Goal: Transaction & Acquisition: Book appointment/travel/reservation

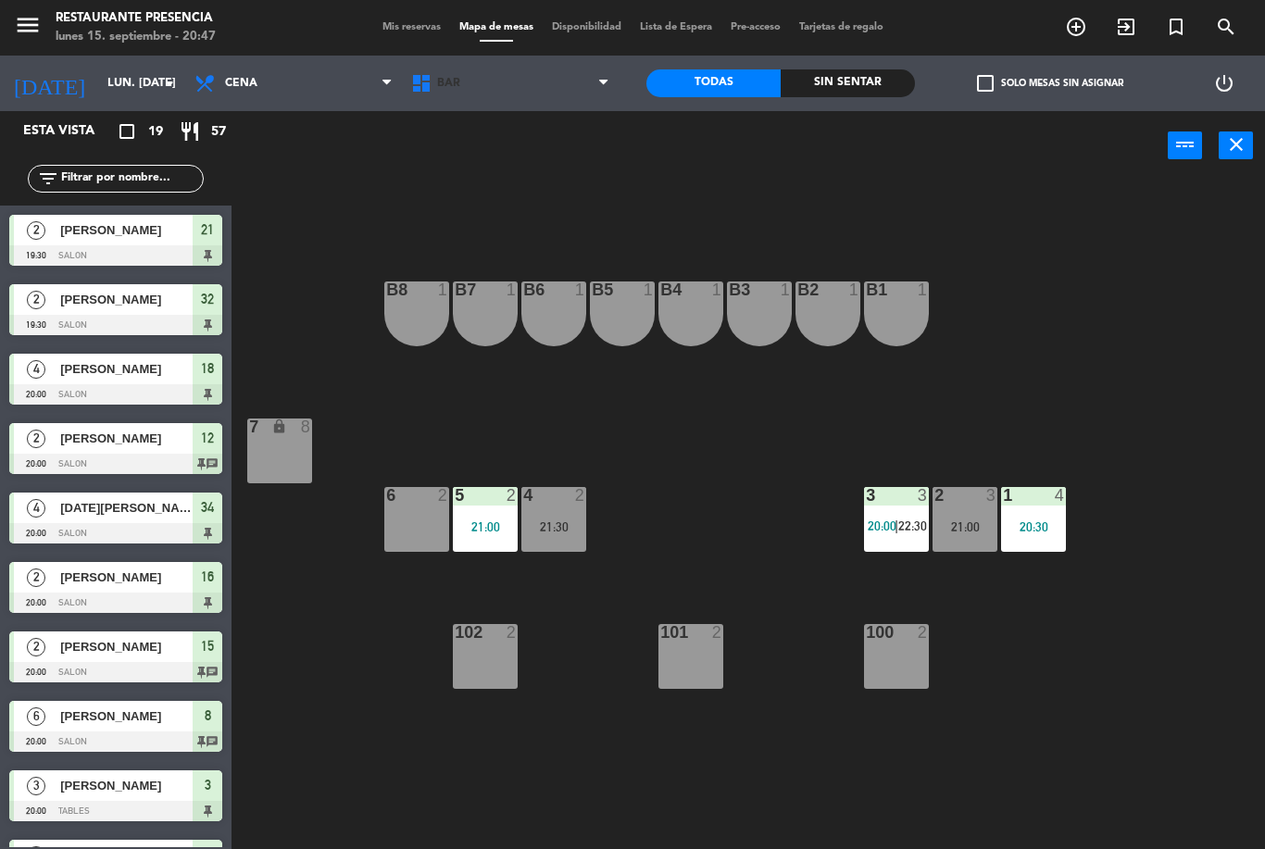
click at [471, 89] on span "BAR" at bounding box center [510, 83] width 217 height 41
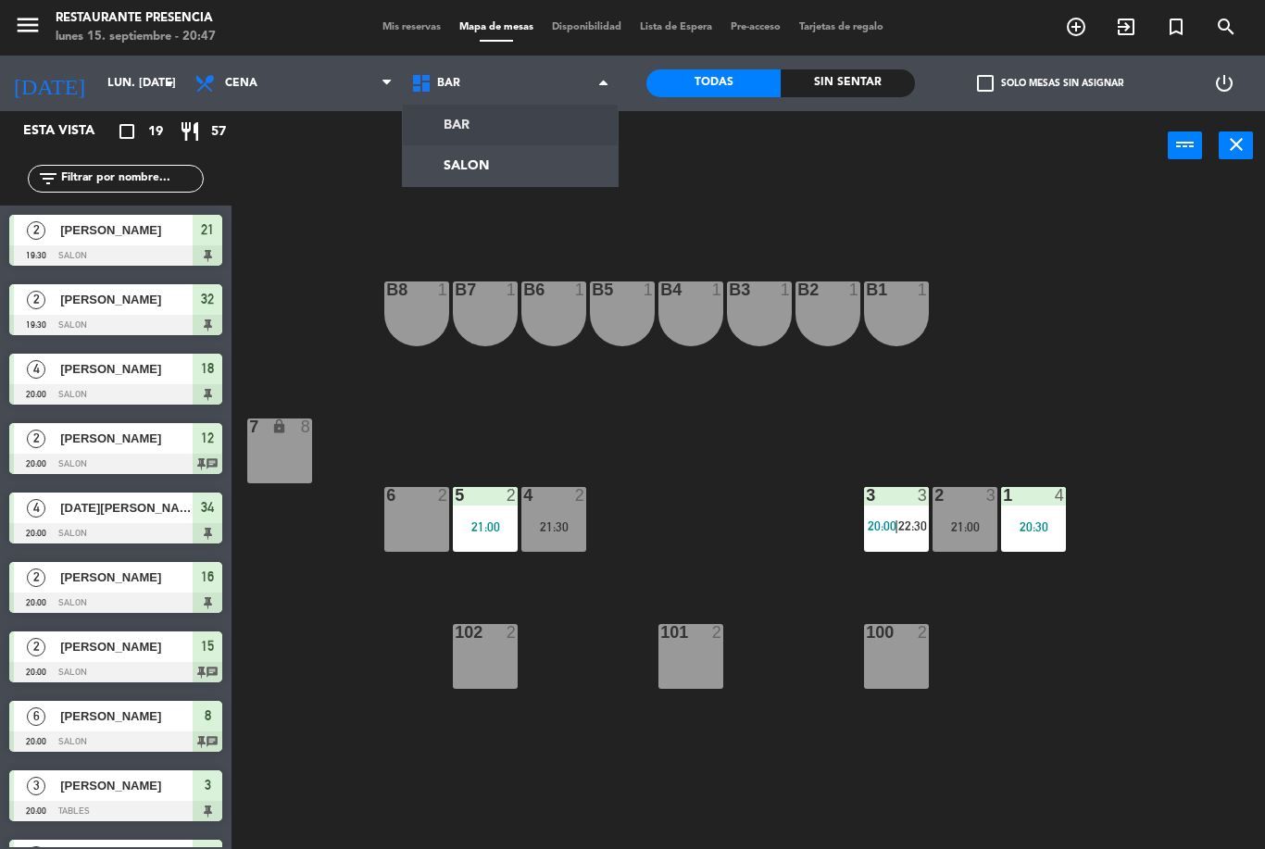
click at [441, 172] on ng-component "menu Restaurante Presencia lunes 15. septiembre - 20:47 Mis reservas Mapa de me…" at bounding box center [632, 424] width 1265 height 849
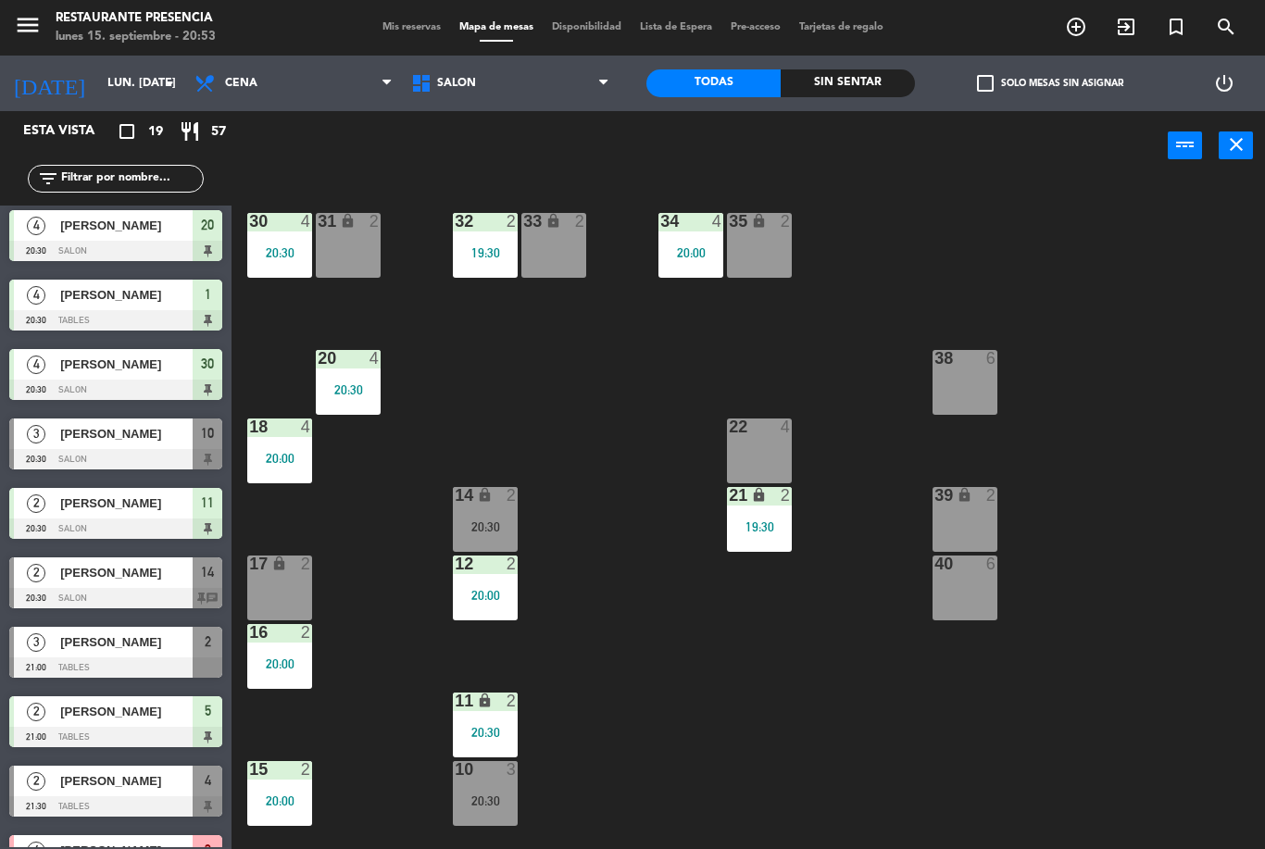
scroll to position [640, 0]
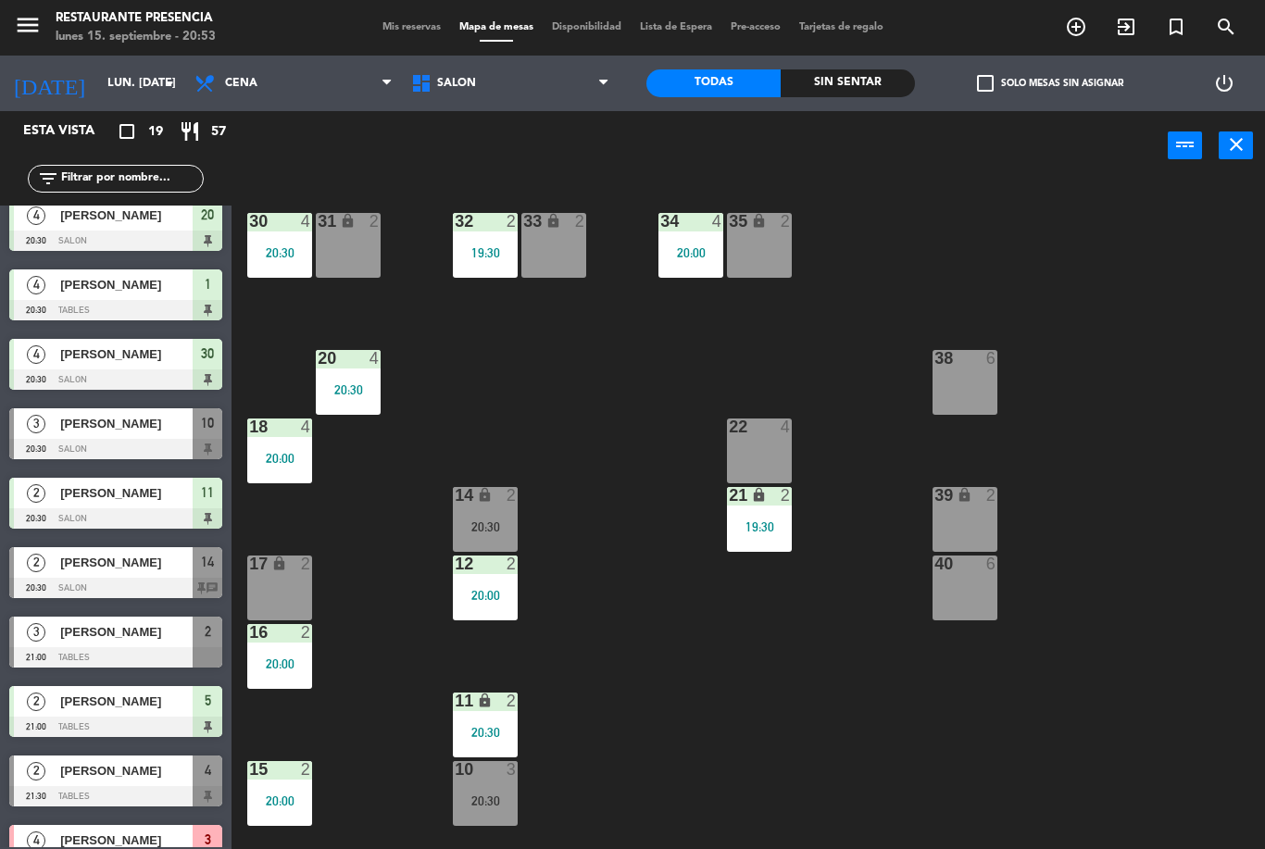
click at [90, 559] on span "[PERSON_NAME]" at bounding box center [126, 562] width 132 height 19
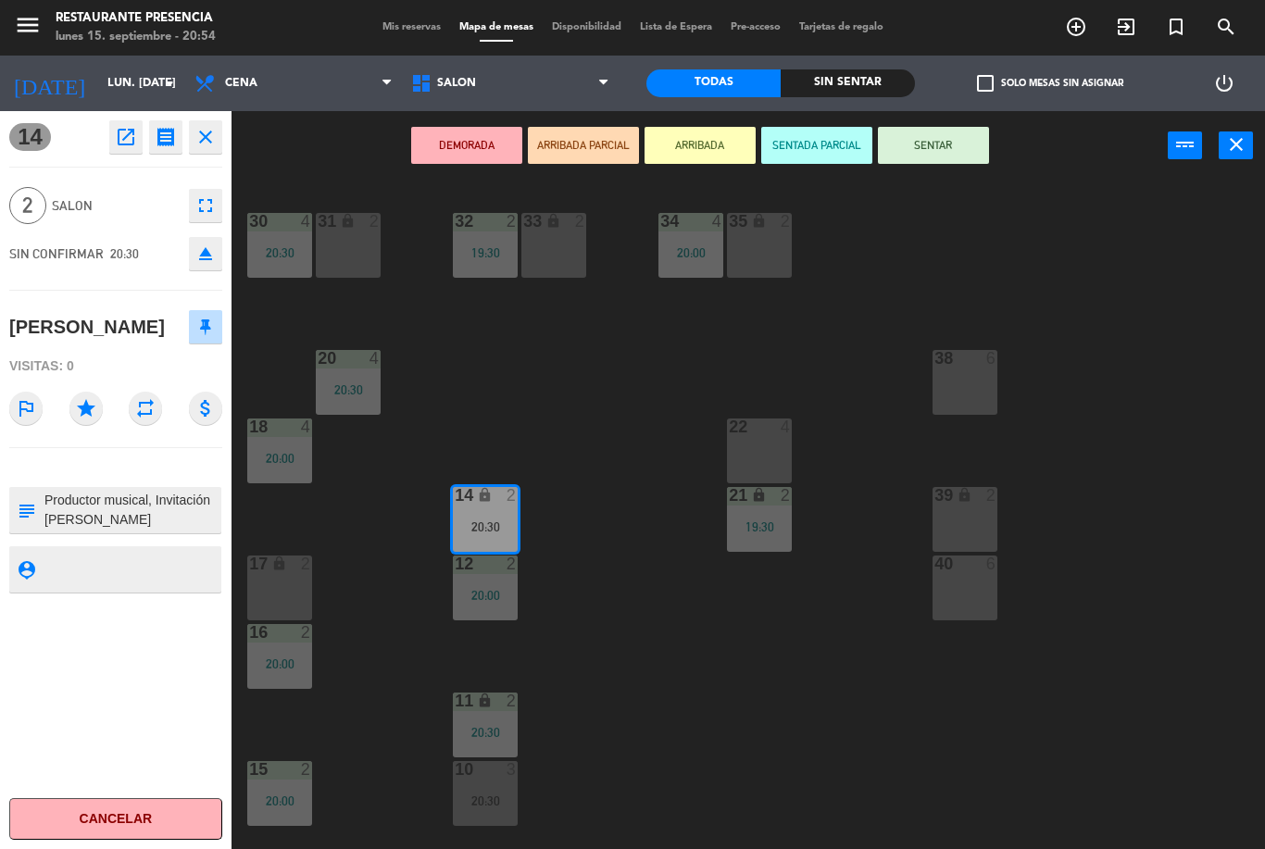
click at [919, 137] on button "SENTAR" at bounding box center [933, 145] width 111 height 37
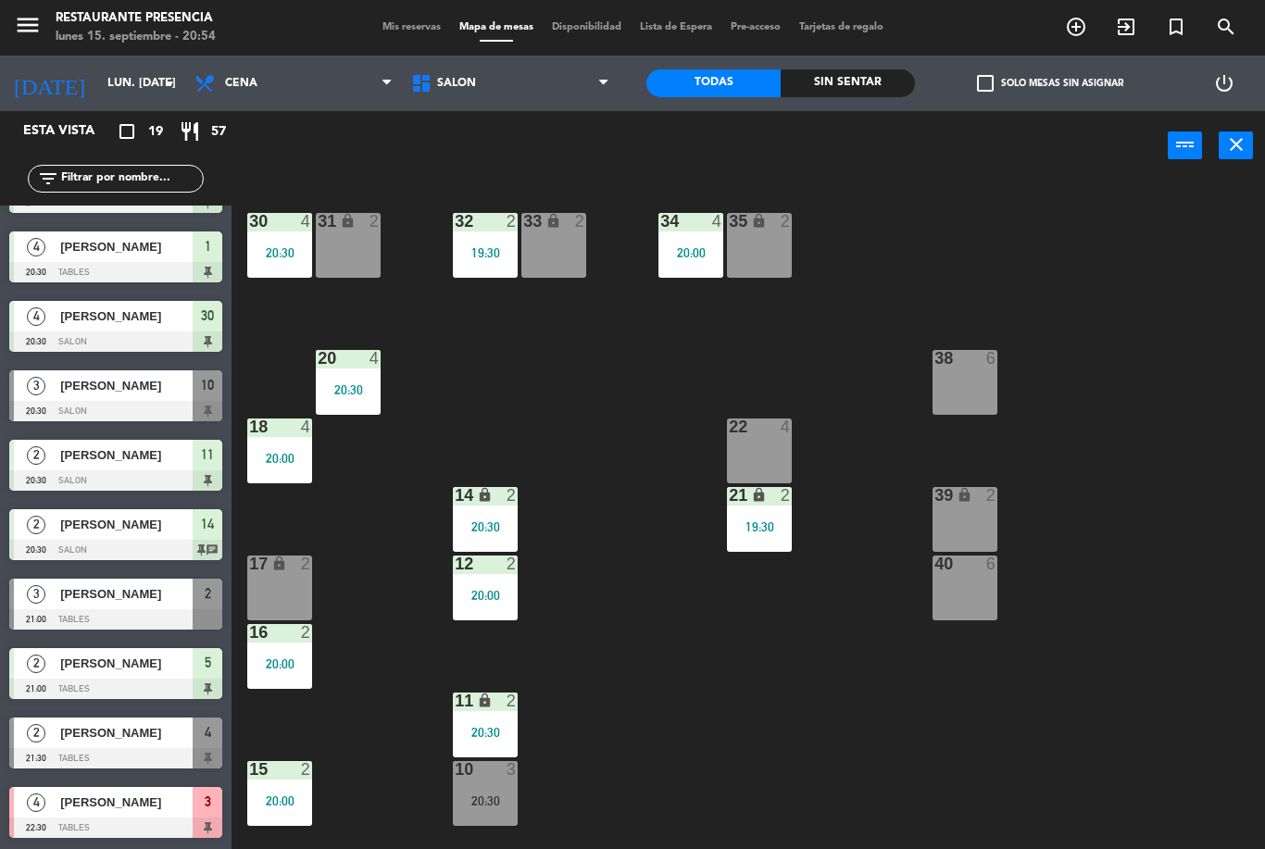
scroll to position [678, 0]
click at [57, 537] on div "2" at bounding box center [36, 524] width 44 height 31
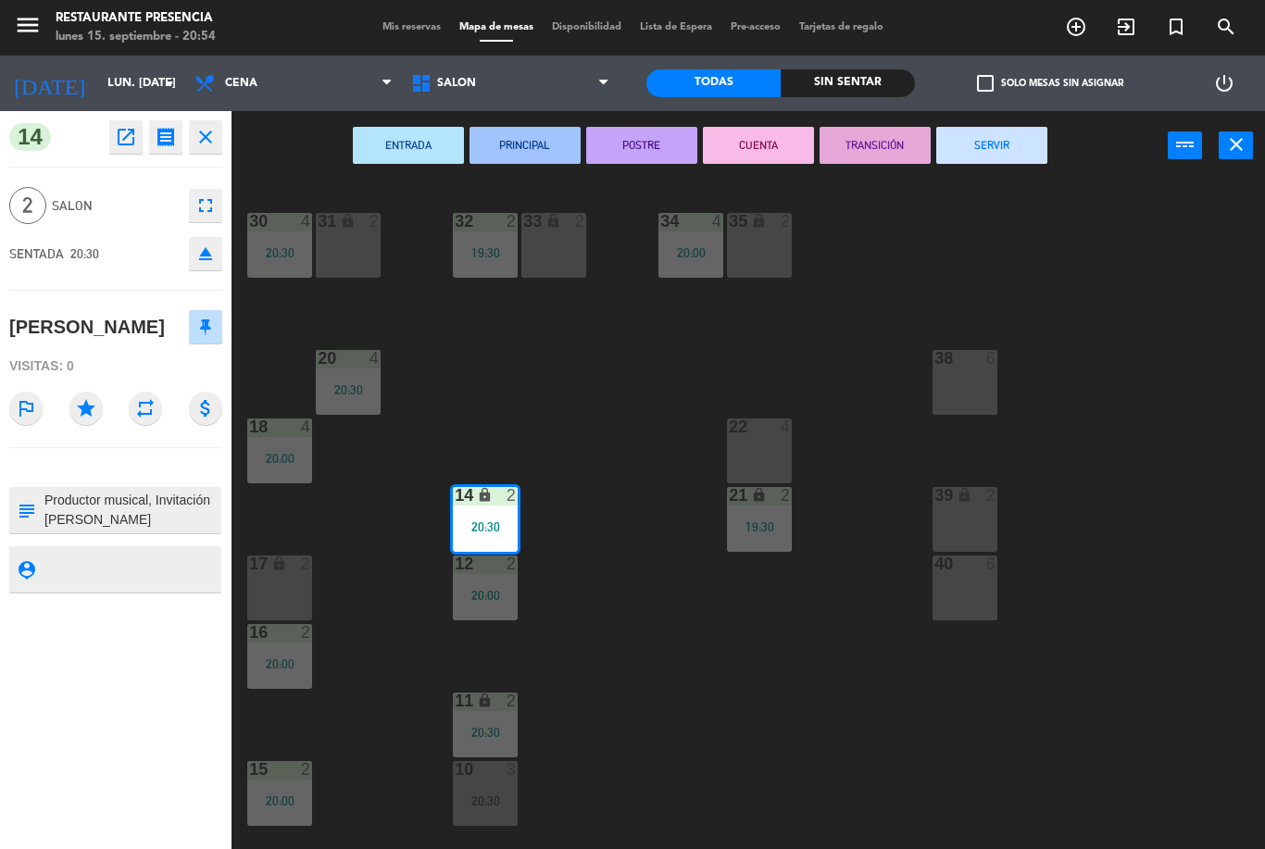
click at [198, 122] on button "close" at bounding box center [205, 136] width 33 height 33
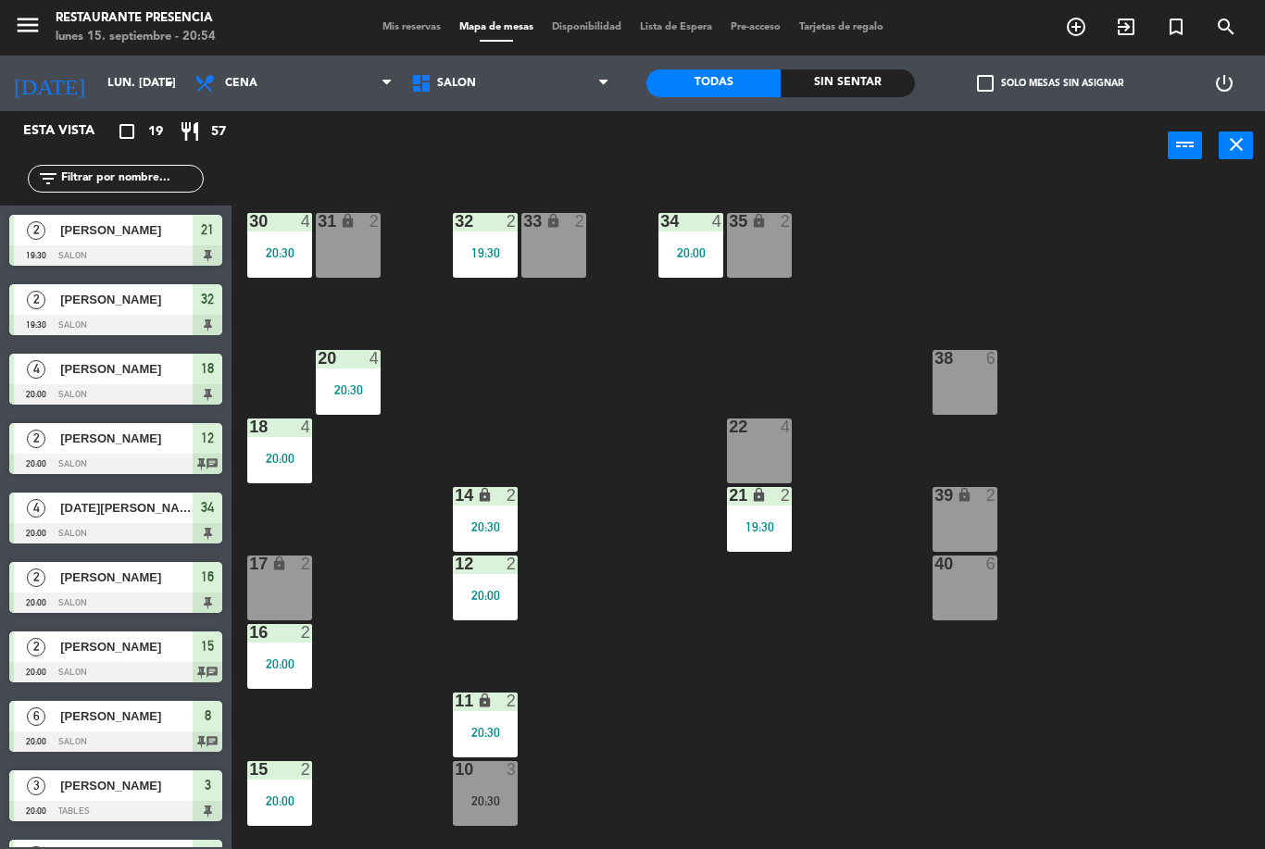
scroll to position [122, 0]
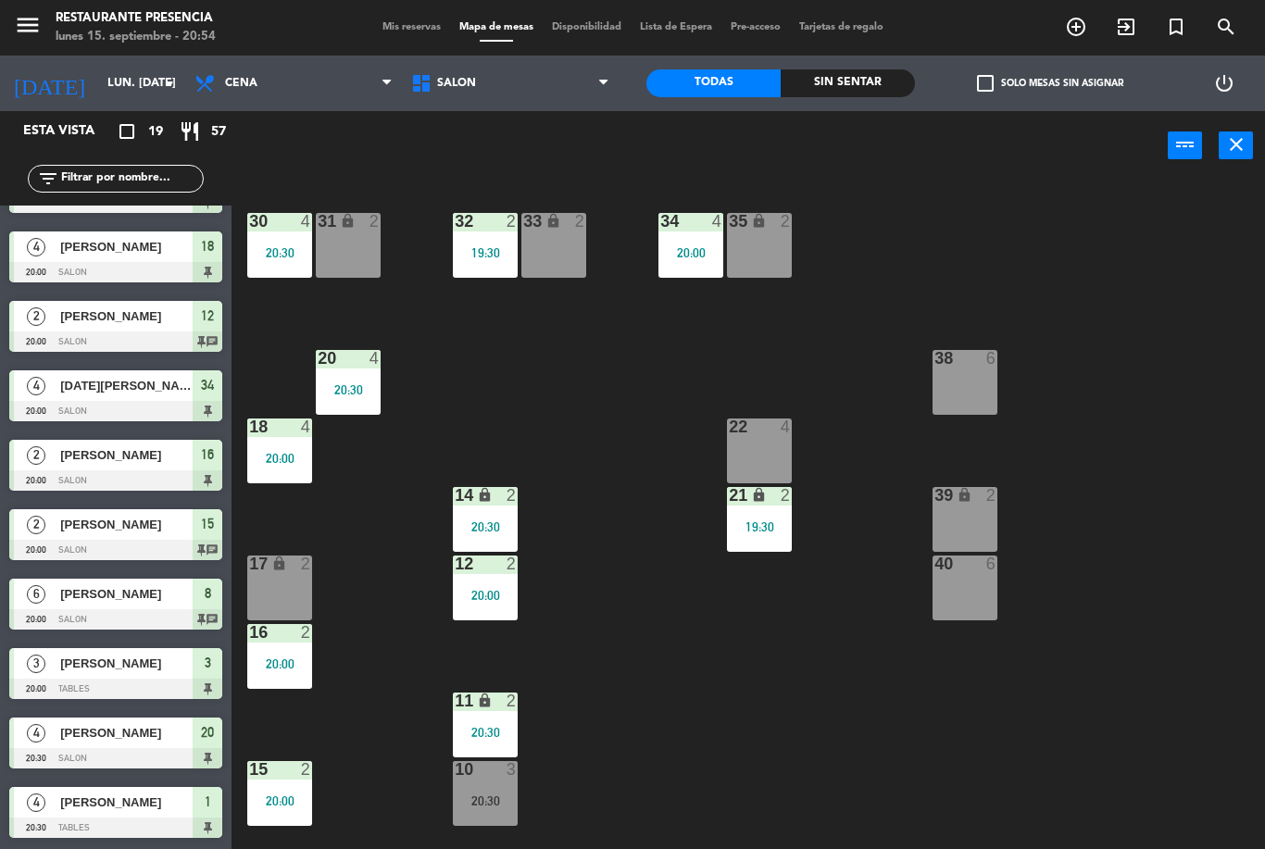
click at [1075, 21] on icon "add_circle_outline" at bounding box center [1076, 27] width 22 height 22
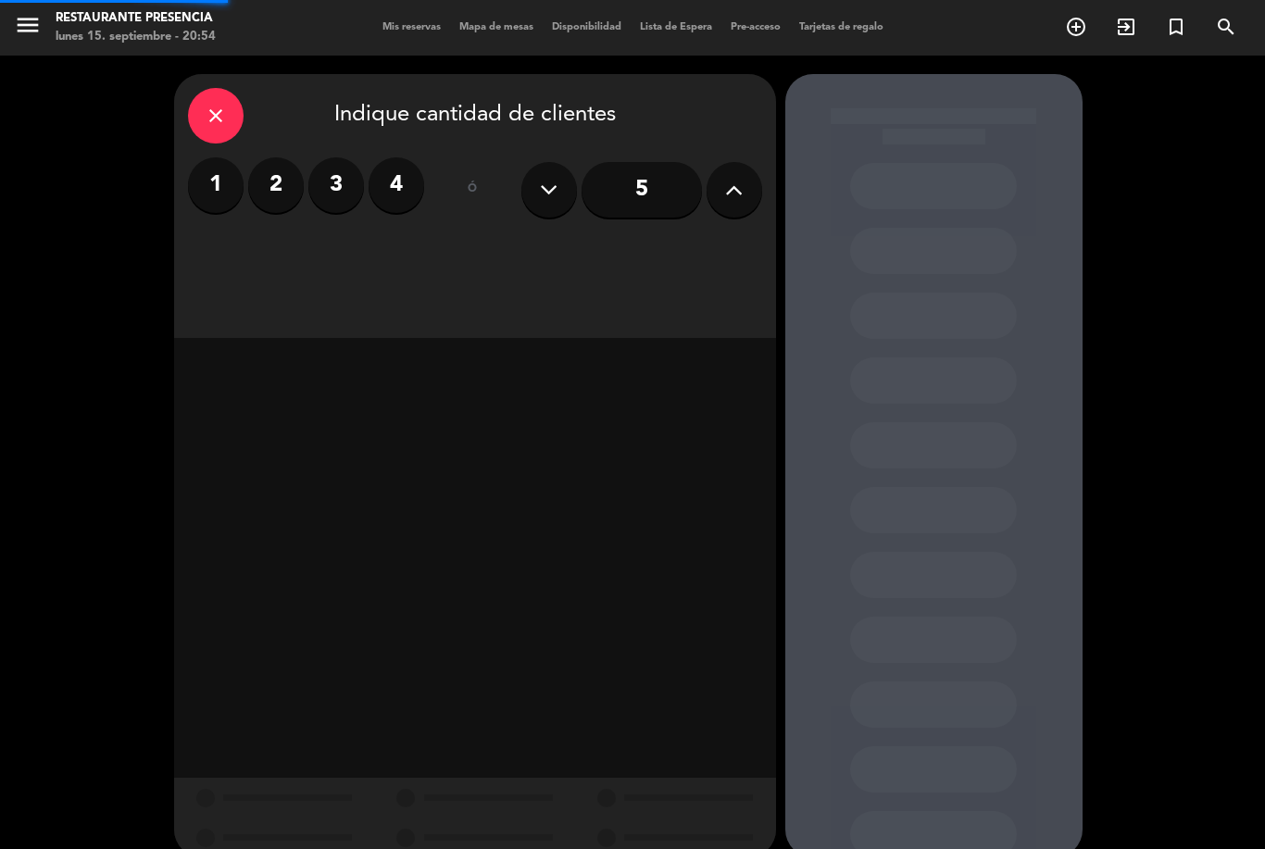
click at [1073, 35] on icon "add_circle_outline" at bounding box center [1076, 27] width 22 height 22
click at [322, 175] on label "3" at bounding box center [336, 185] width 56 height 56
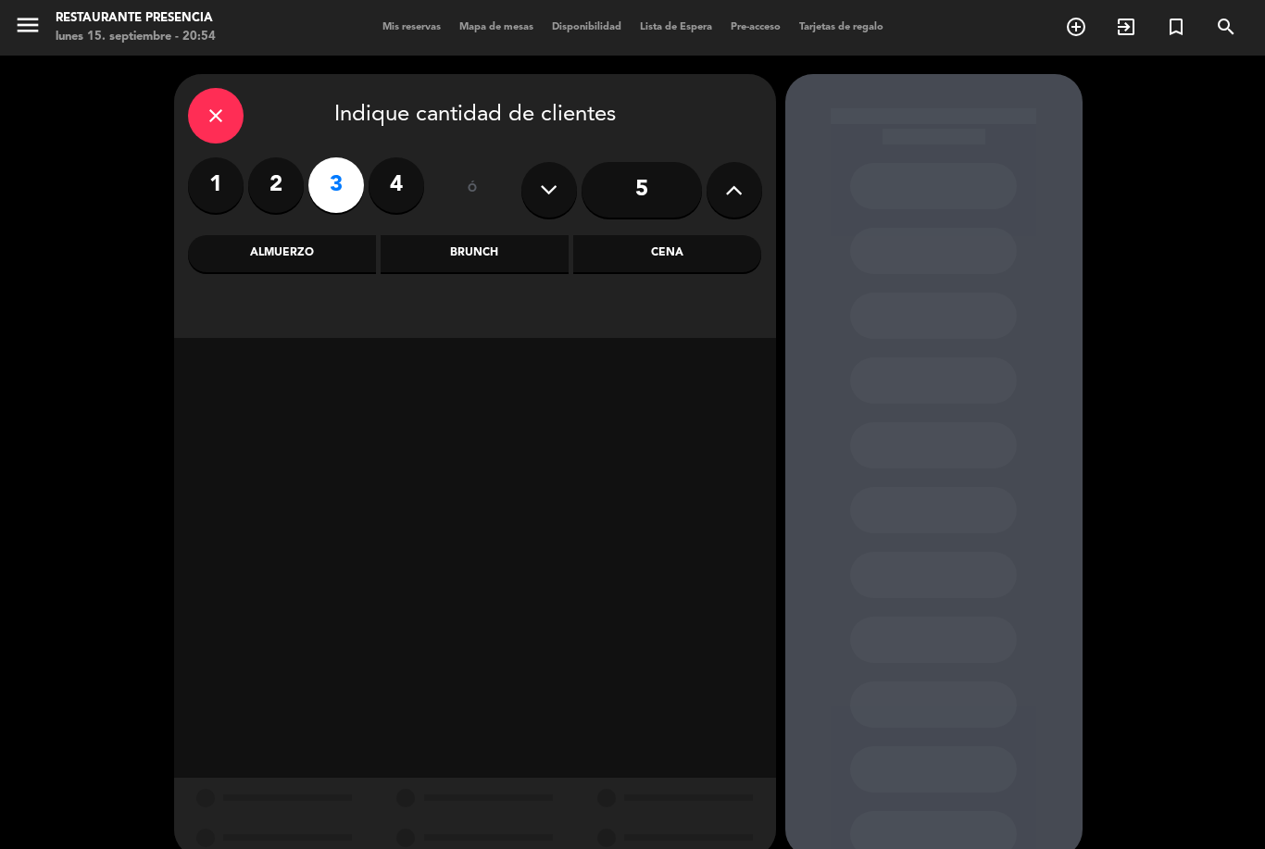
click at [660, 238] on div "Cena" at bounding box center [667, 253] width 188 height 37
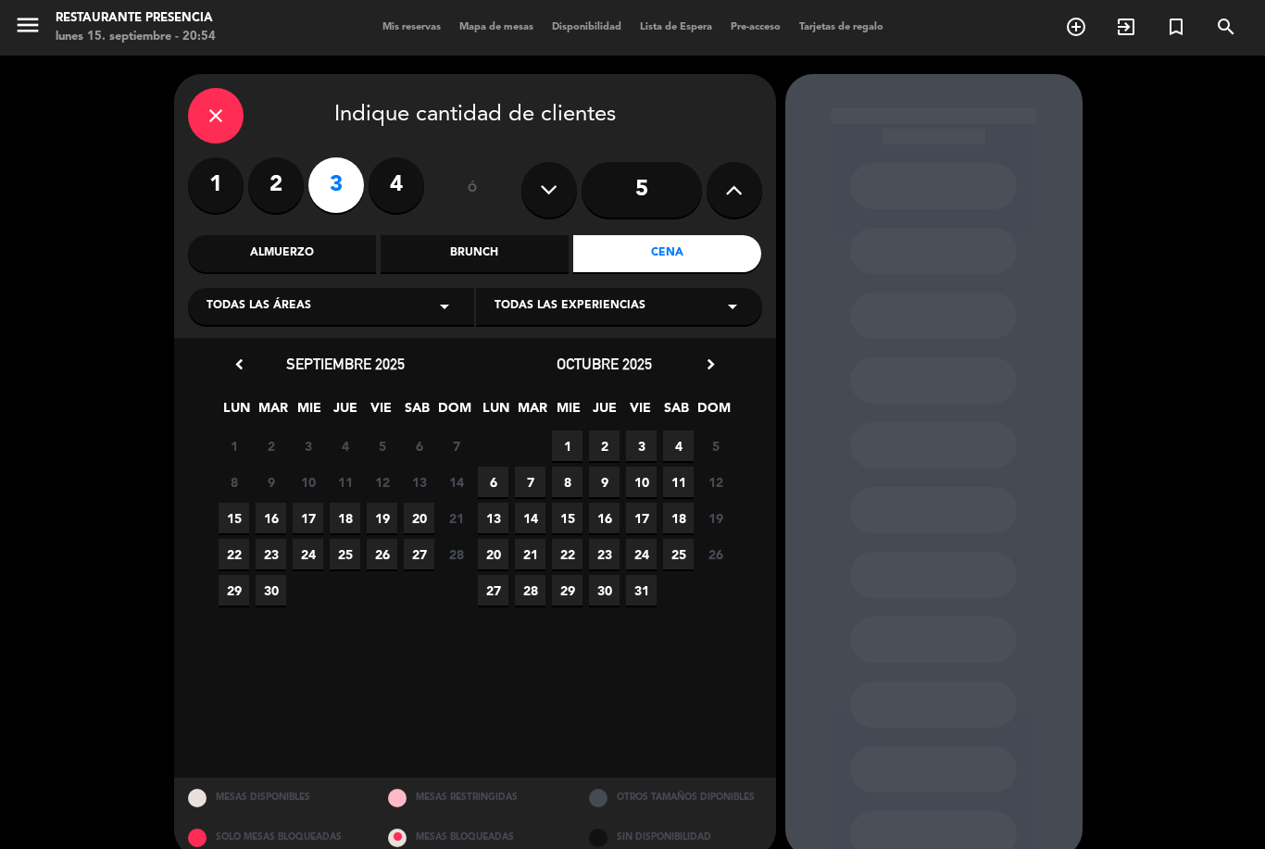
click at [216, 521] on div "15 16 17 18 19 20 21 Cerrado" at bounding box center [345, 518] width 259 height 36
click at [228, 521] on span "15" at bounding box center [234, 518] width 31 height 31
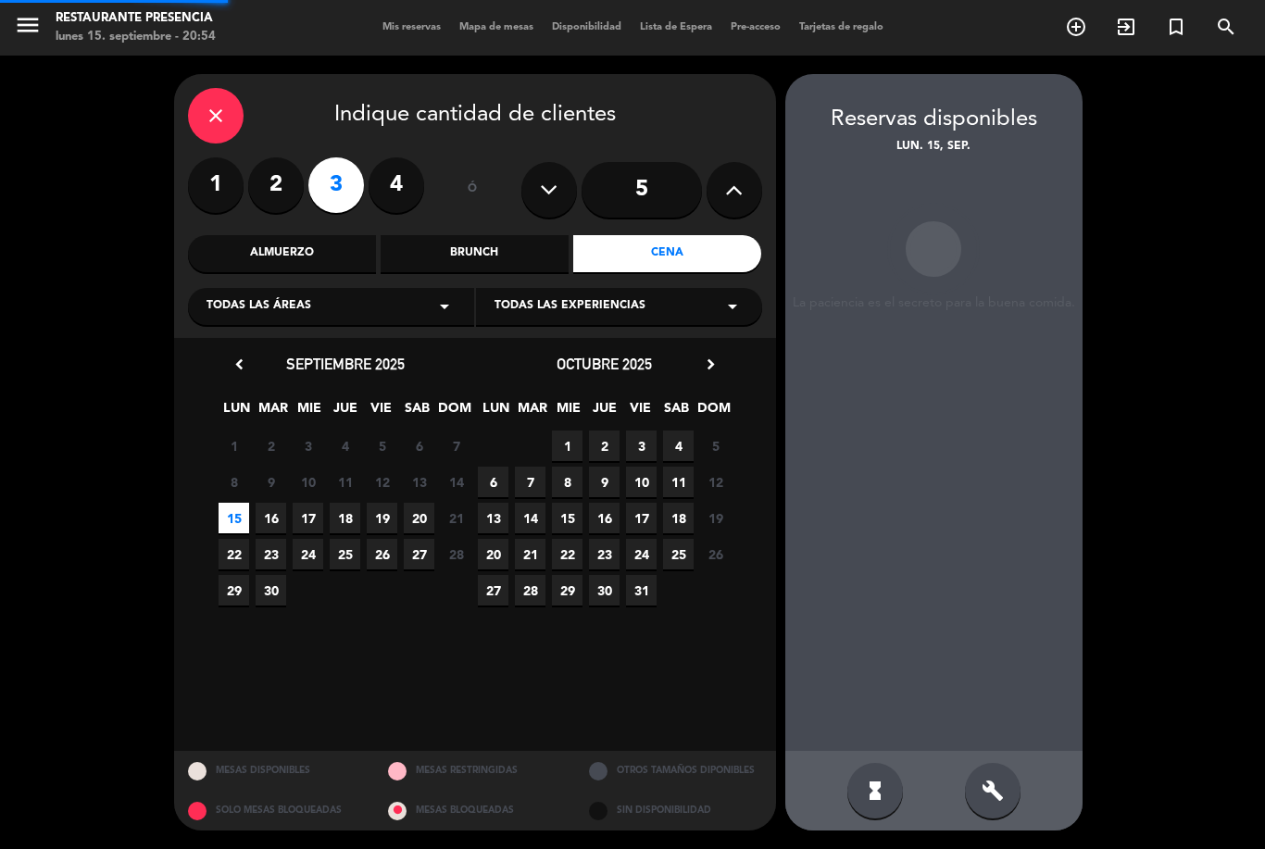
scroll to position [59, 0]
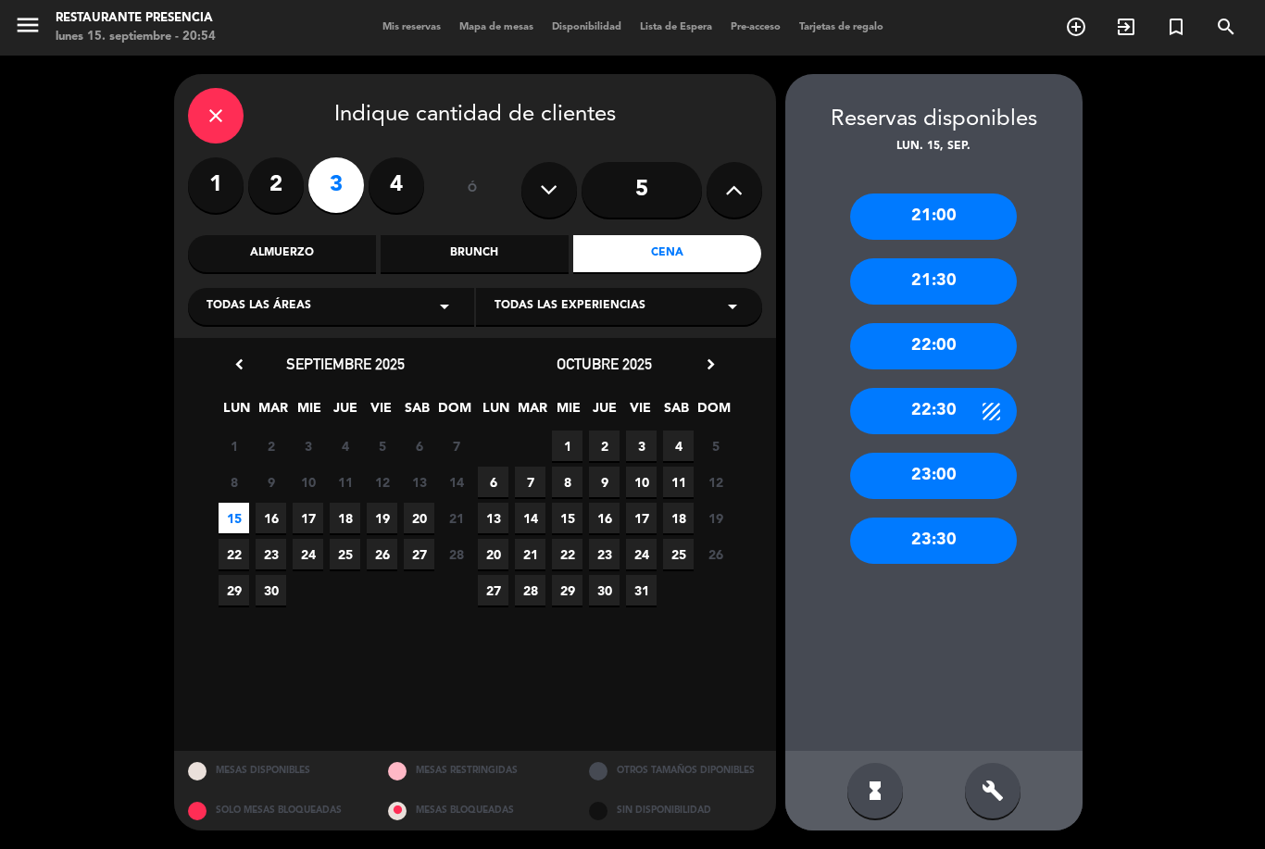
click at [918, 194] on div "21:00" at bounding box center [933, 217] width 167 height 46
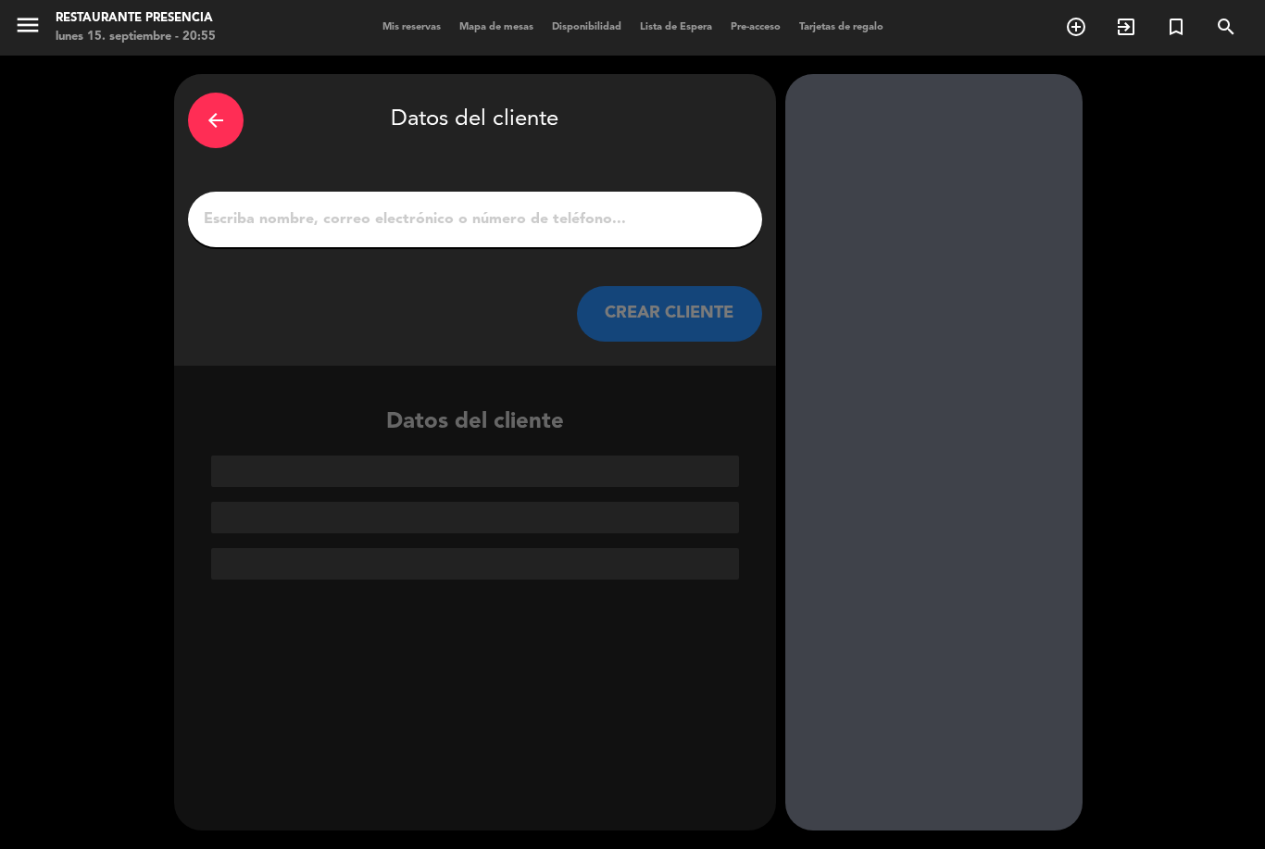
click at [320, 207] on input "1" at bounding box center [475, 220] width 547 height 26
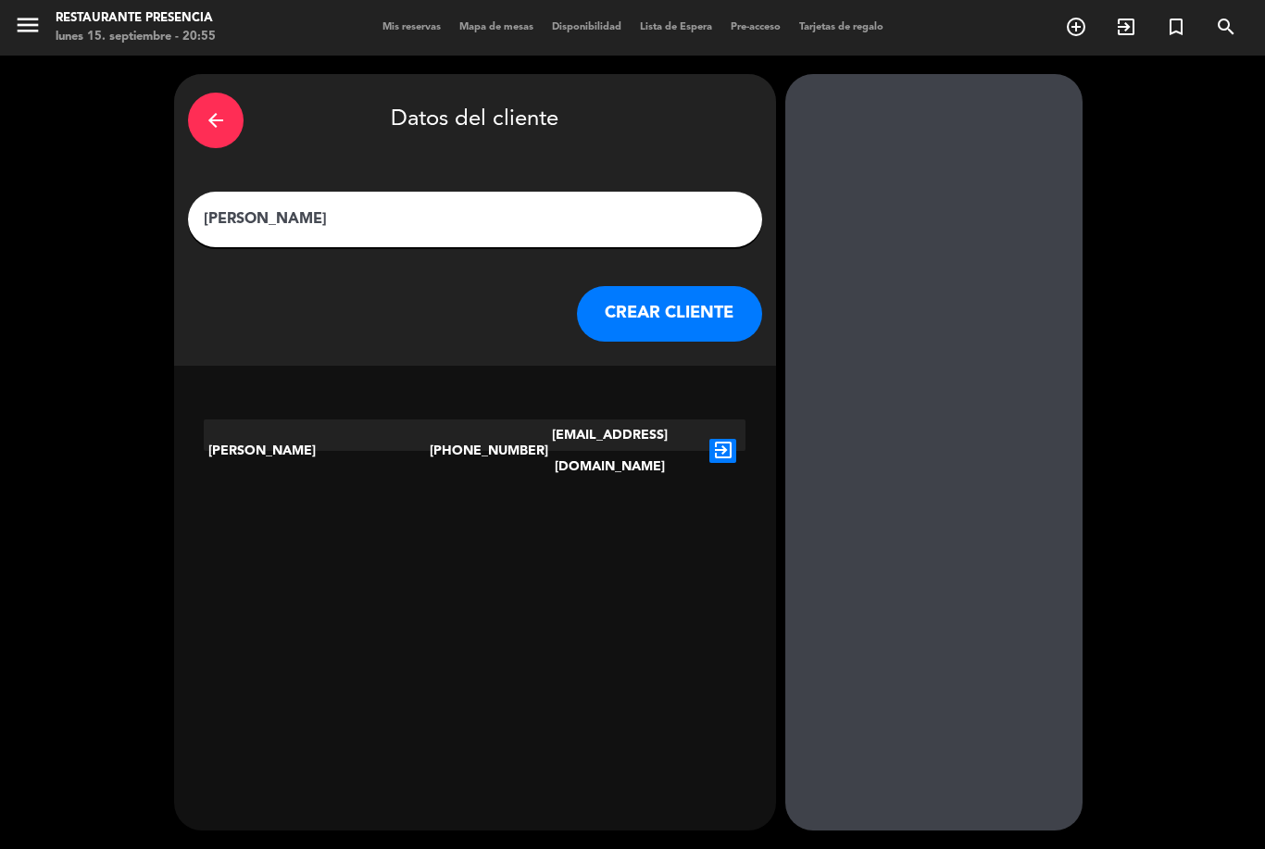
click at [209, 207] on input "[PERSON_NAME]" at bounding box center [475, 220] width 547 height 26
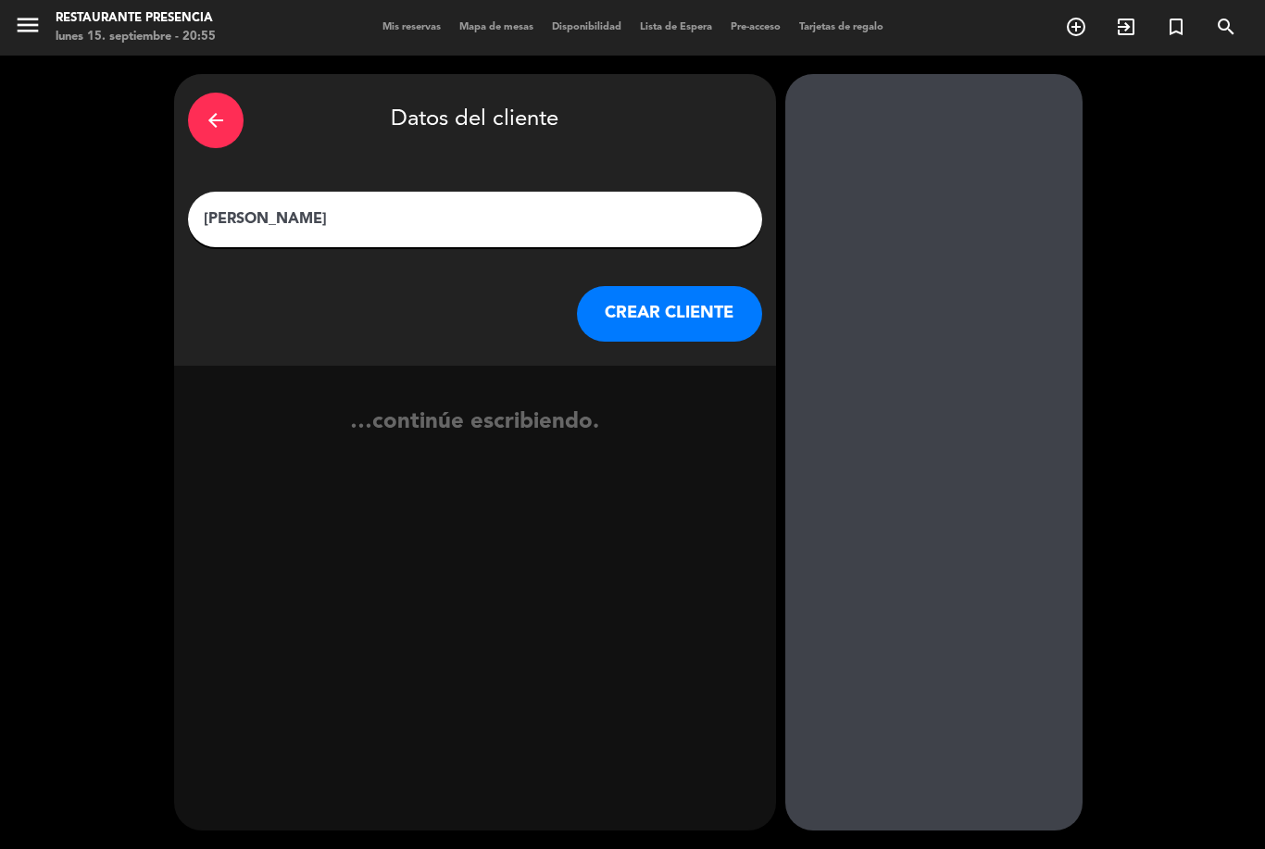
type input "[PERSON_NAME]"
click at [620, 286] on button "CREAR CLIENTE" at bounding box center [669, 314] width 185 height 56
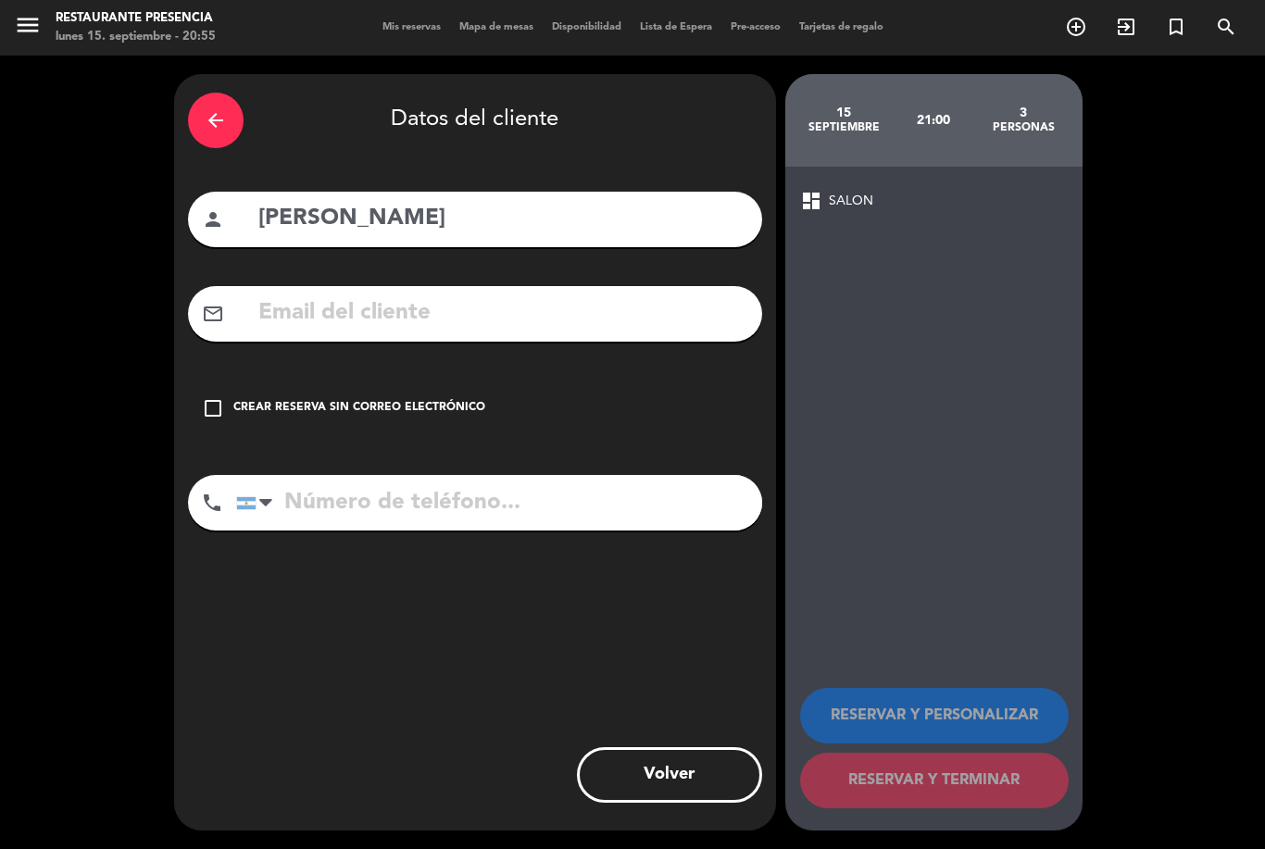
click at [220, 397] on icon "check_box_outline_blank" at bounding box center [213, 408] width 22 height 22
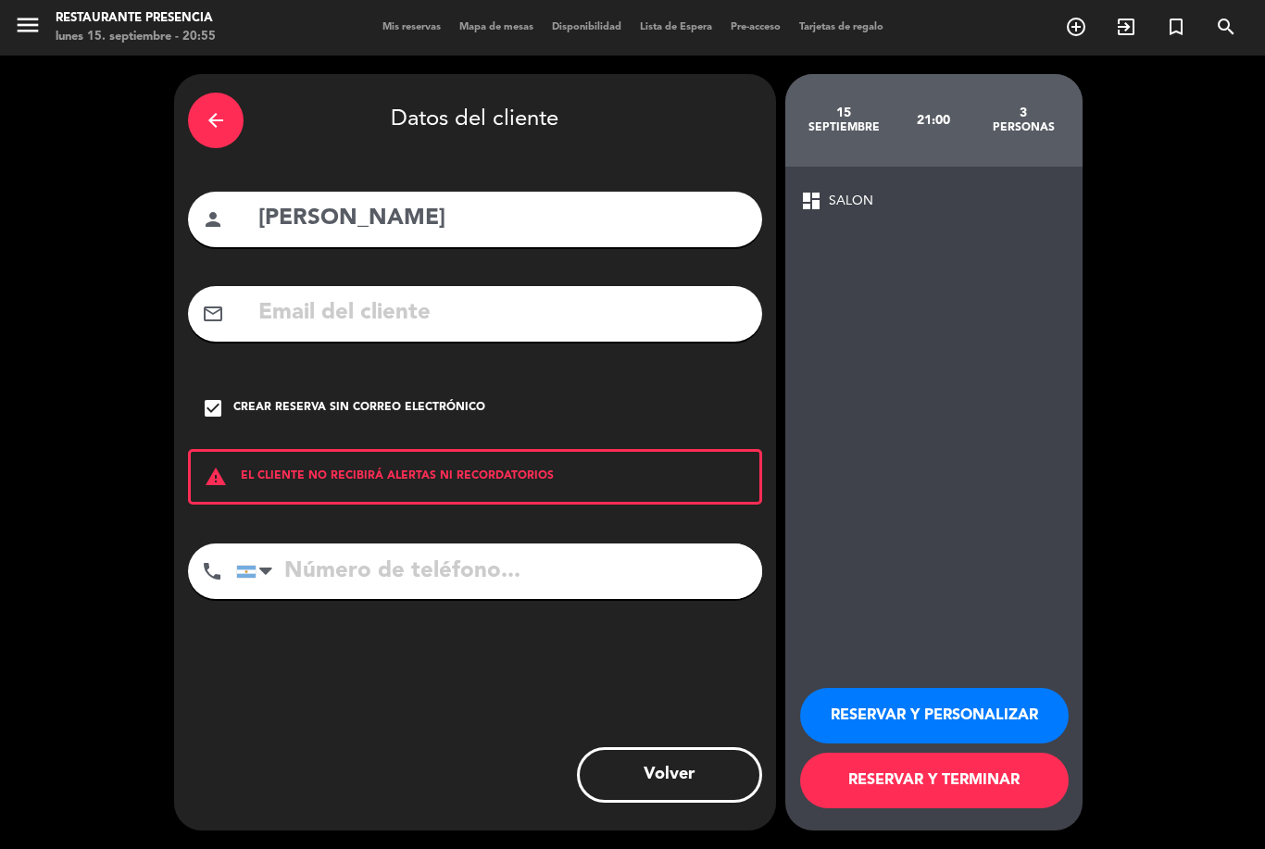
click at [882, 797] on button "RESERVAR Y TERMINAR" at bounding box center [934, 781] width 269 height 56
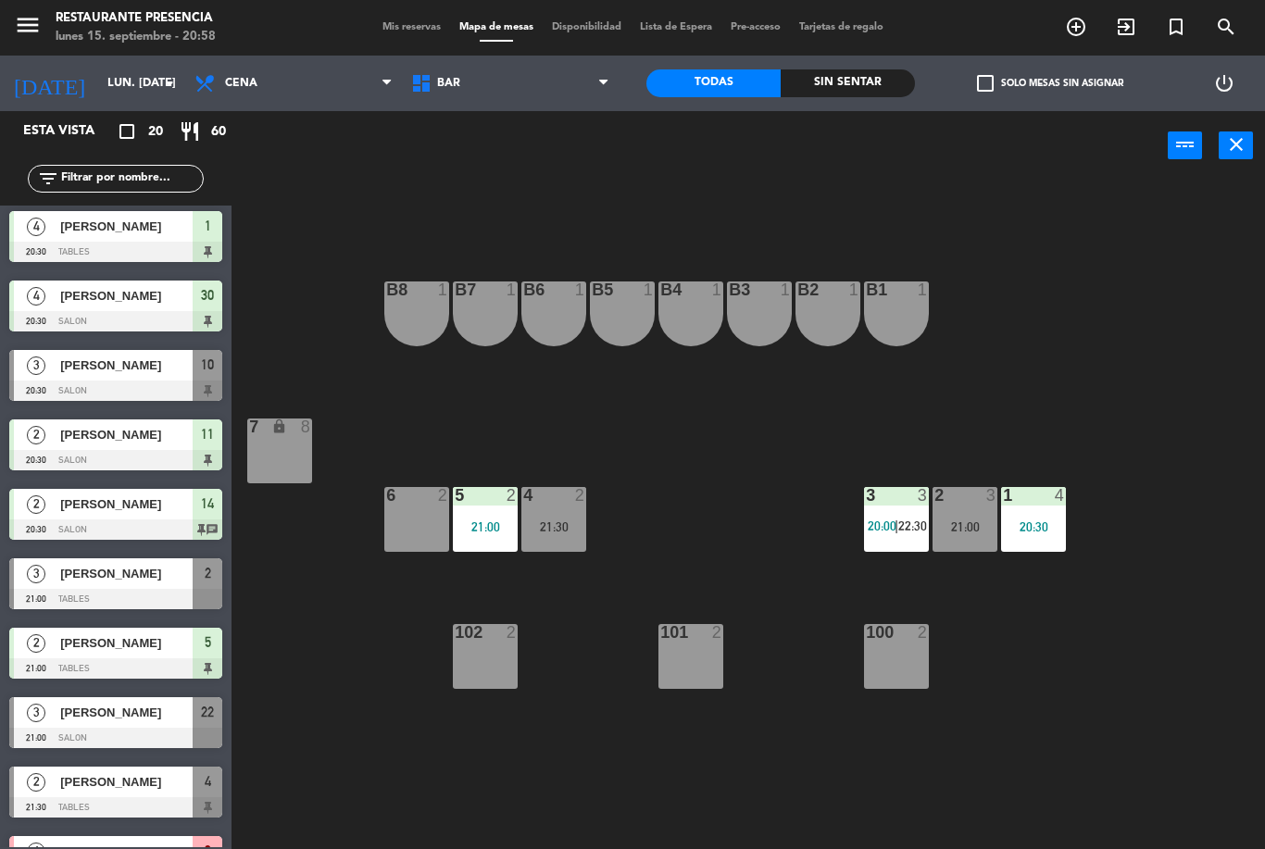
scroll to position [688, 0]
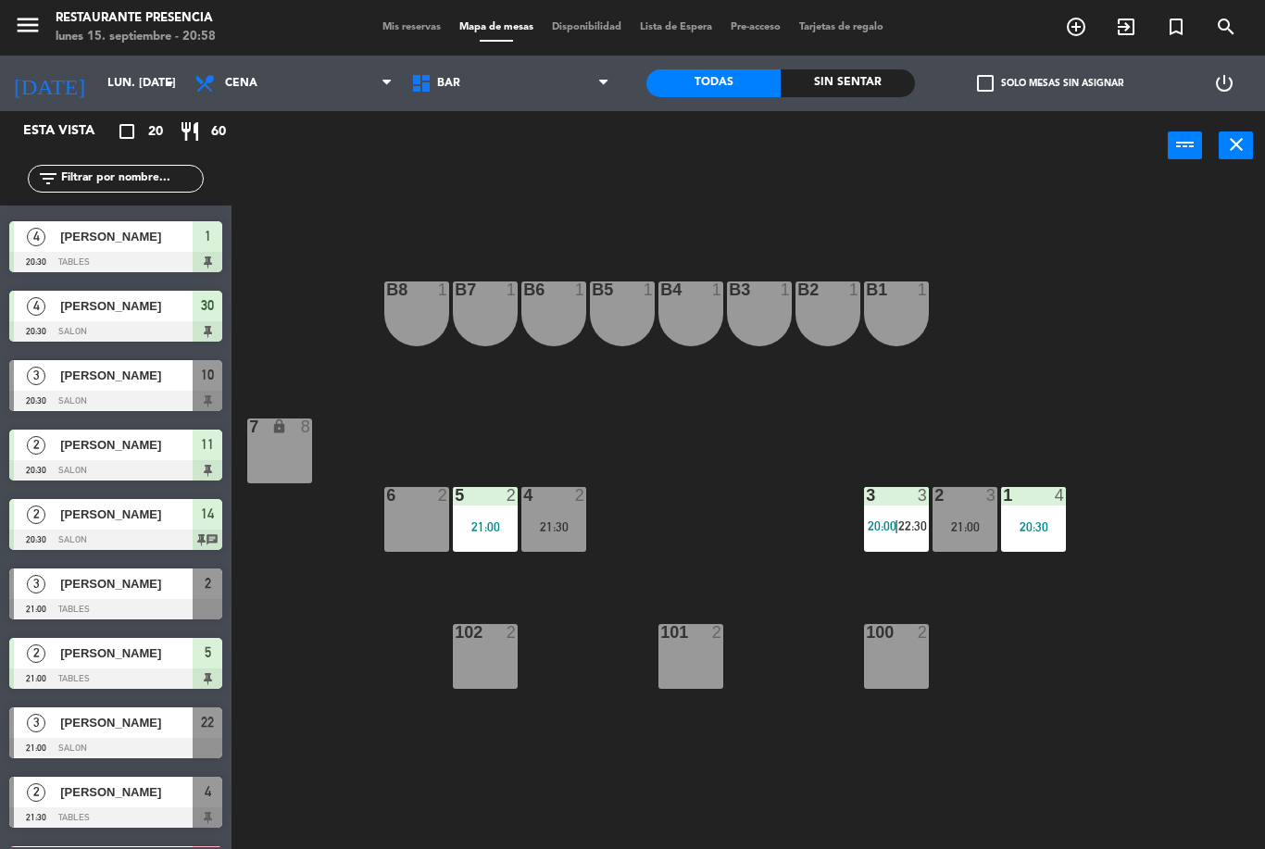
click at [161, 744] on div at bounding box center [115, 748] width 213 height 20
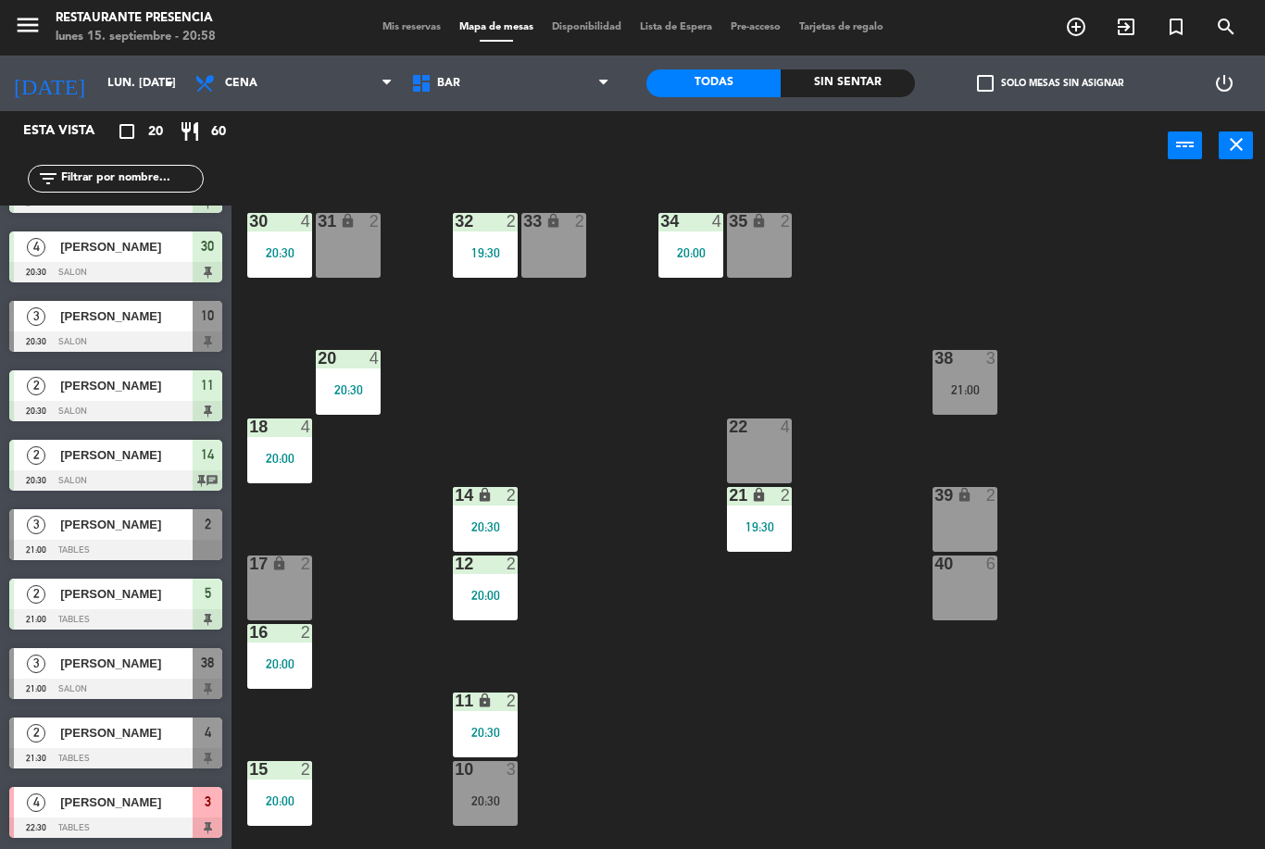
scroll to position [748, 0]
click at [976, 383] on div "21:00" at bounding box center [965, 389] width 65 height 13
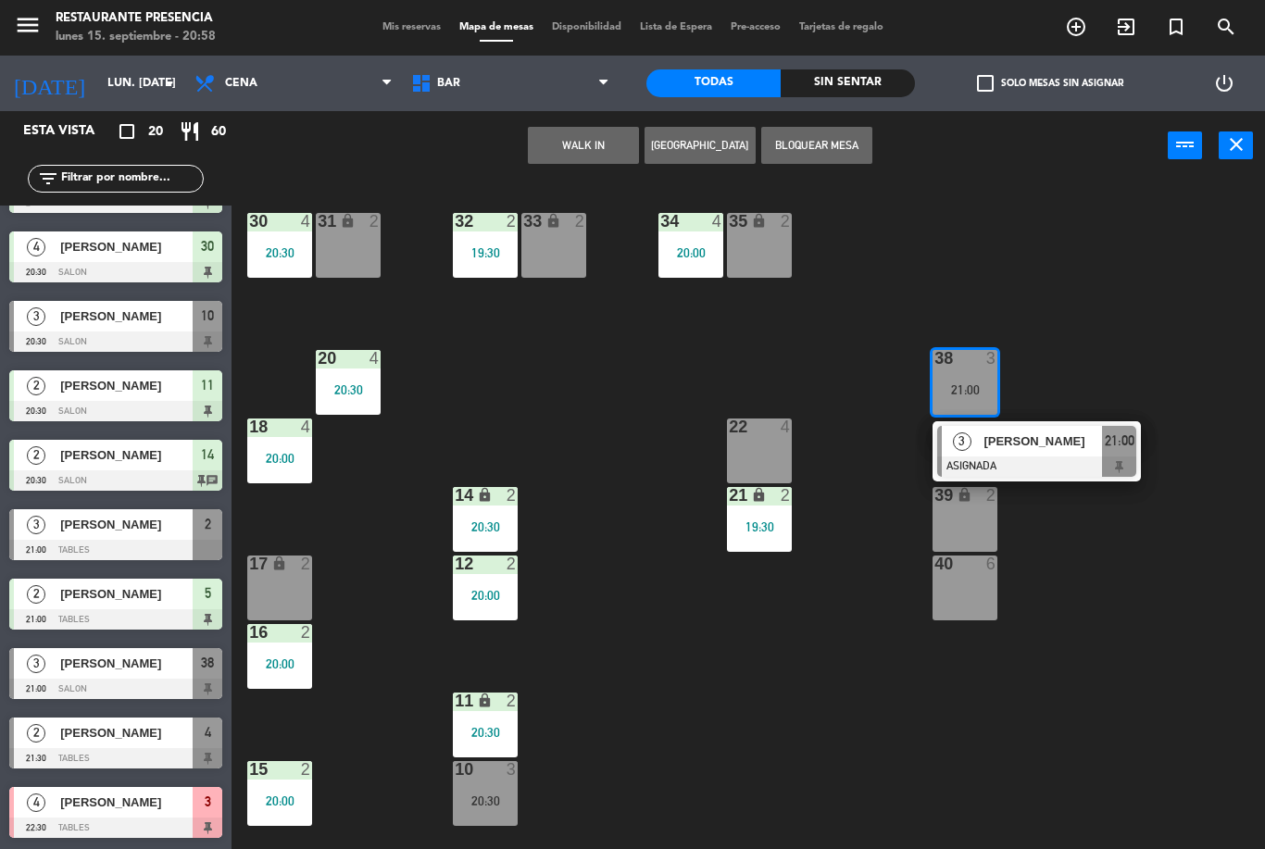
click at [475, 94] on span "BAR" at bounding box center [510, 83] width 217 height 41
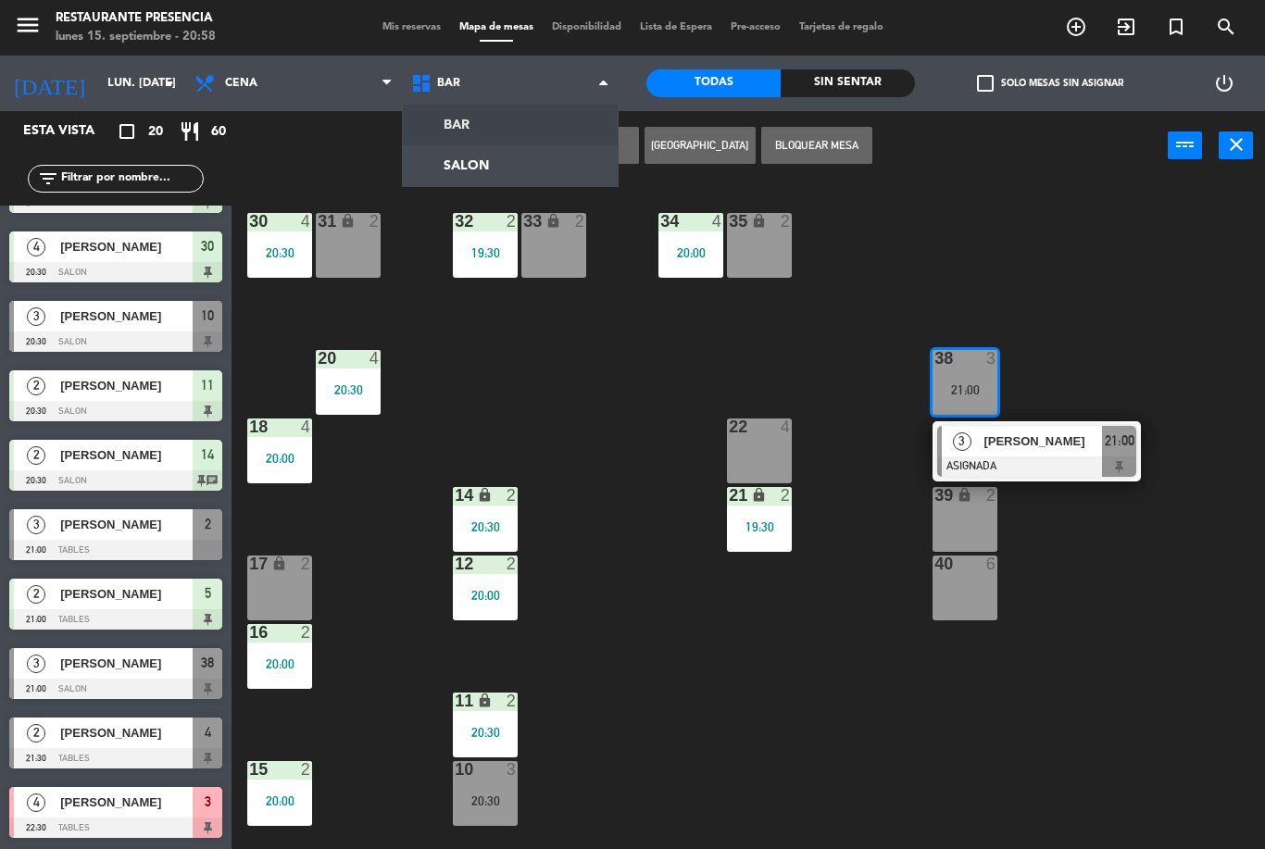
click at [464, 119] on ng-component "menu Restaurante Presencia lunes 15. septiembre - 20:58 Mis reservas Mapa de me…" at bounding box center [632, 424] width 1265 height 849
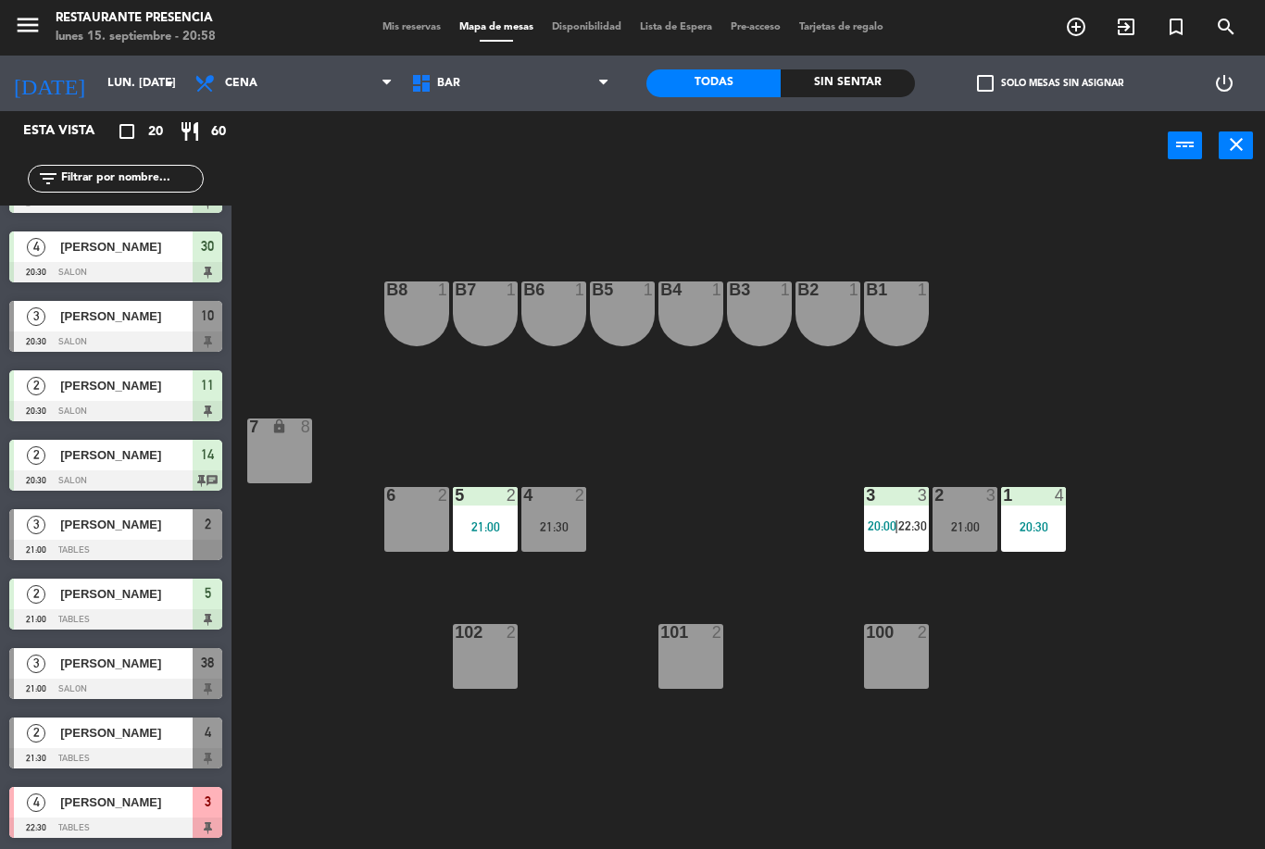
click at [557, 85] on span "BAR" at bounding box center [510, 83] width 217 height 41
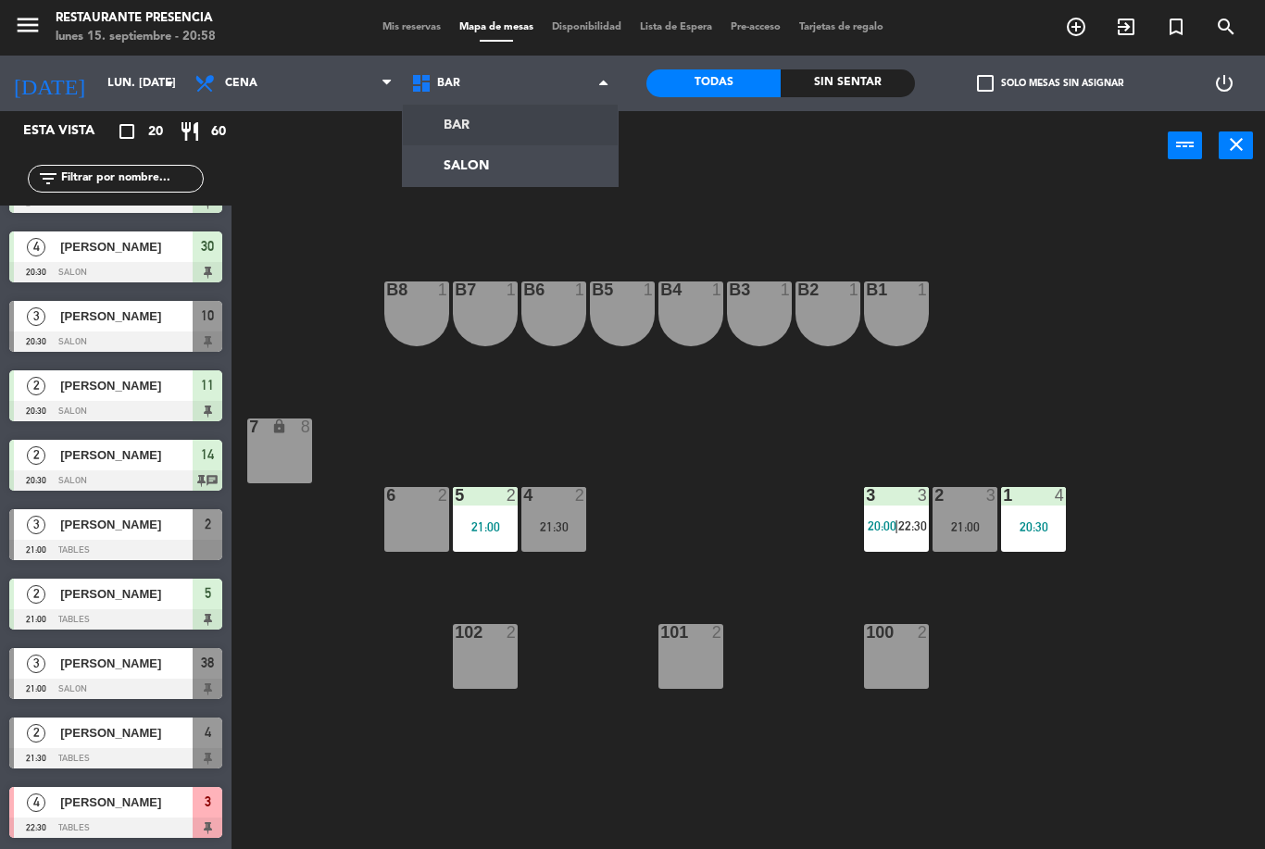
click at [712, 577] on div "B1 1 B2 1 B3 1 B4 1 B5 1 B6 1 B7 1 B8 1 7 lock 8 1 4 20:30 2 3 21:00 3 3 20:00 …" at bounding box center [755, 515] width 1021 height 669
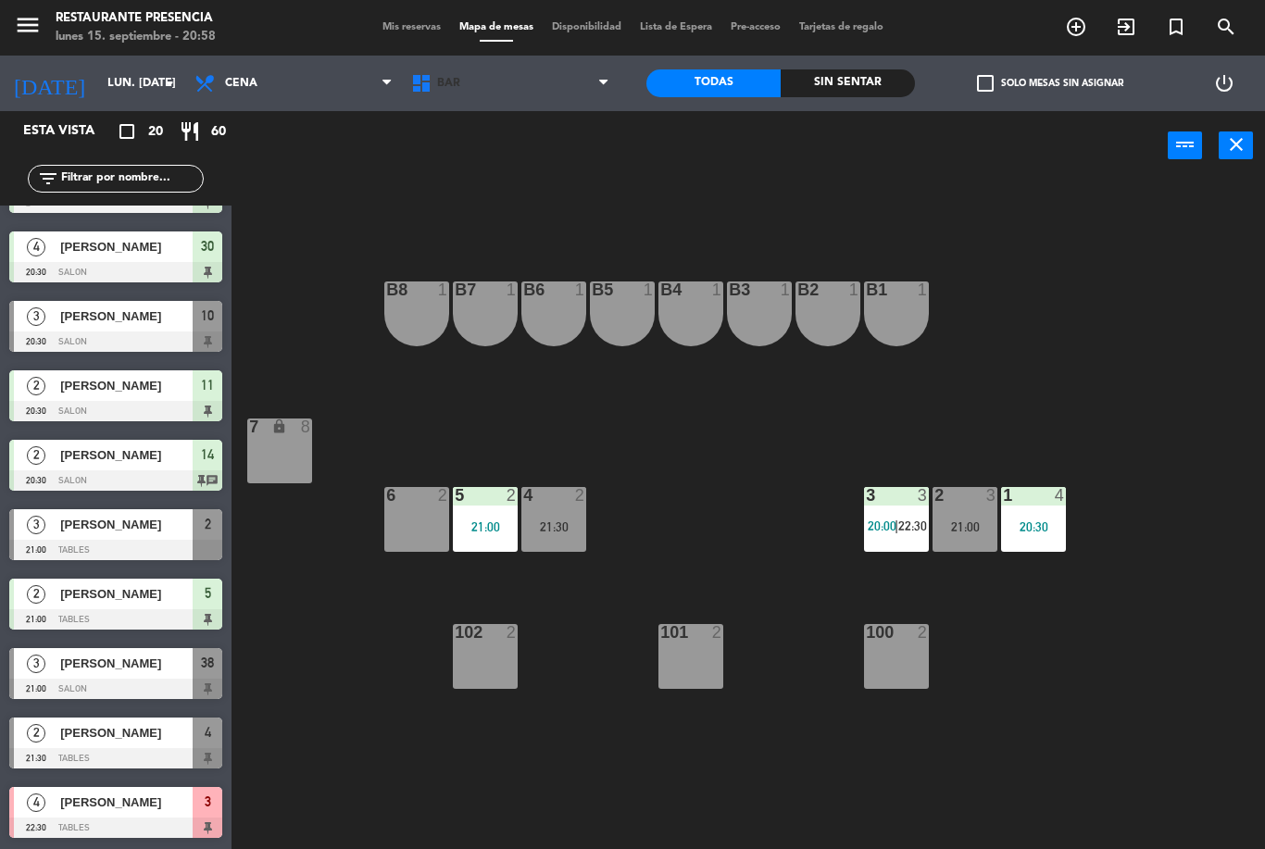
click at [528, 103] on span "BAR" at bounding box center [510, 83] width 217 height 41
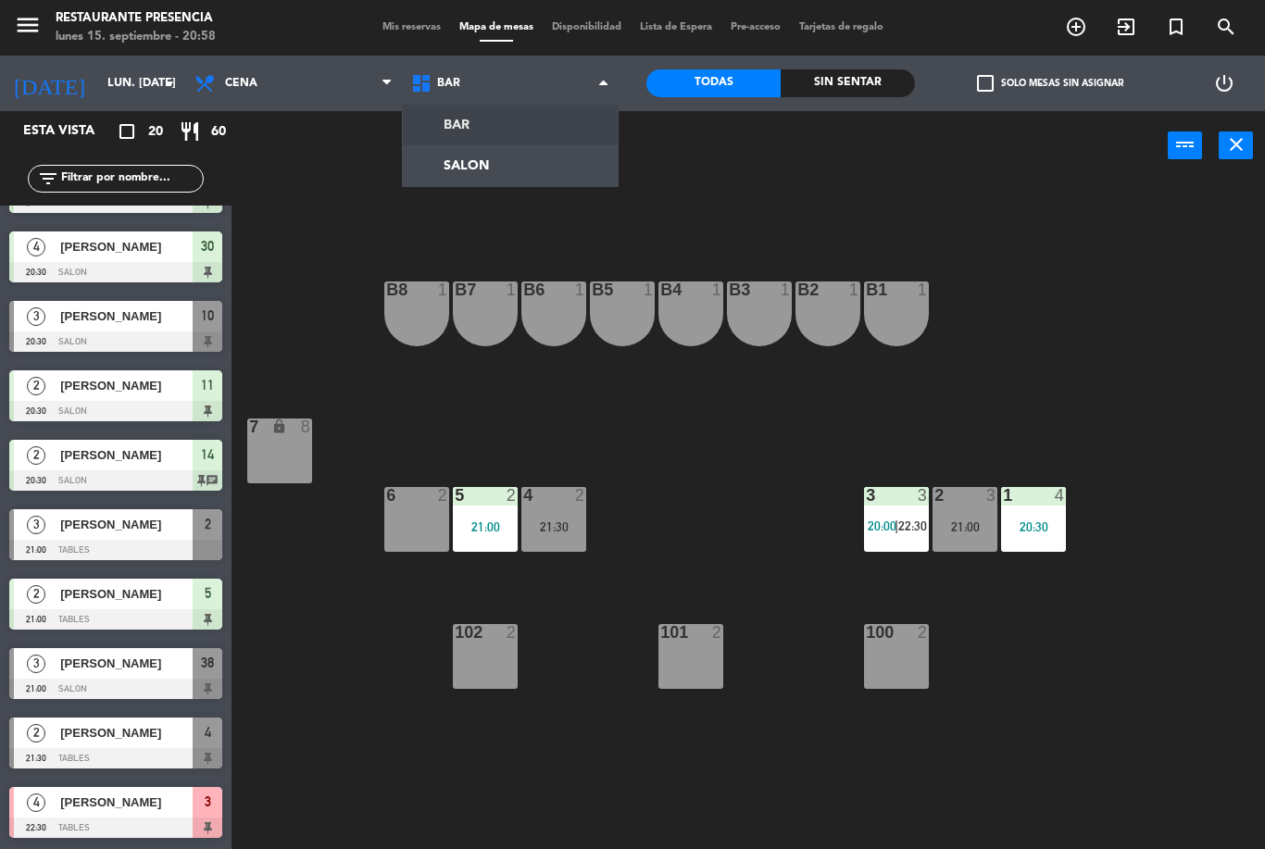
click at [784, 577] on div "B1 1 B2 1 B3 1 B4 1 B5 1 B6 1 B7 1 B8 1 7 lock 8 1 4 20:30 2 3 21:00 3 3 20:00 …" at bounding box center [755, 515] width 1021 height 669
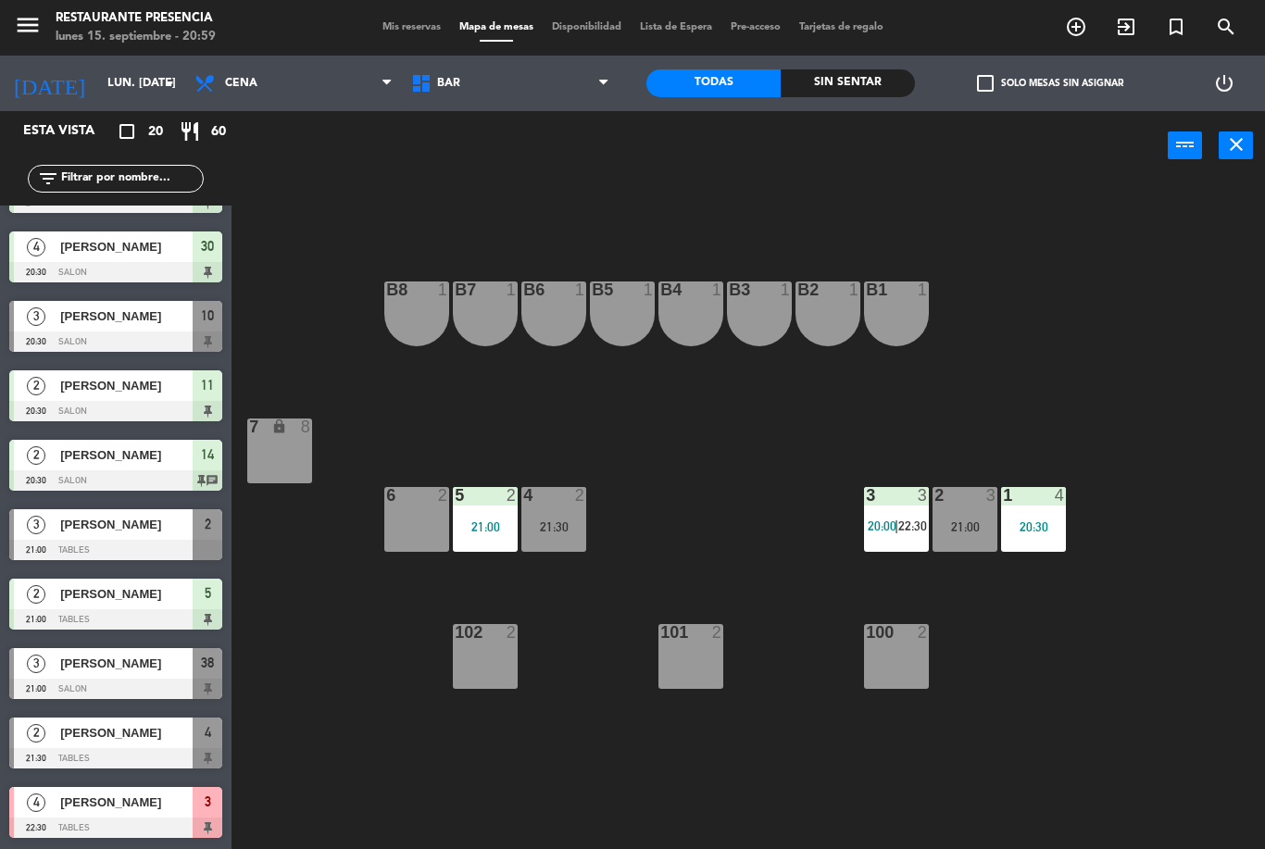
click at [918, 527] on span "22:30" at bounding box center [912, 526] width 29 height 15
click at [749, 549] on div "B1 1 B2 1 B3 1 B4 1 B5 1 B6 1 B7 1 B8 1 7 lock 8 1 4 20:30 2 3 21:00 3 3 20:00 …" at bounding box center [755, 515] width 1021 height 669
click at [448, 86] on span "BAR" at bounding box center [448, 83] width 23 height 13
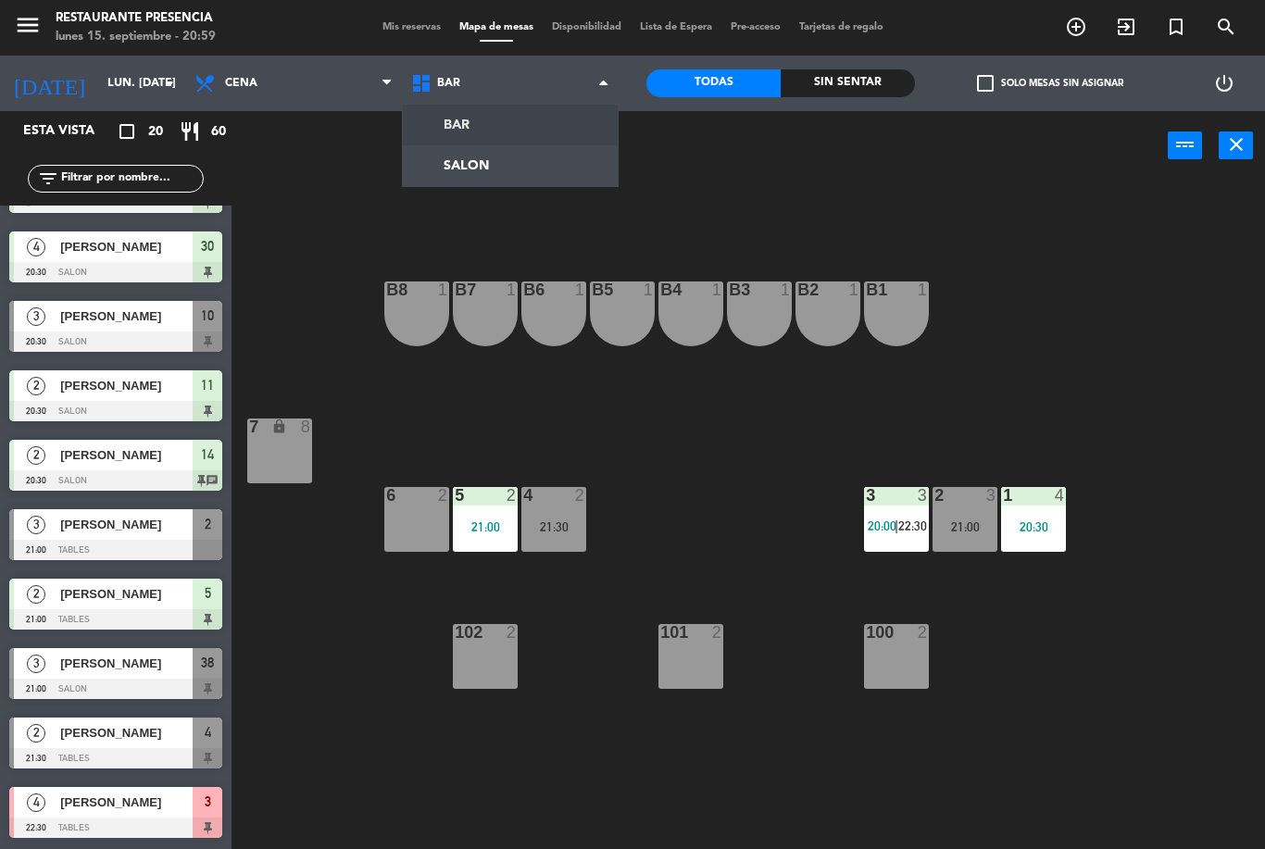
click at [476, 171] on ng-component "menu Restaurante Presencia lunes 15. septiembre - 20:59 Mis reservas Mapa de me…" at bounding box center [632, 424] width 1265 height 849
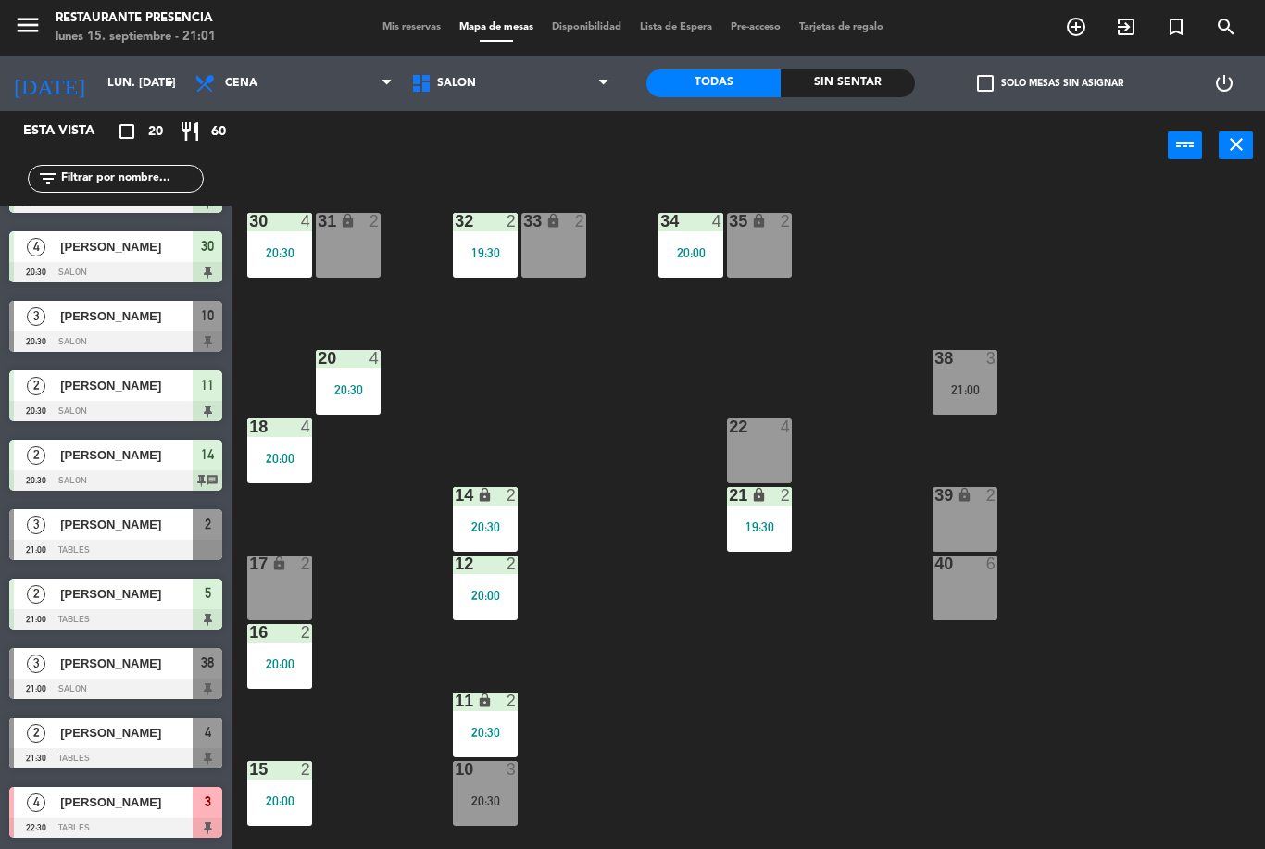
scroll to position [0, 0]
click at [556, 84] on span "SALON" at bounding box center [510, 83] width 217 height 41
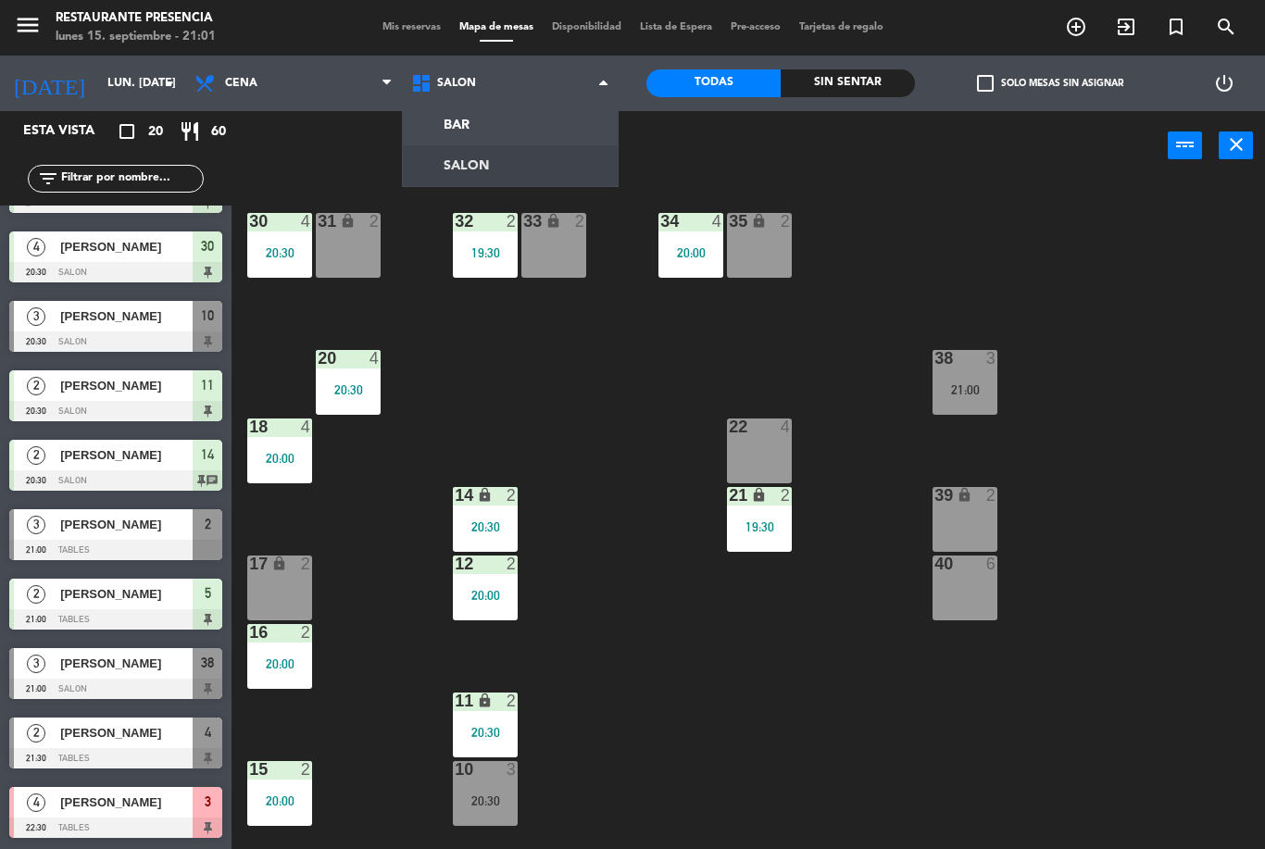
click at [523, 139] on ng-component "menu Restaurante Presencia lunes 15. septiembre - 21:01 Mis reservas Mapa de me…" at bounding box center [632, 424] width 1265 height 849
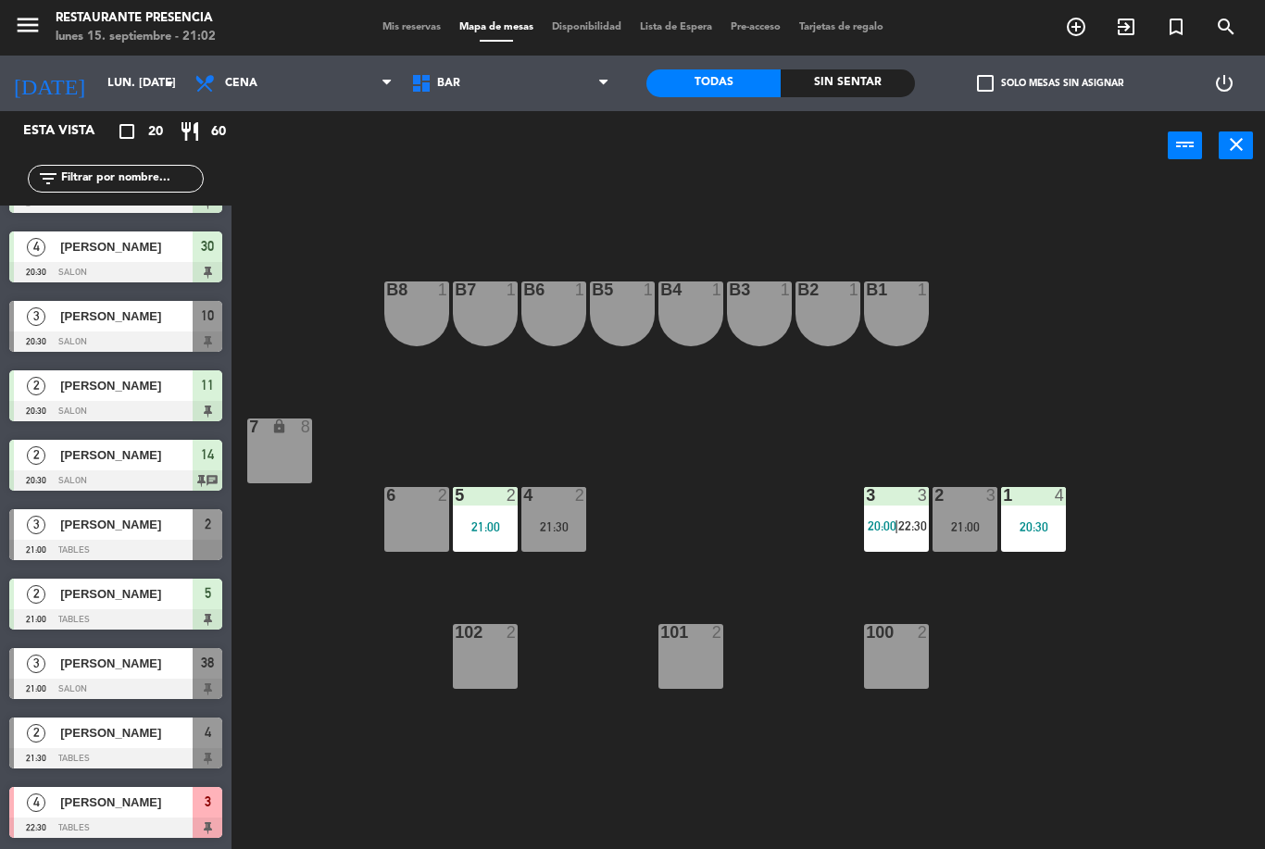
scroll to position [748, 0]
click at [99, 683] on div at bounding box center [115, 689] width 213 height 20
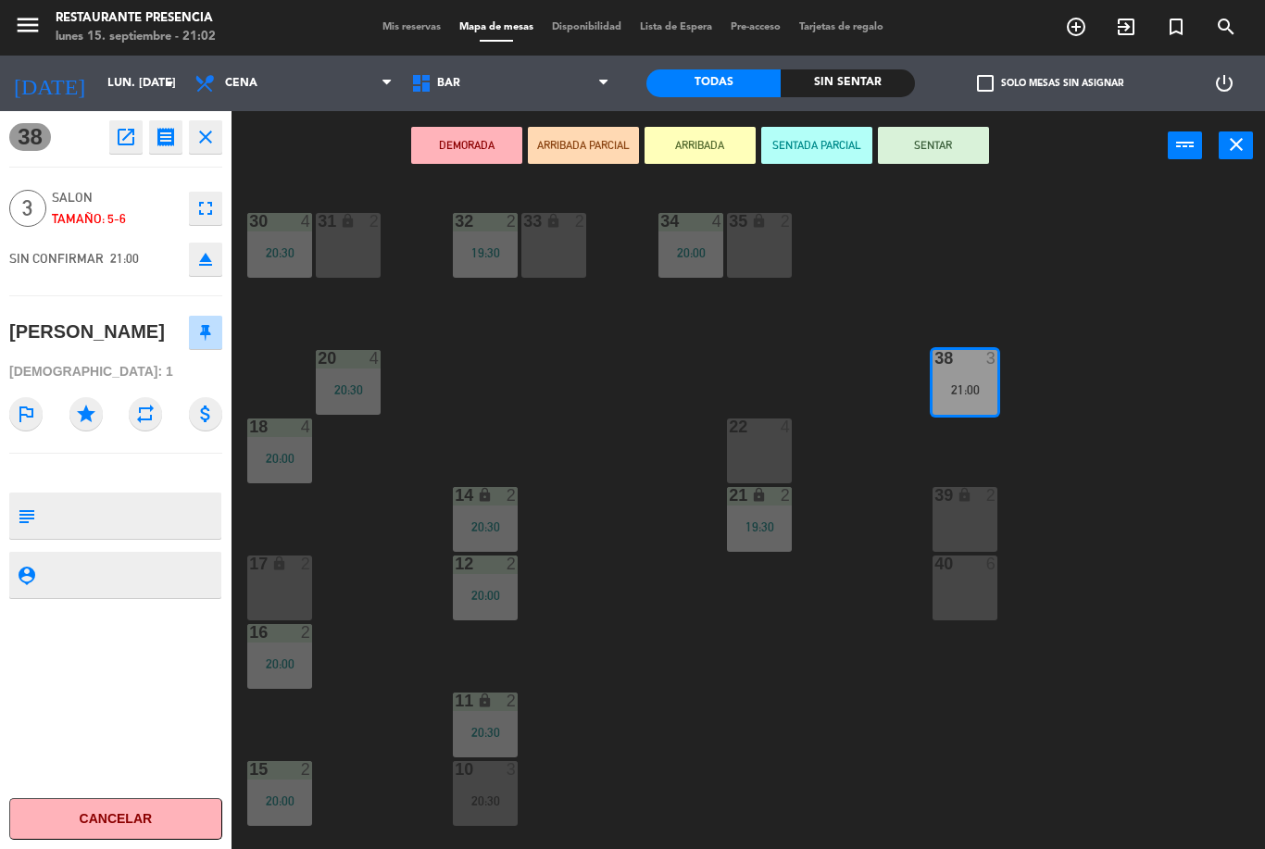
click at [922, 130] on button "SENTAR" at bounding box center [933, 145] width 111 height 37
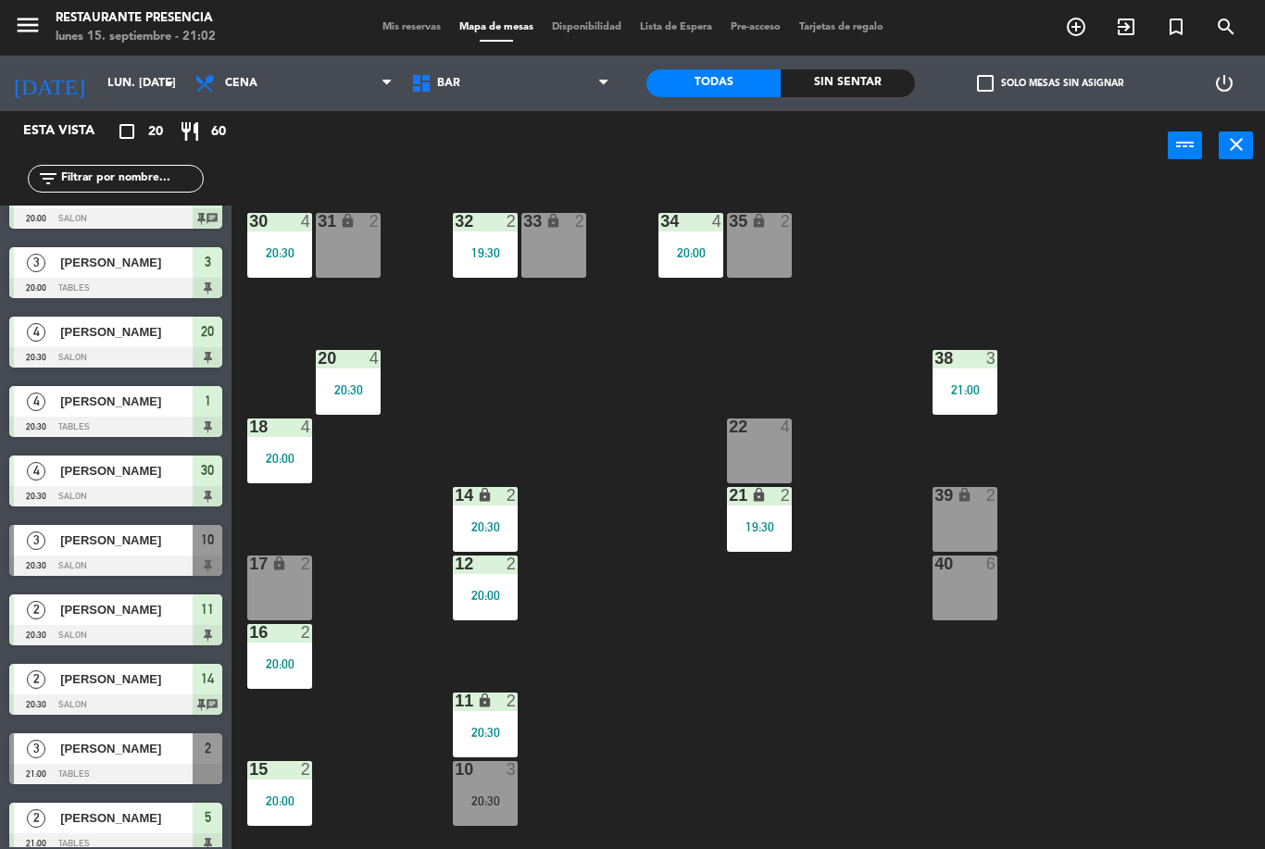
scroll to position [525, 0]
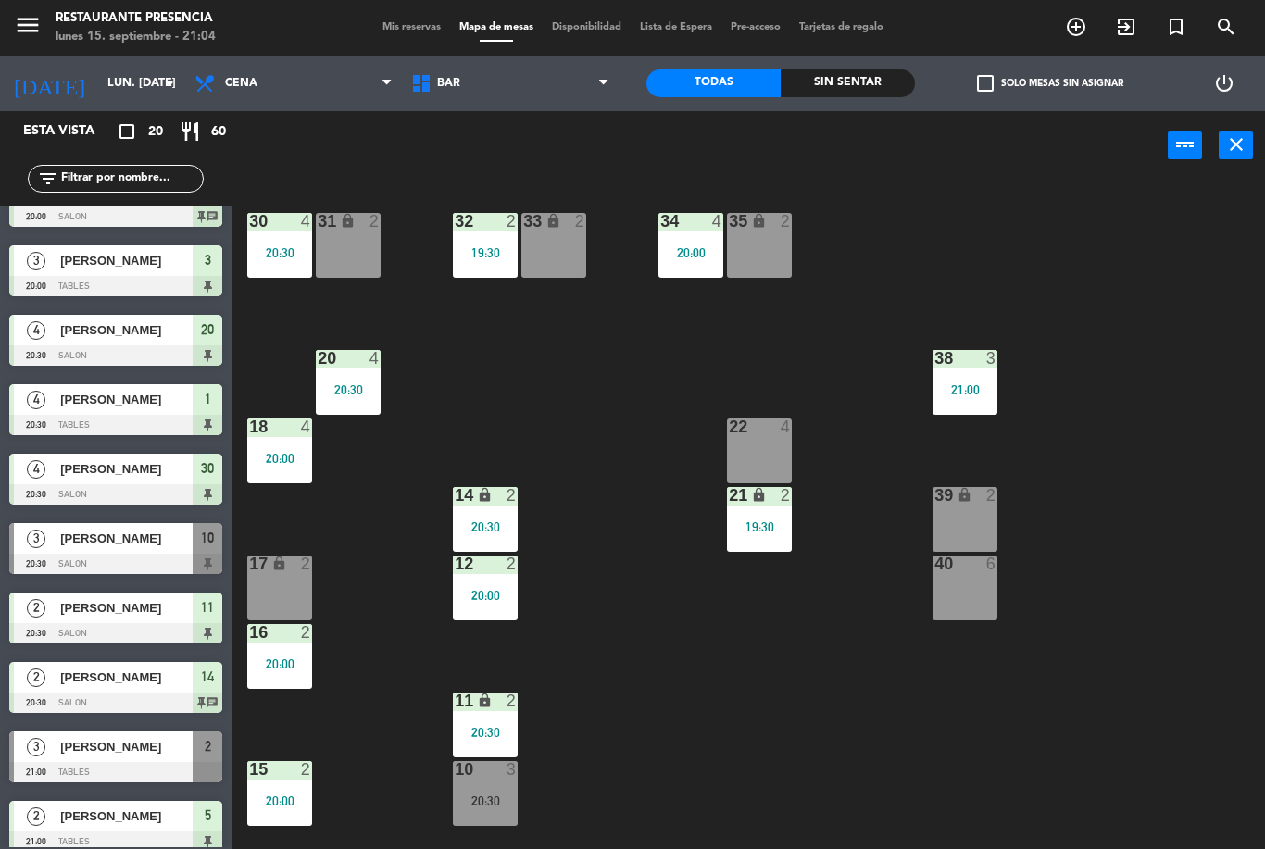
click at [155, 76] on input "lun. [DATE]" at bounding box center [176, 83] width 157 height 31
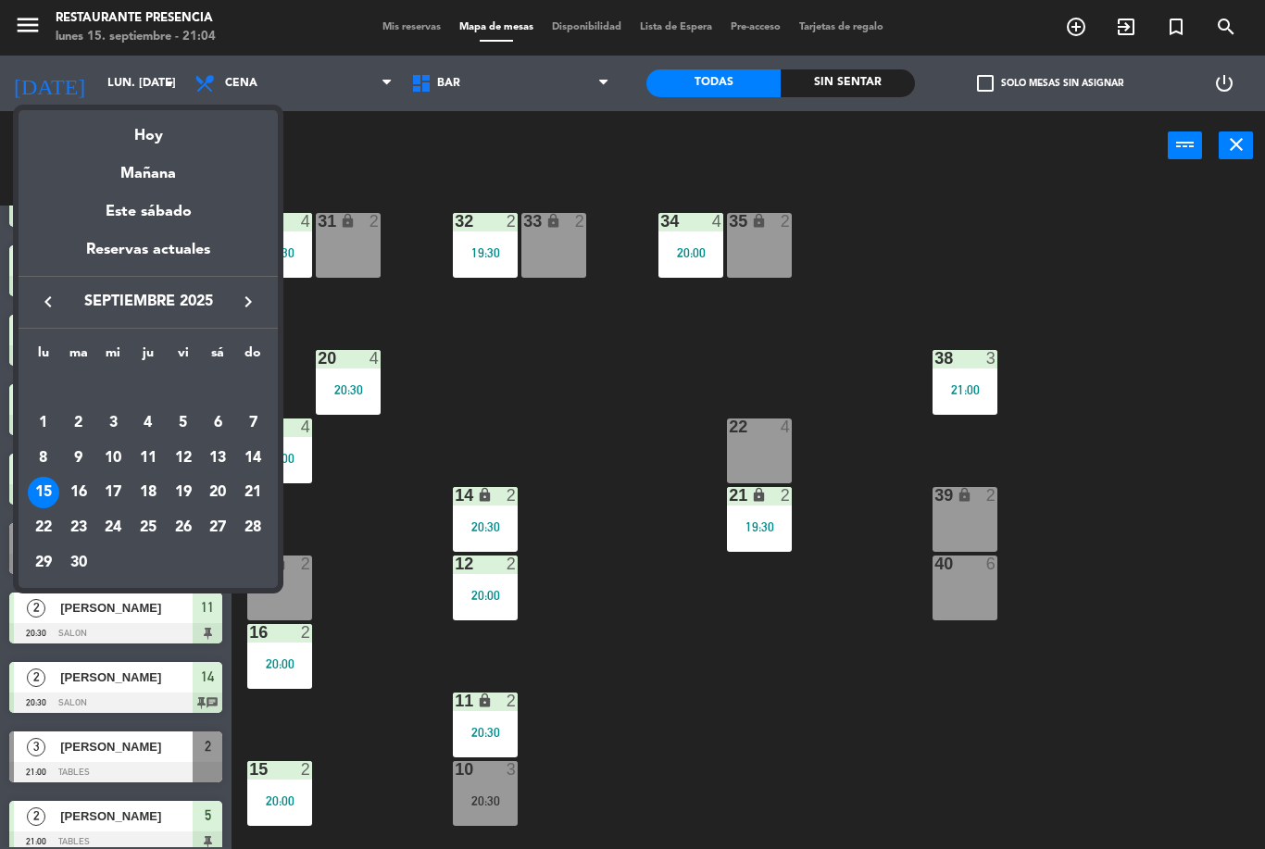
click at [182, 483] on div "19" at bounding box center [183, 492] width 31 height 31
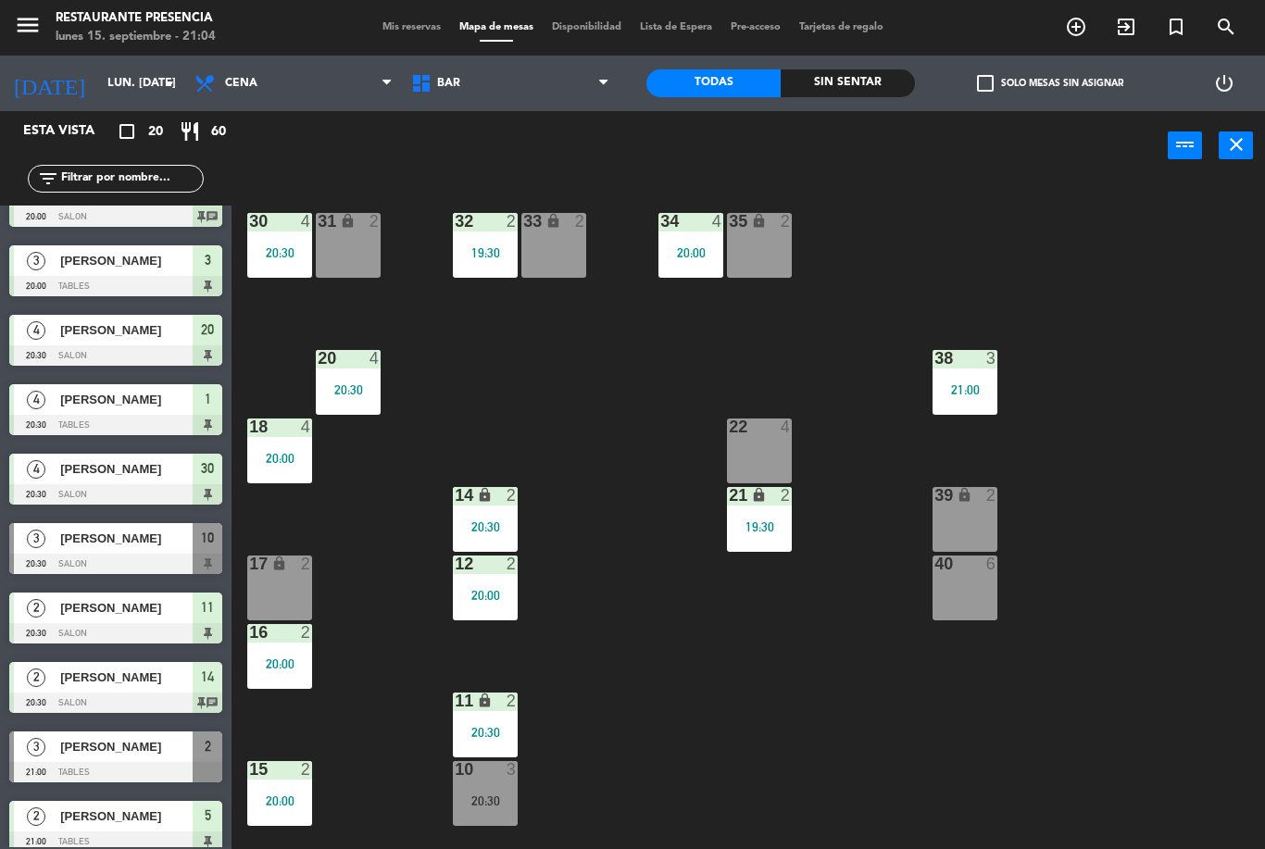
type input "vie. [DATE]"
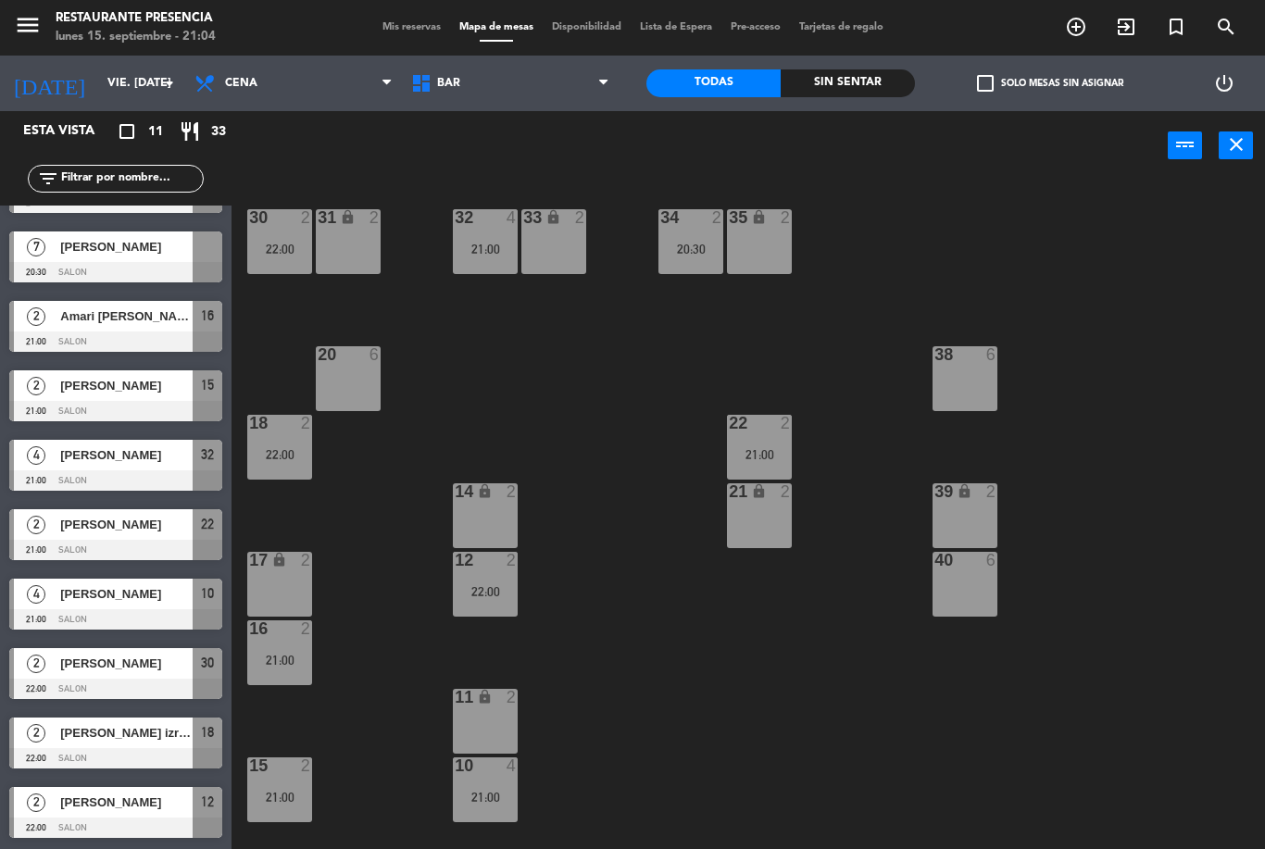
scroll to position [6, 0]
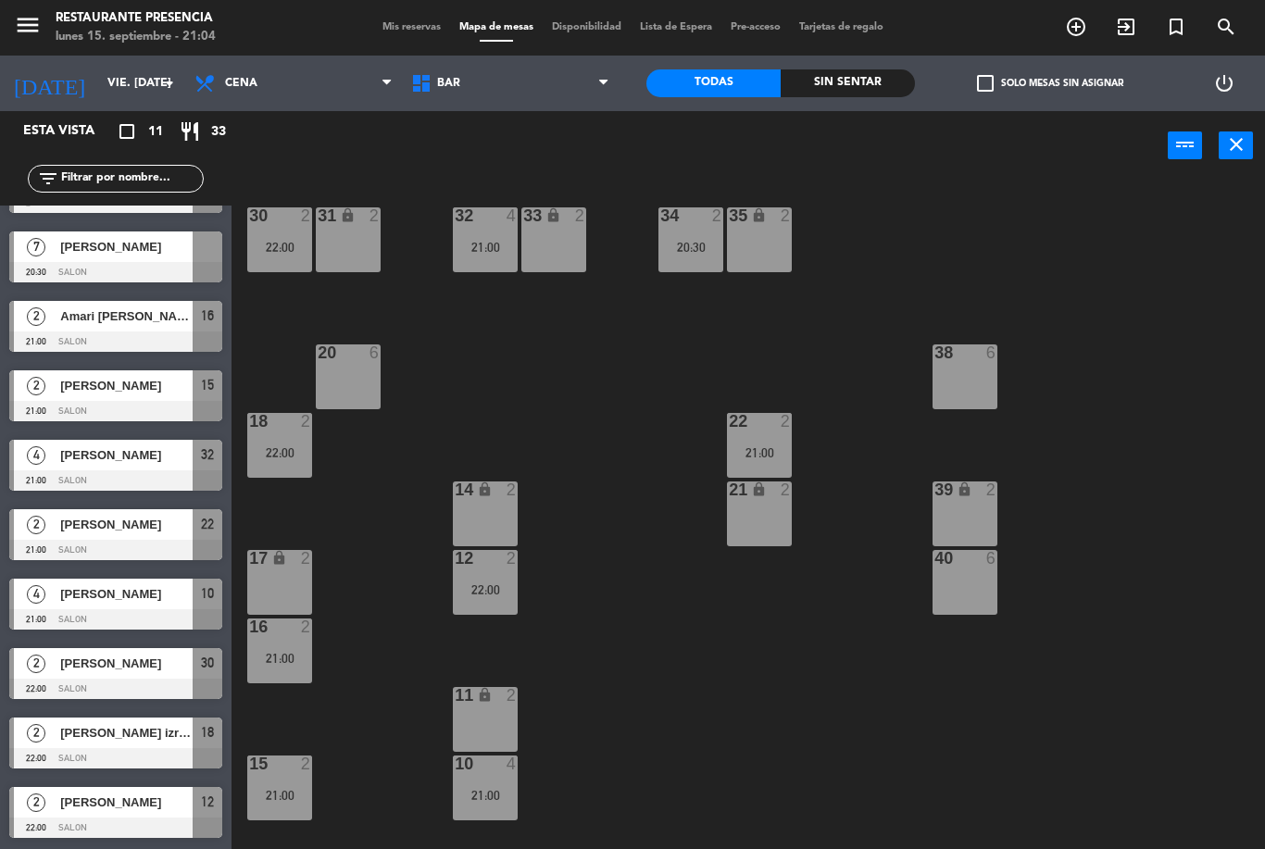
click at [404, 29] on span "Mis reservas" at bounding box center [411, 27] width 77 height 10
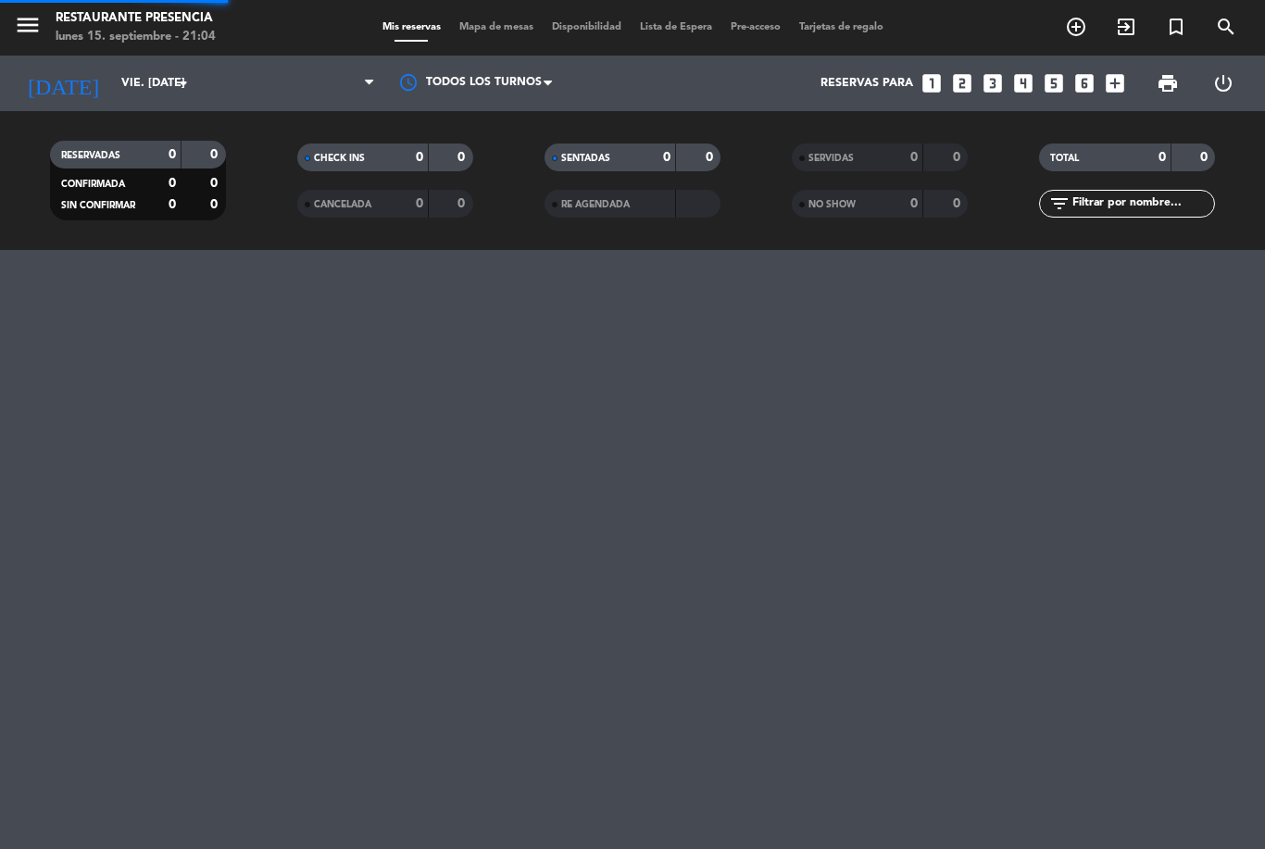
click at [388, 62] on div at bounding box center [476, 83] width 185 height 42
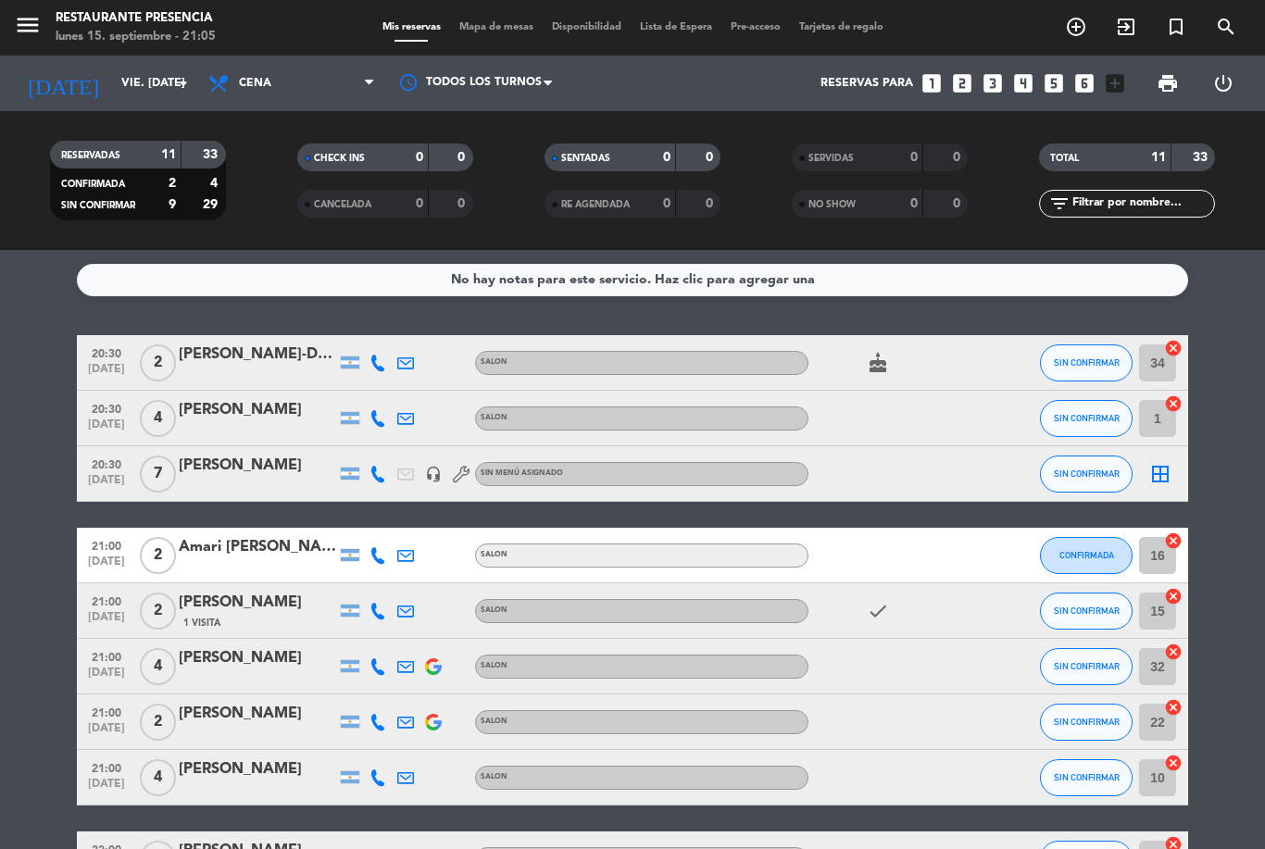
click at [1060, 24] on span "add_circle_outline" at bounding box center [1076, 26] width 50 height 31
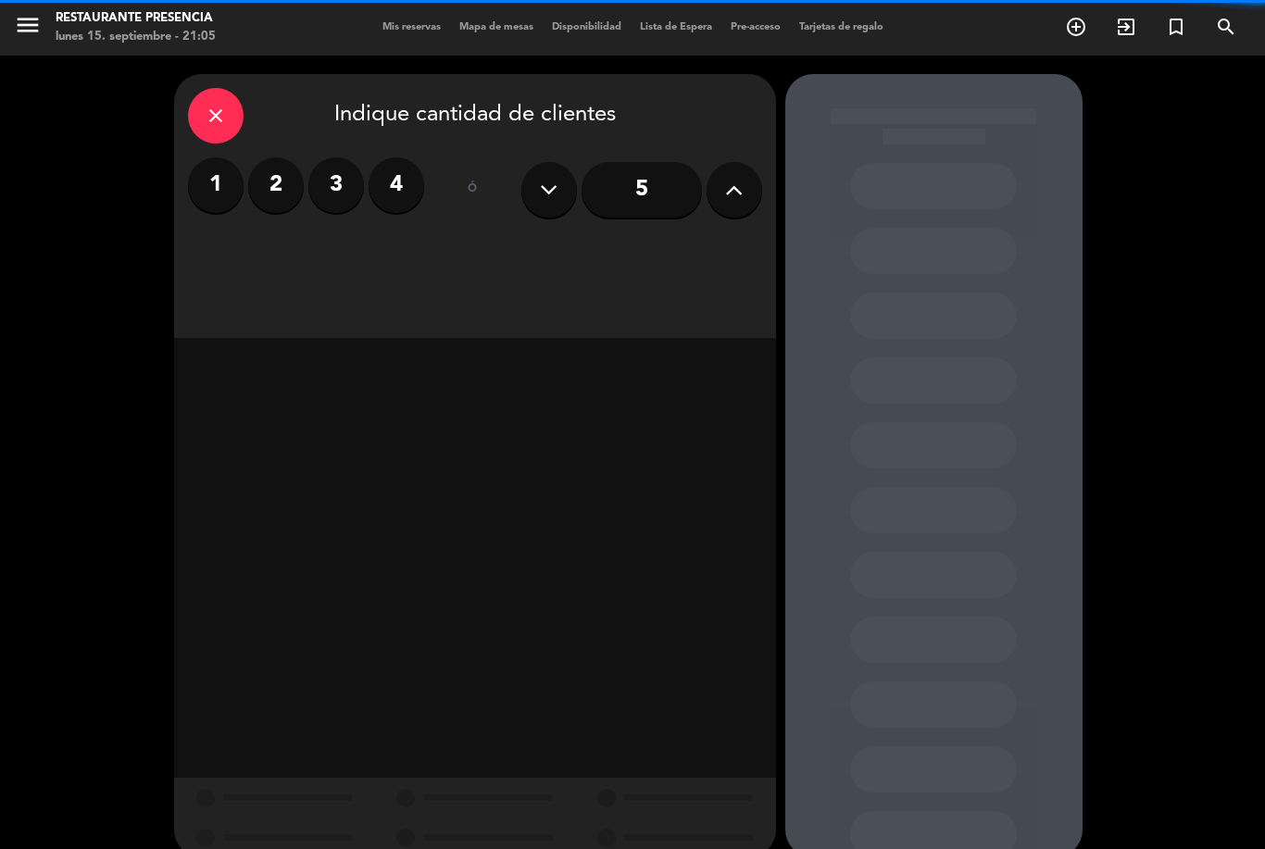
click at [651, 184] on input "5" at bounding box center [642, 190] width 120 height 56
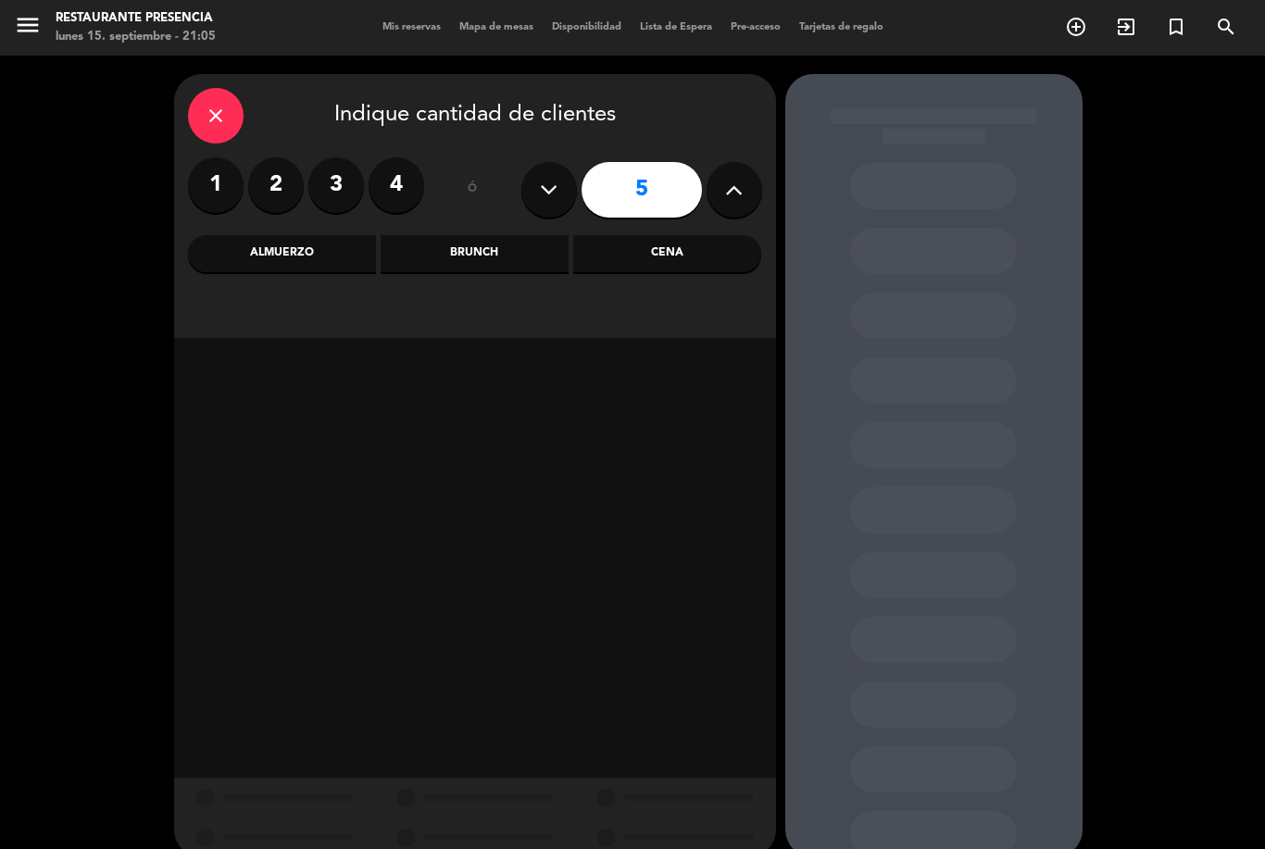
click at [698, 252] on div "Cena" at bounding box center [667, 253] width 188 height 37
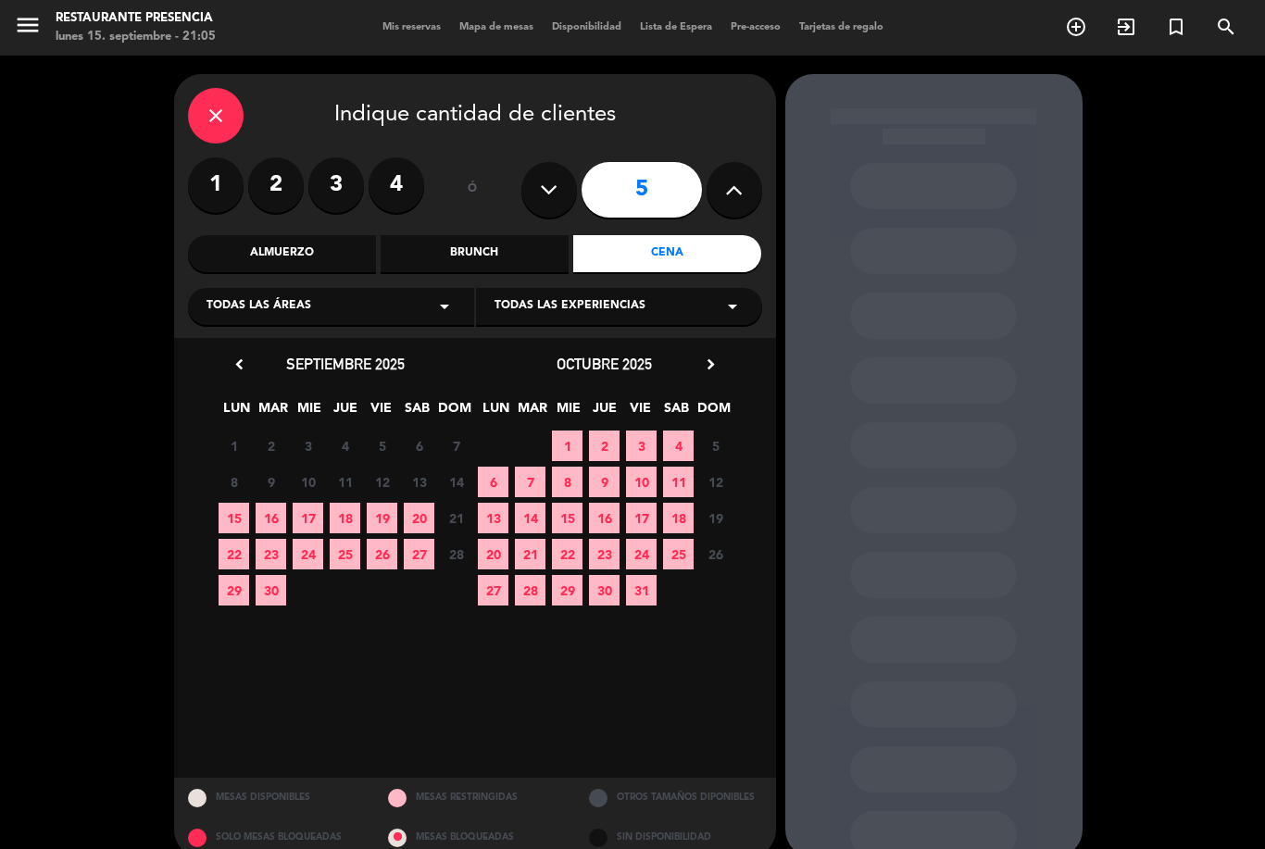
click at [382, 518] on span "19" at bounding box center [382, 518] width 31 height 31
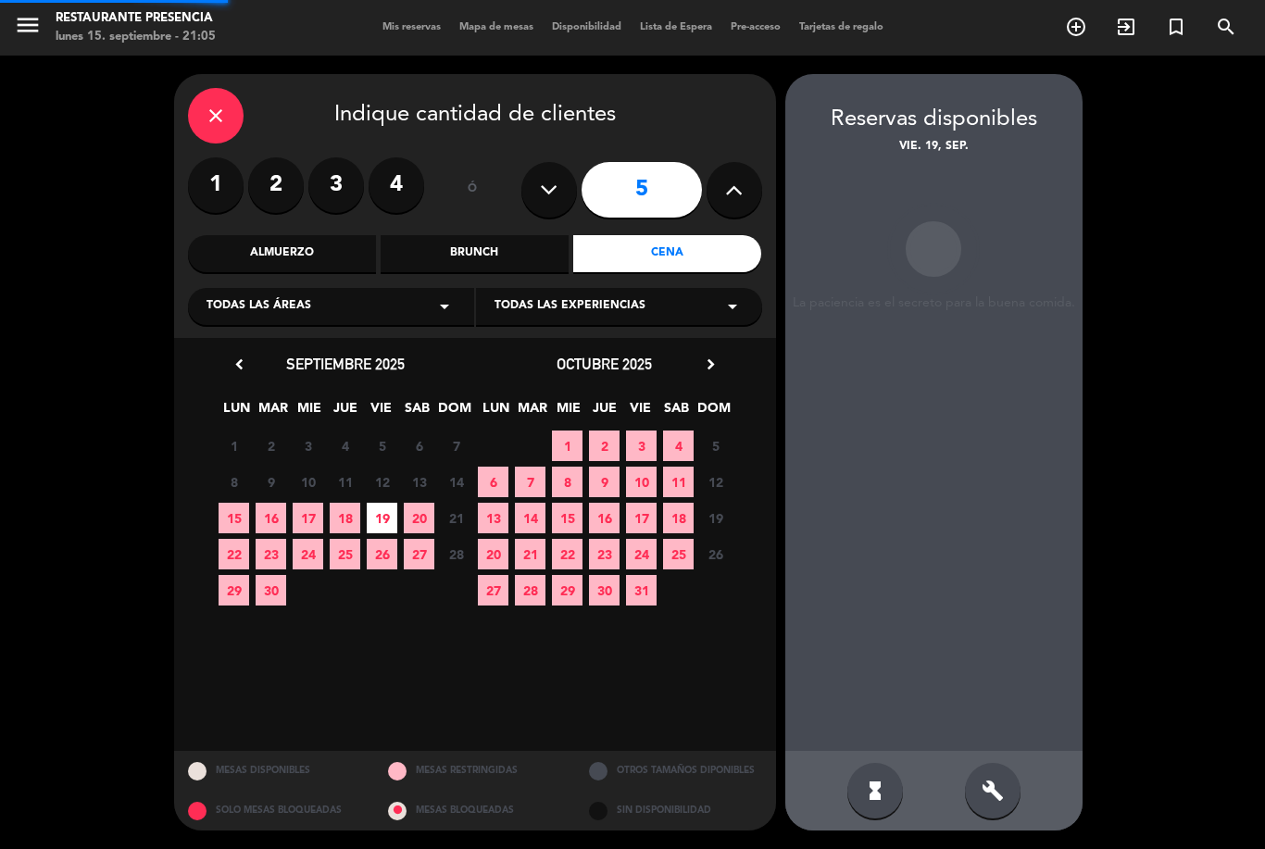
scroll to position [59, 0]
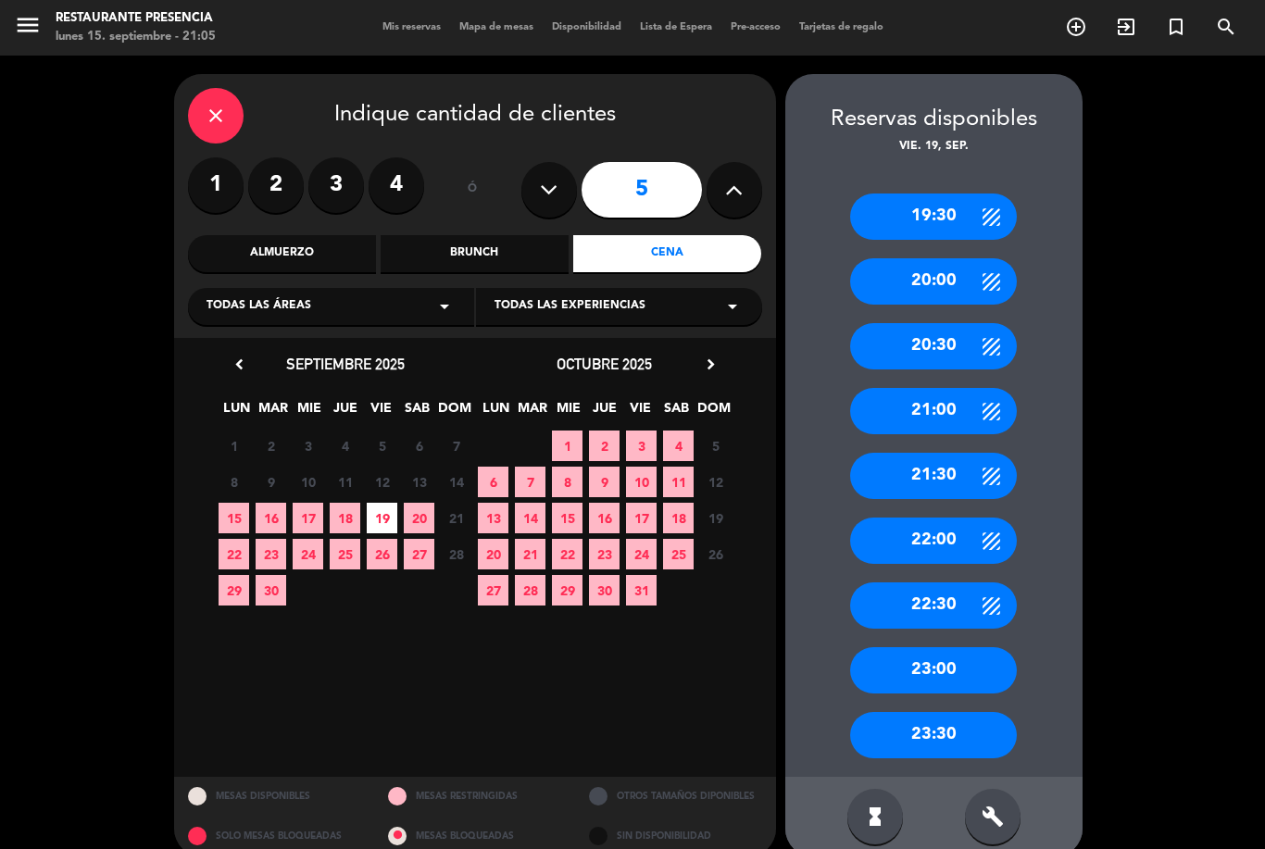
click at [943, 323] on div "20:30" at bounding box center [933, 346] width 167 height 46
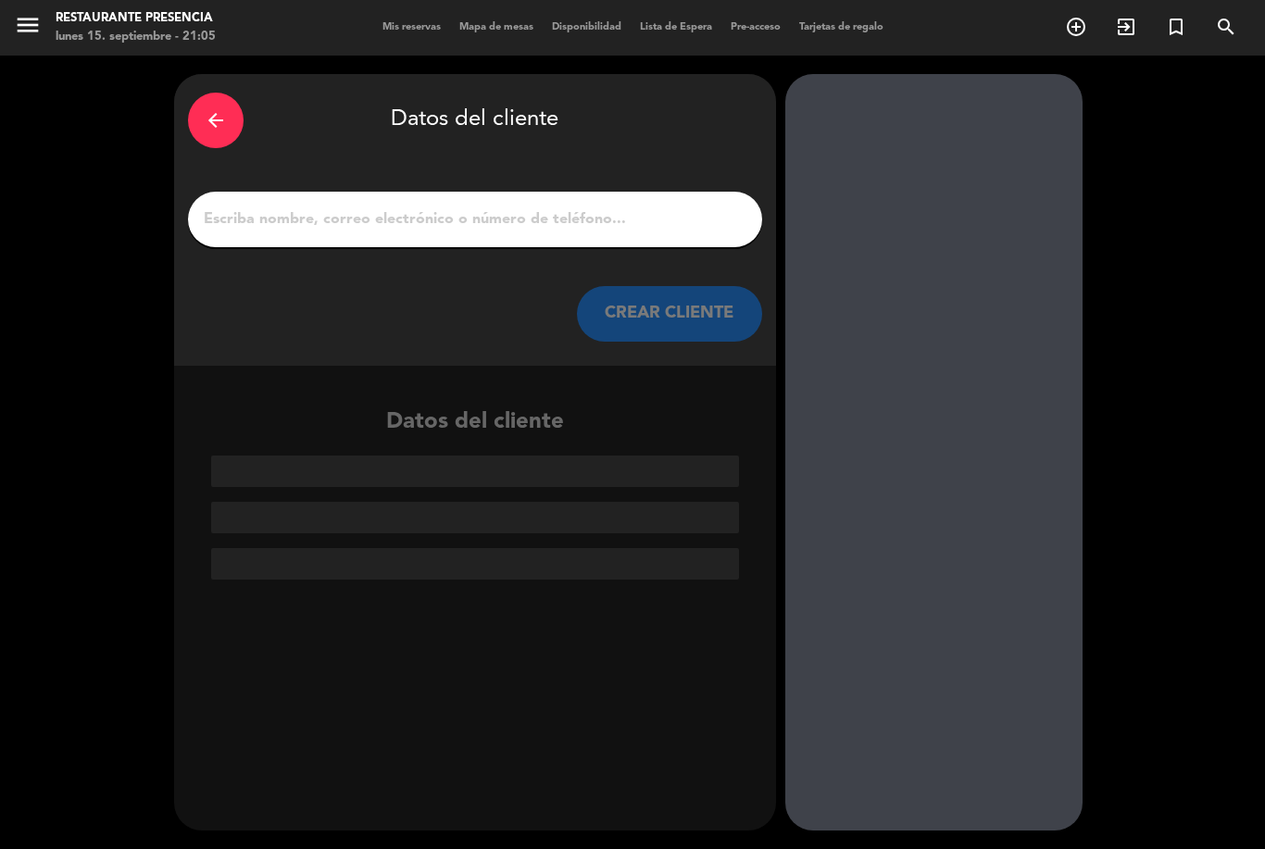
click at [539, 207] on input "1" at bounding box center [475, 220] width 547 height 26
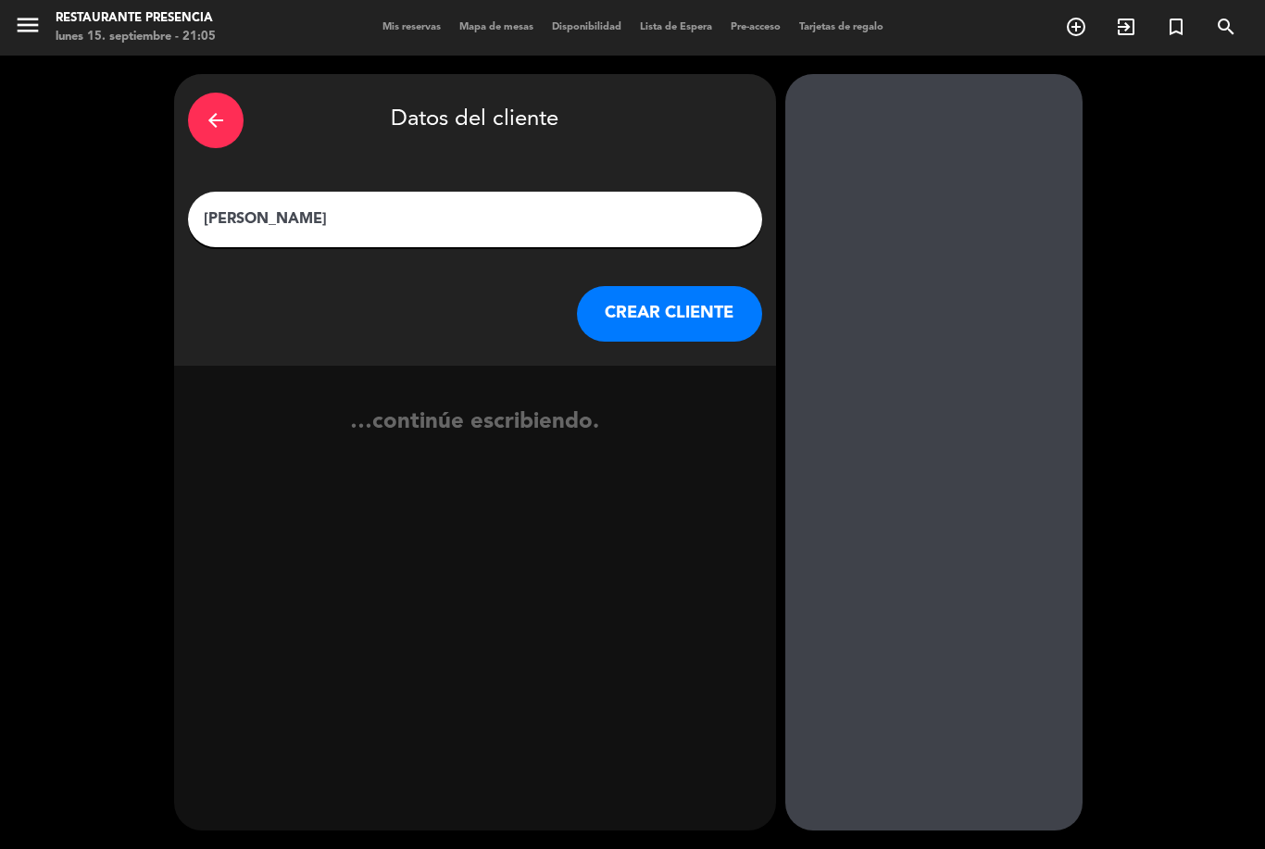
type input "[PERSON_NAME]"
click at [667, 286] on button "CREAR CLIENTE" at bounding box center [669, 314] width 185 height 56
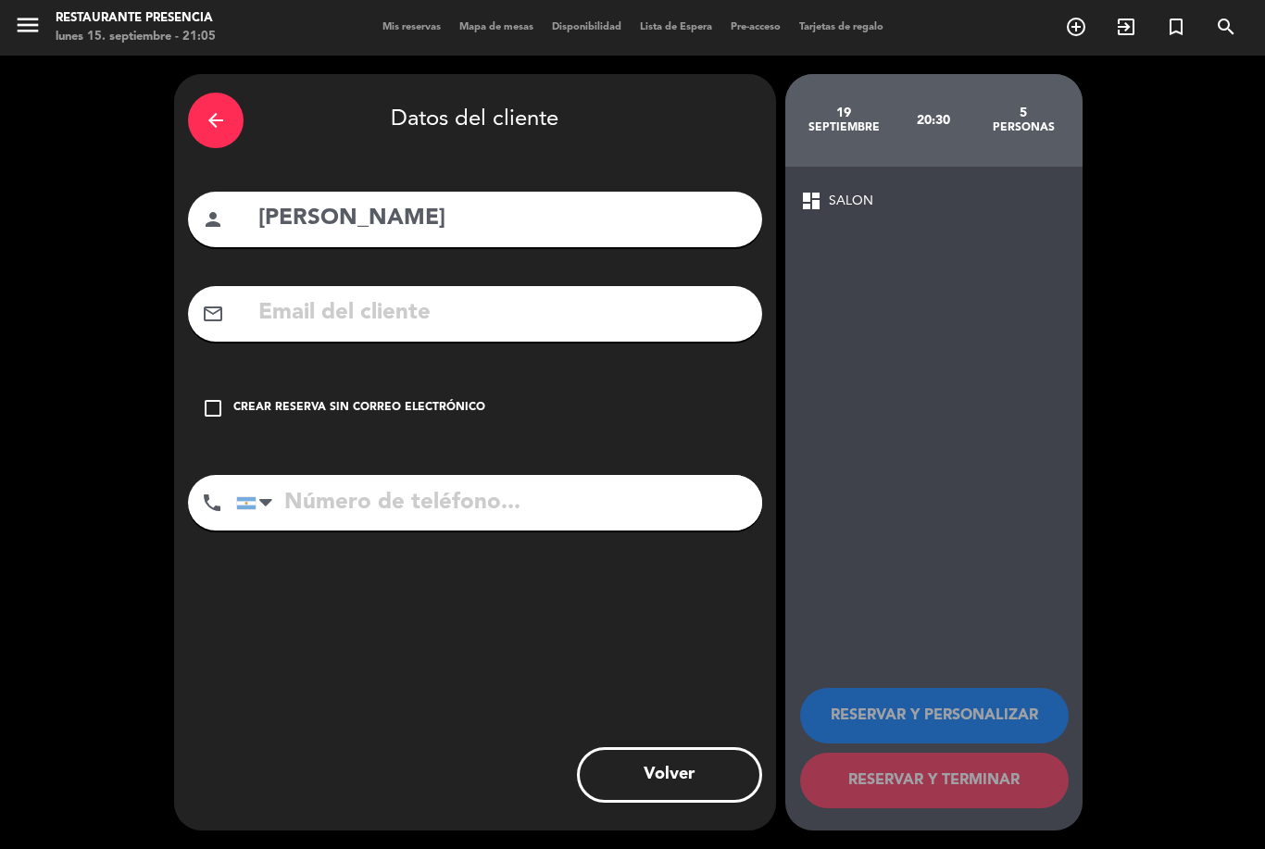
click at [222, 381] on div "check_box_outline_blank Crear reserva sin correo electrónico" at bounding box center [475, 409] width 574 height 56
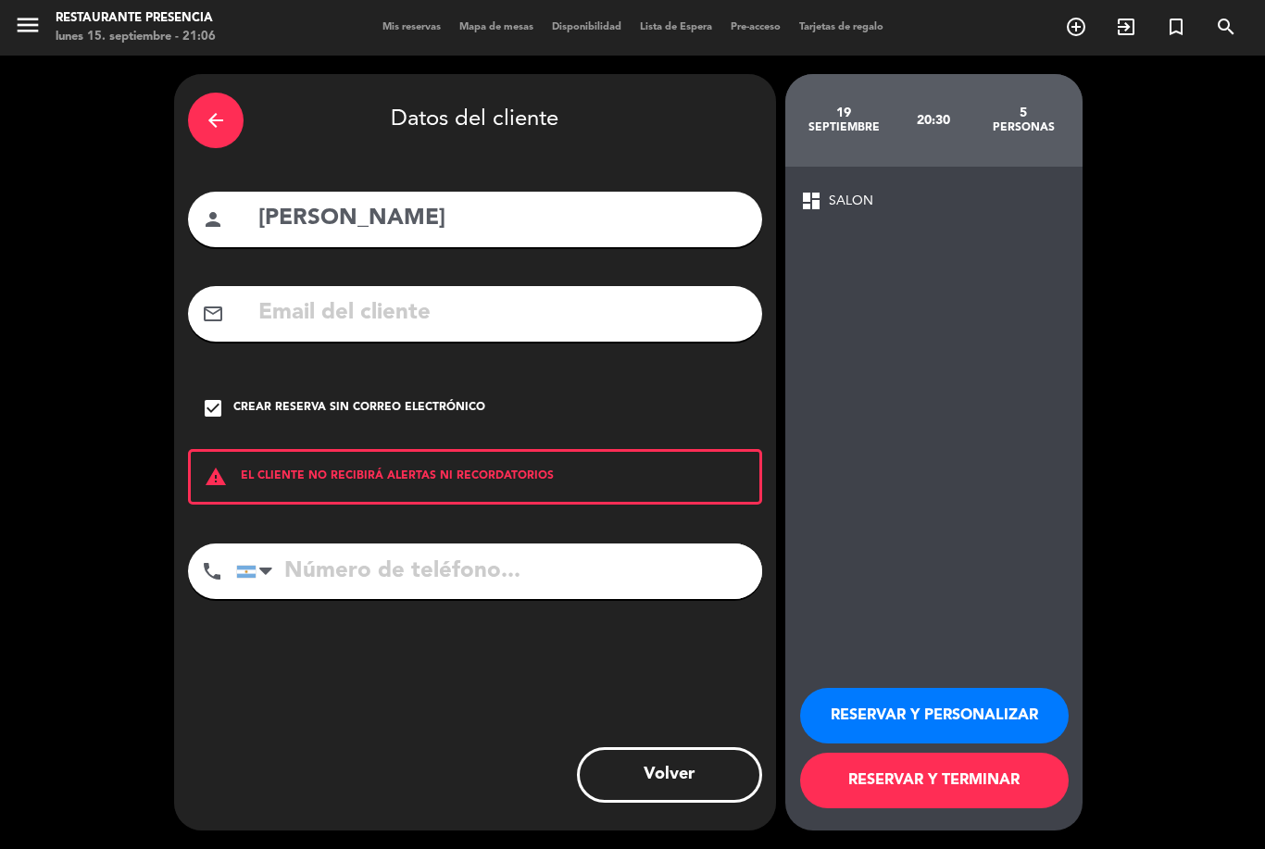
click at [938, 710] on button "RESERVAR Y PERSONALIZAR" at bounding box center [934, 716] width 269 height 56
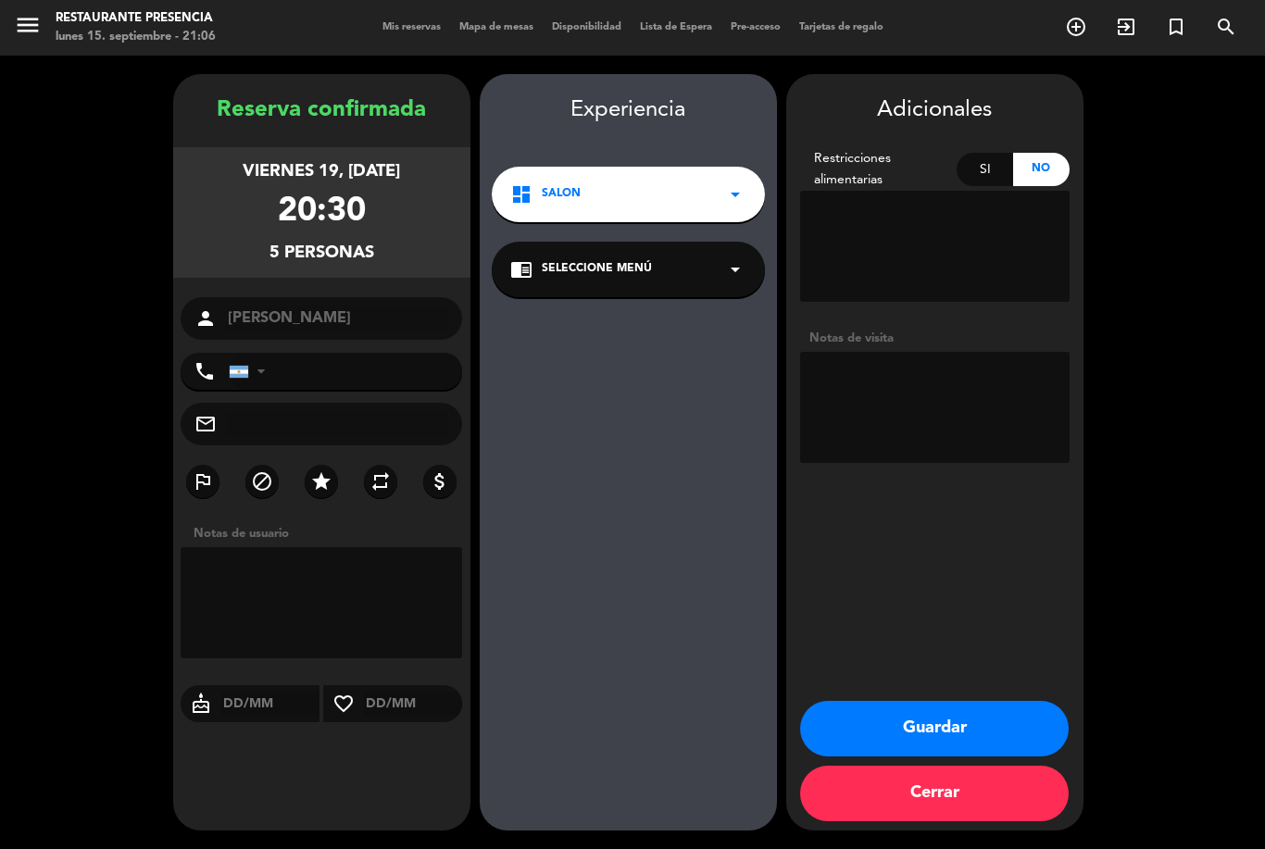
click at [227, 693] on input "text" at bounding box center [270, 704] width 99 height 23
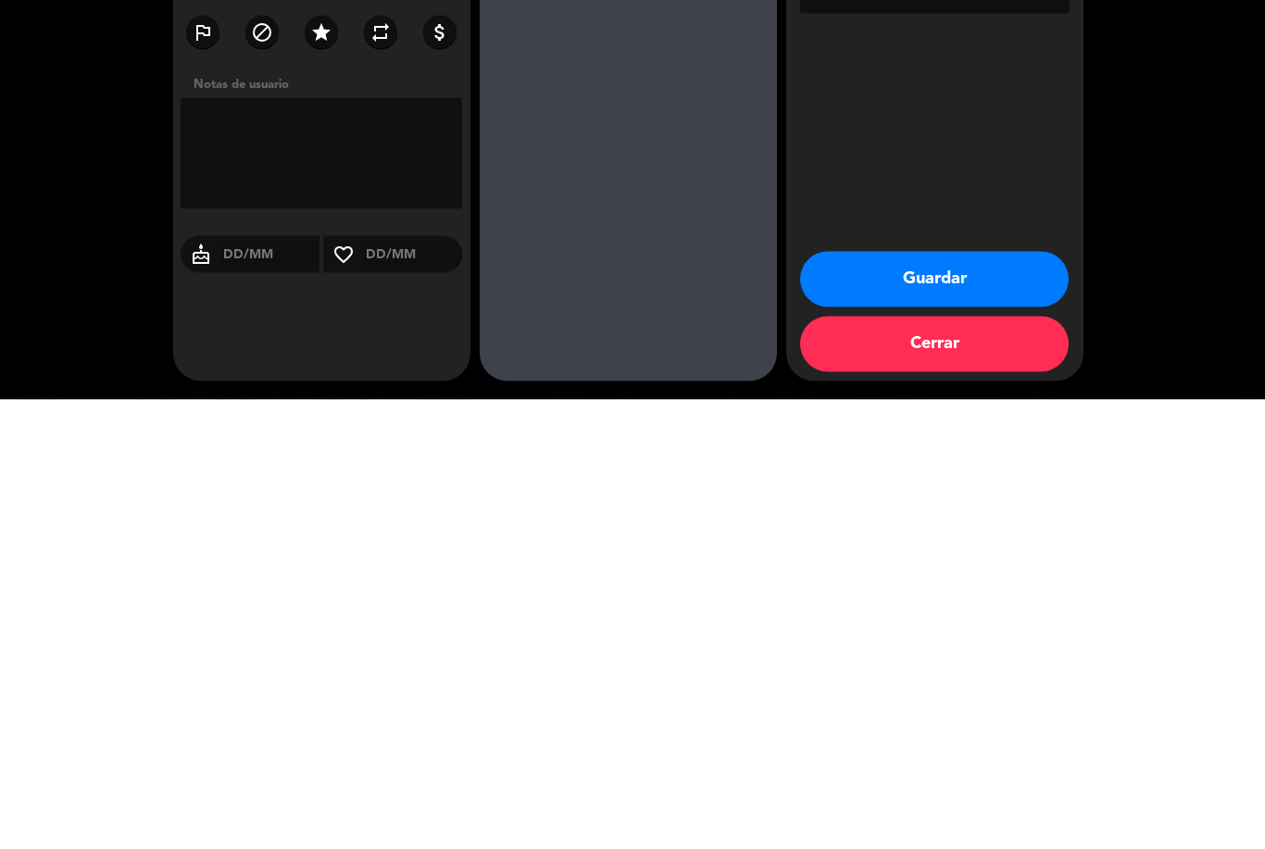
click at [211, 693] on icon "cake" at bounding box center [201, 704] width 41 height 22
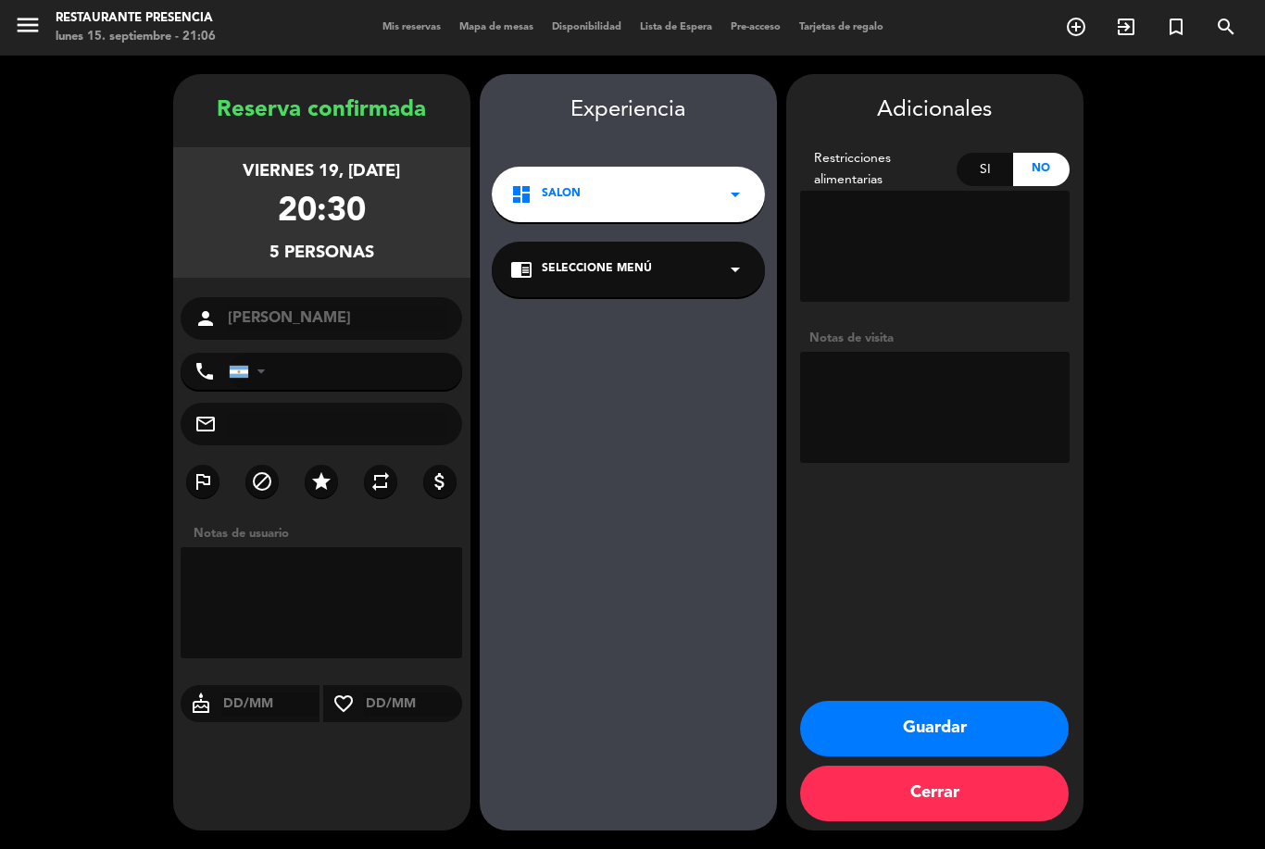
click at [953, 191] on textarea at bounding box center [935, 246] width 270 height 111
click at [898, 191] on textarea at bounding box center [935, 246] width 270 height 111
click at [918, 191] on textarea at bounding box center [935, 246] width 270 height 111
click at [980, 153] on div "Si" at bounding box center [985, 169] width 57 height 33
click at [975, 191] on textarea at bounding box center [935, 246] width 270 height 111
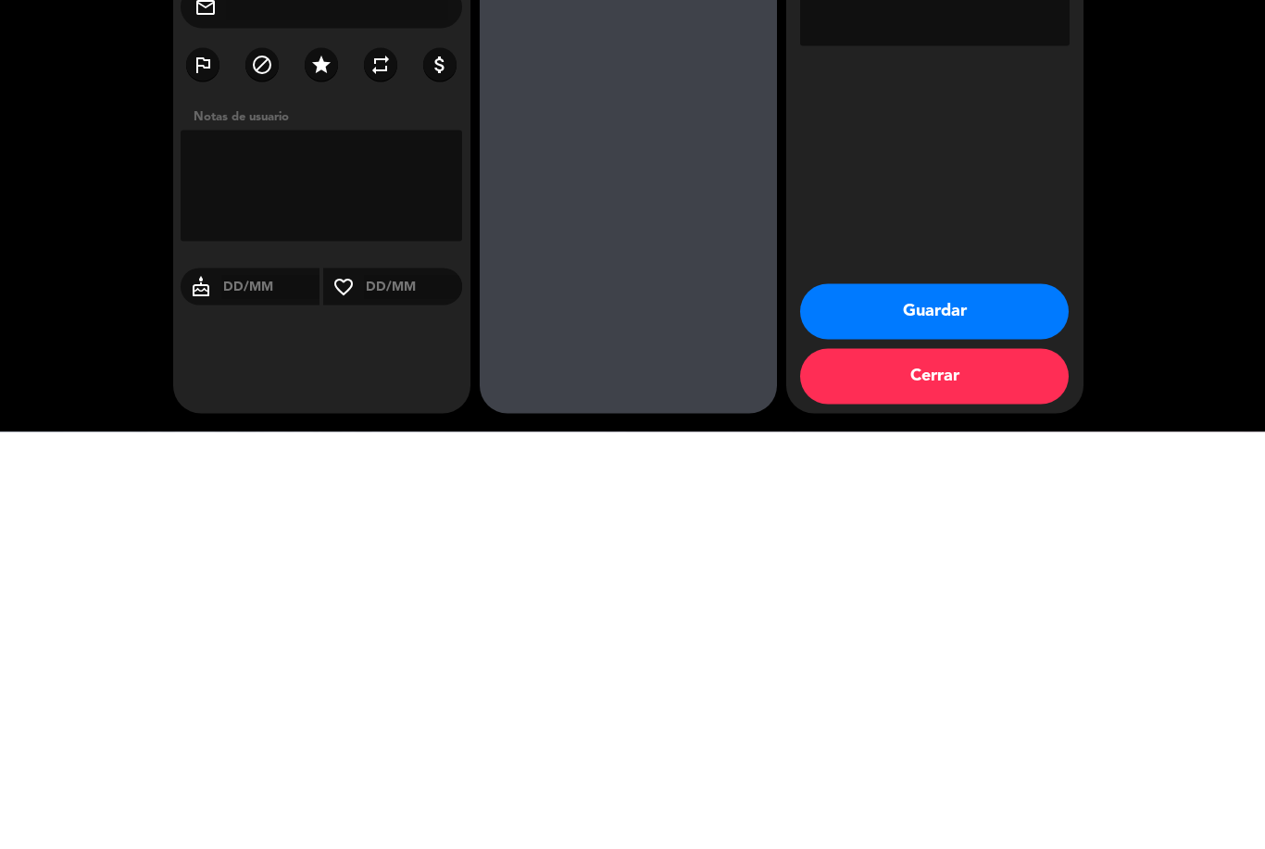
scroll to position [0, 0]
type textarea "Sin gluten 2 pax"
click at [904, 206] on div "Adicionales Restricciones alimentarias Si No Notas de visita Guardar Cerrar" at bounding box center [934, 452] width 297 height 757
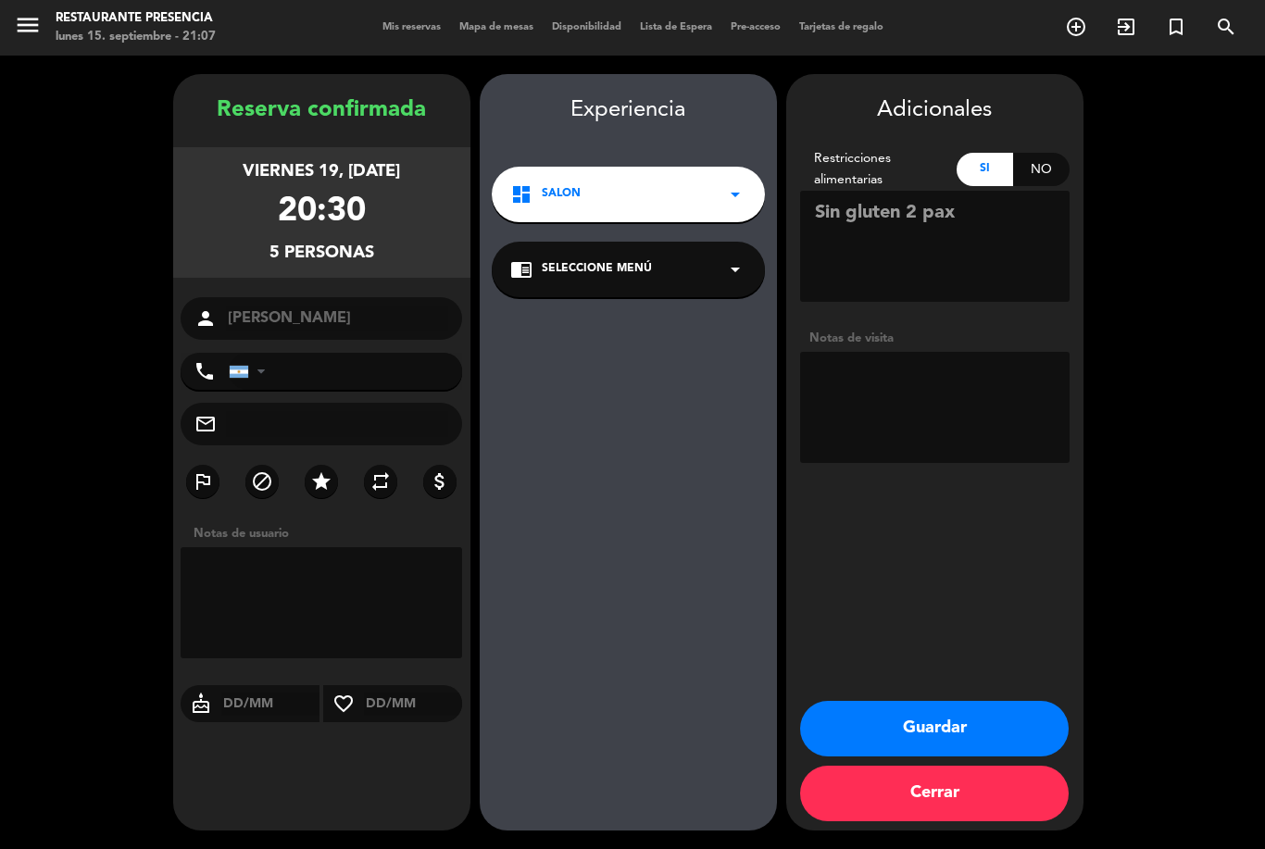
click at [886, 402] on textarea at bounding box center [935, 407] width 270 height 111
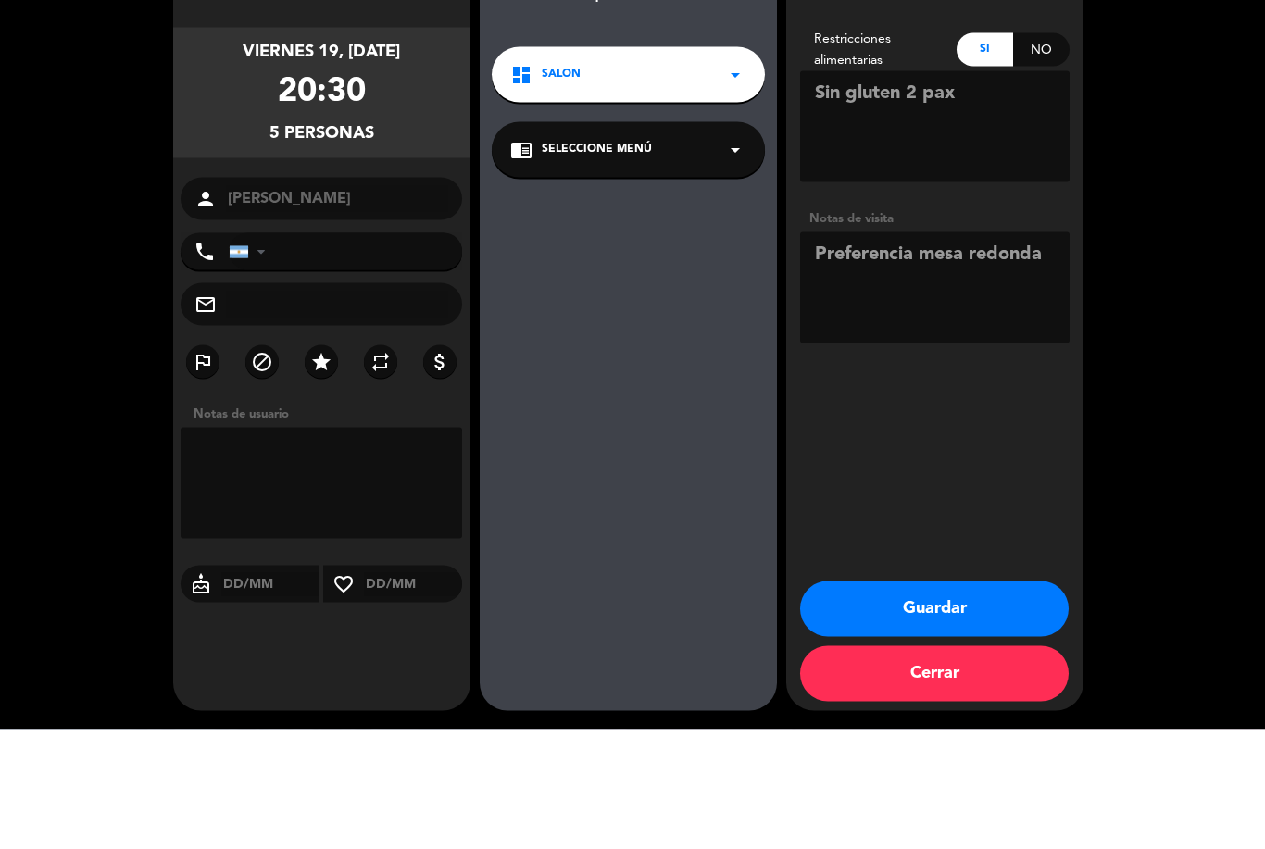
scroll to position [59, 0]
type textarea "Preferencia mesa redonda"
click at [577, 255] on div "Experiencia dashboard SALON arrow_drop_down chrome_reader_mode Seleccione Menú …" at bounding box center [628, 471] width 297 height 757
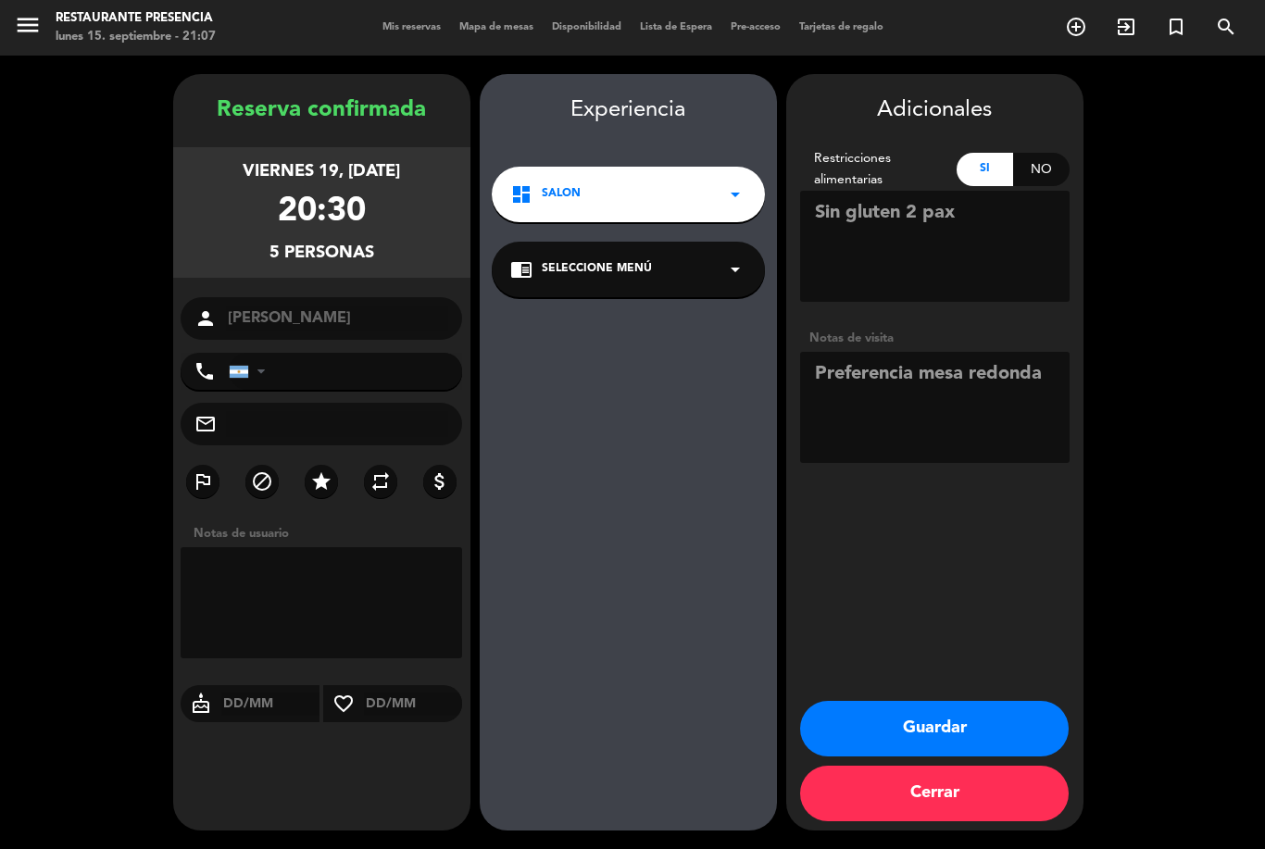
click at [959, 93] on div "Adicionales" at bounding box center [935, 111] width 270 height 36
click at [248, 693] on input "text" at bounding box center [270, 704] width 99 height 23
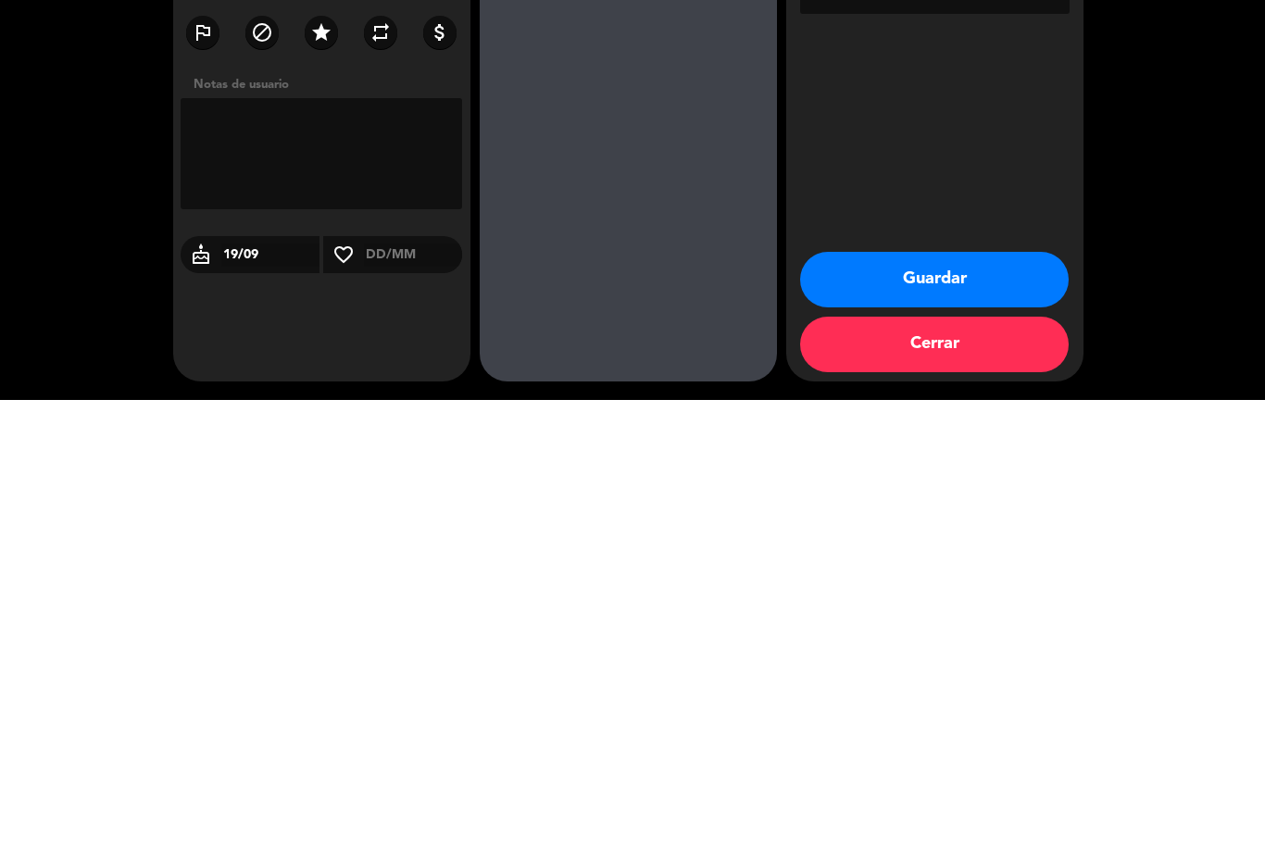
type input "19/09"
click at [303, 282] on div "Reserva confirmada viernes 19, [DATE] 20:30 5 personas person [PERSON_NAME] pho…" at bounding box center [321, 471] width 297 height 757
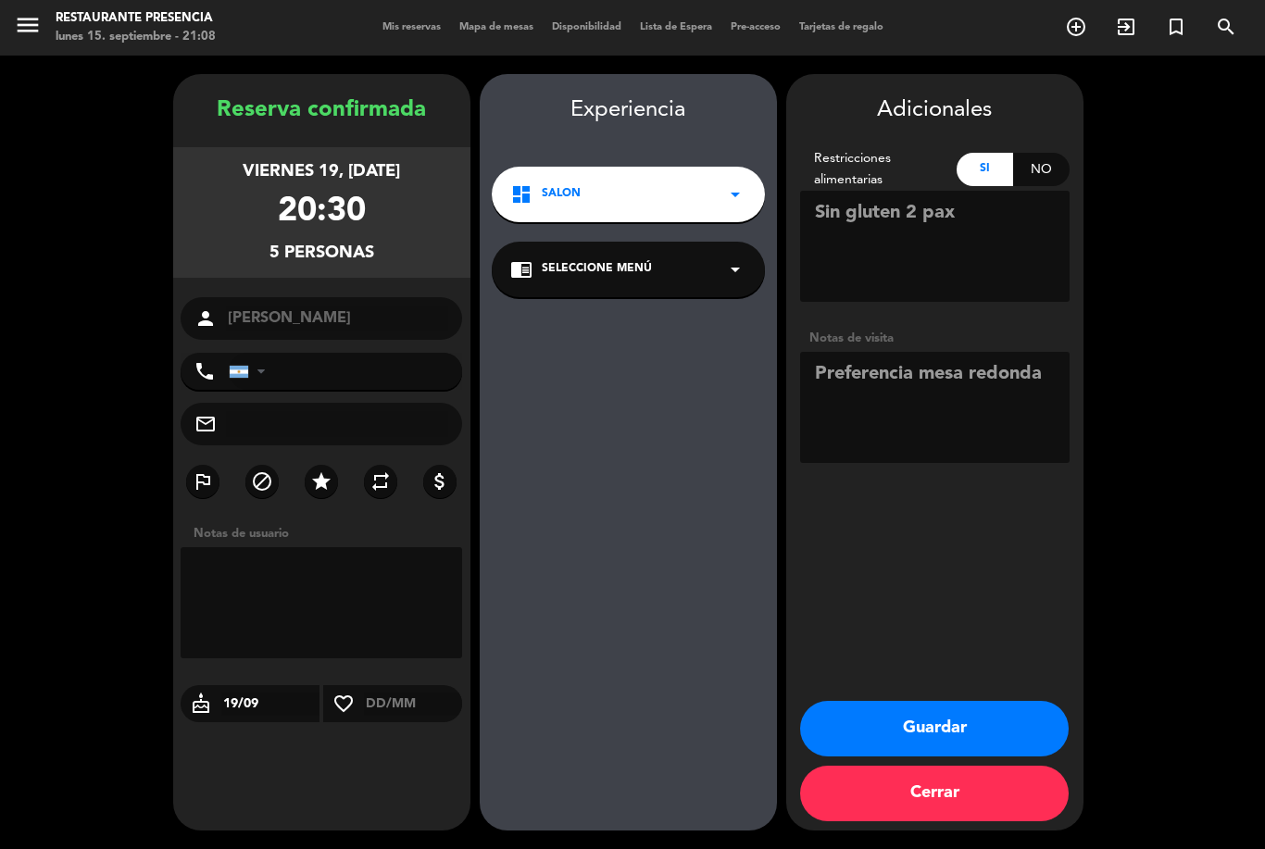
click at [918, 701] on button "Guardar" at bounding box center [934, 729] width 269 height 56
click at [929, 717] on button "Guardar" at bounding box center [934, 729] width 269 height 56
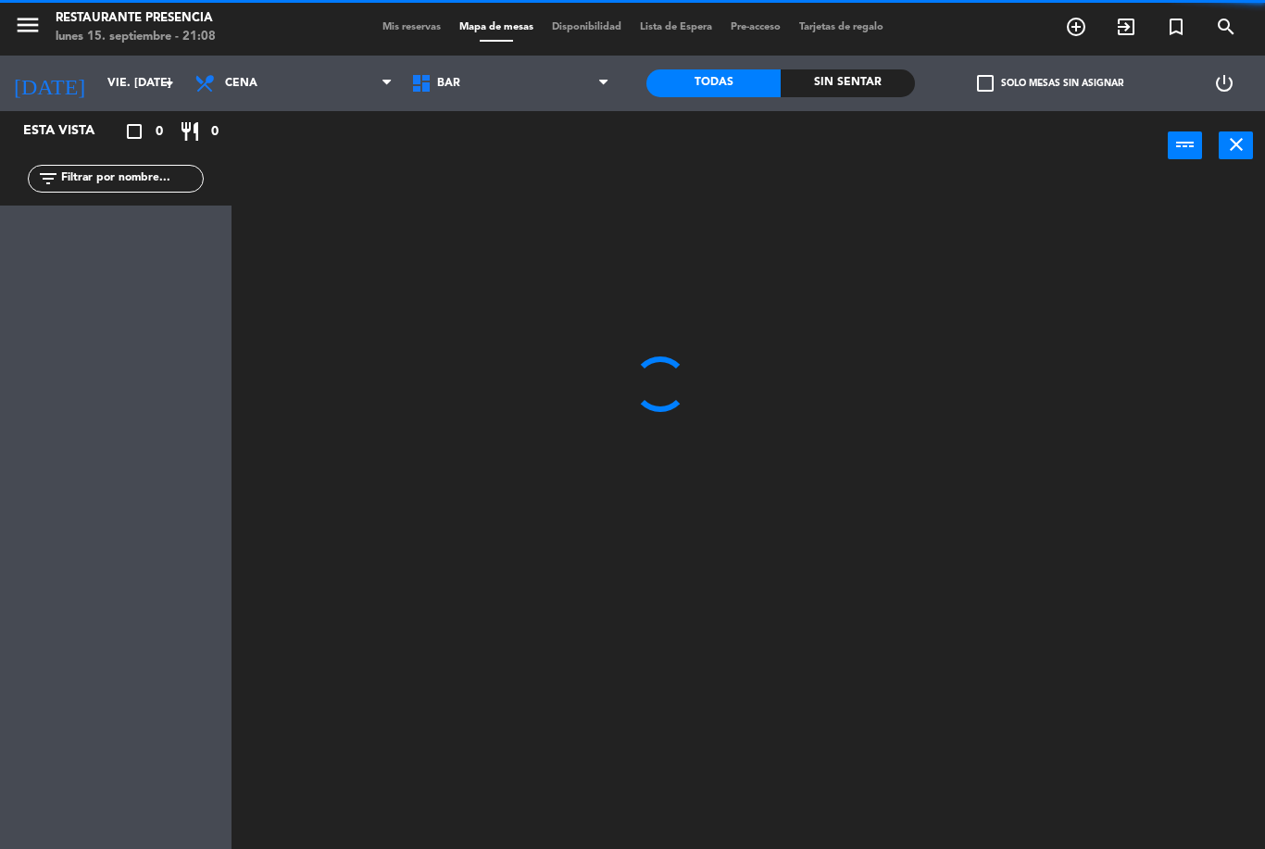
click at [388, 22] on span "Mis reservas" at bounding box center [411, 27] width 77 height 10
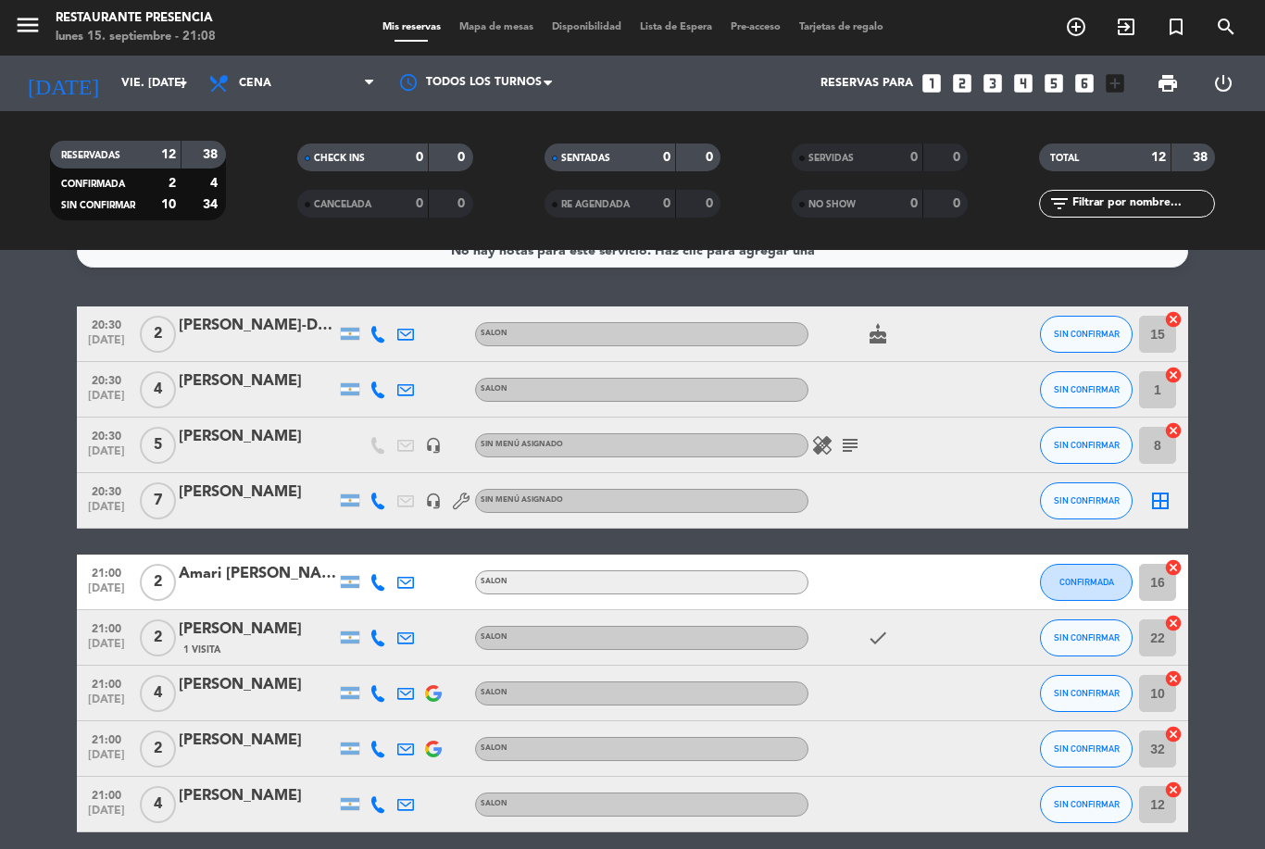
scroll to position [28, 0]
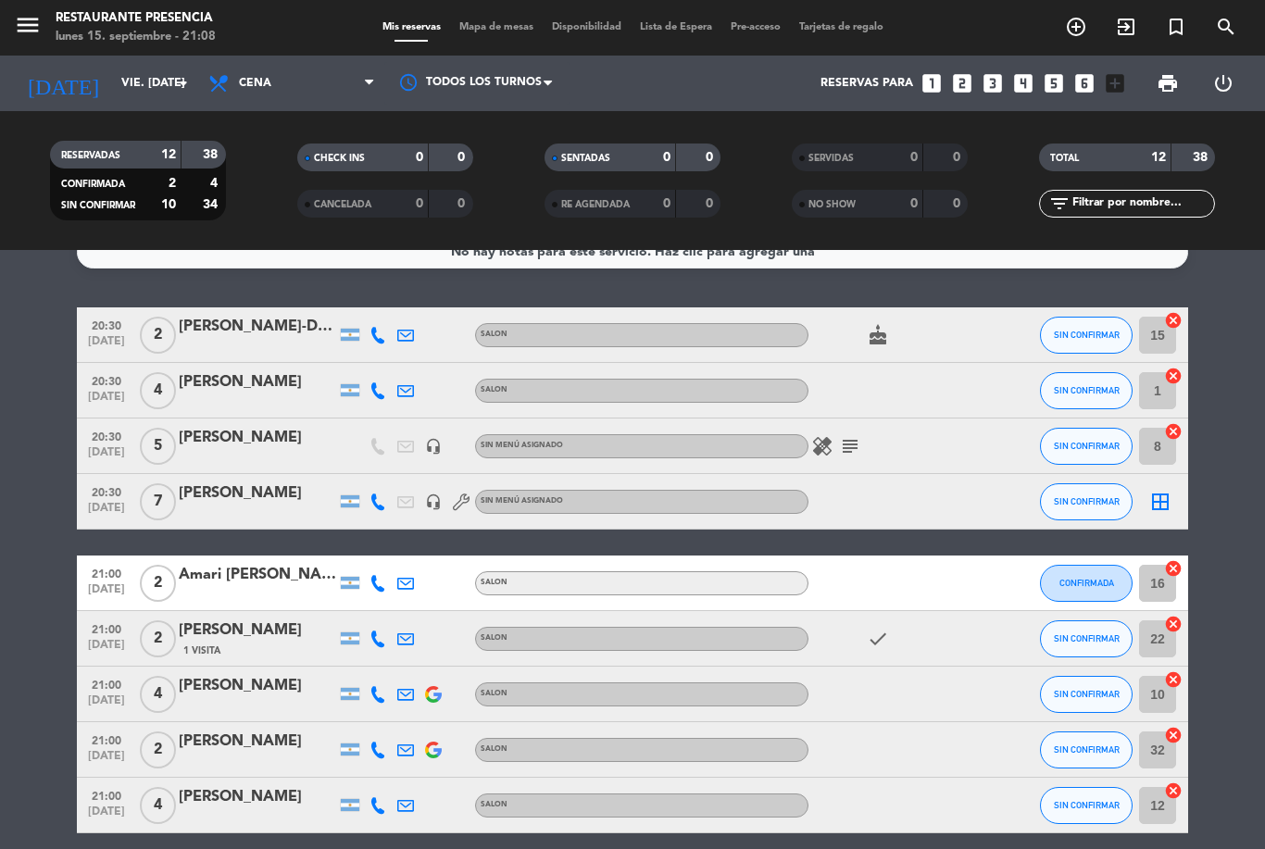
click at [856, 435] on icon "subject" at bounding box center [850, 446] width 22 height 22
click at [939, 419] on div "healing subject Preferencia mesa redonda" at bounding box center [892, 446] width 167 height 55
click at [825, 435] on icon "healing" at bounding box center [822, 446] width 22 height 22
click at [962, 419] on div "healing Sin gluten 2 pax subject" at bounding box center [892, 446] width 167 height 55
click at [302, 426] on div "[PERSON_NAME]" at bounding box center [257, 438] width 157 height 24
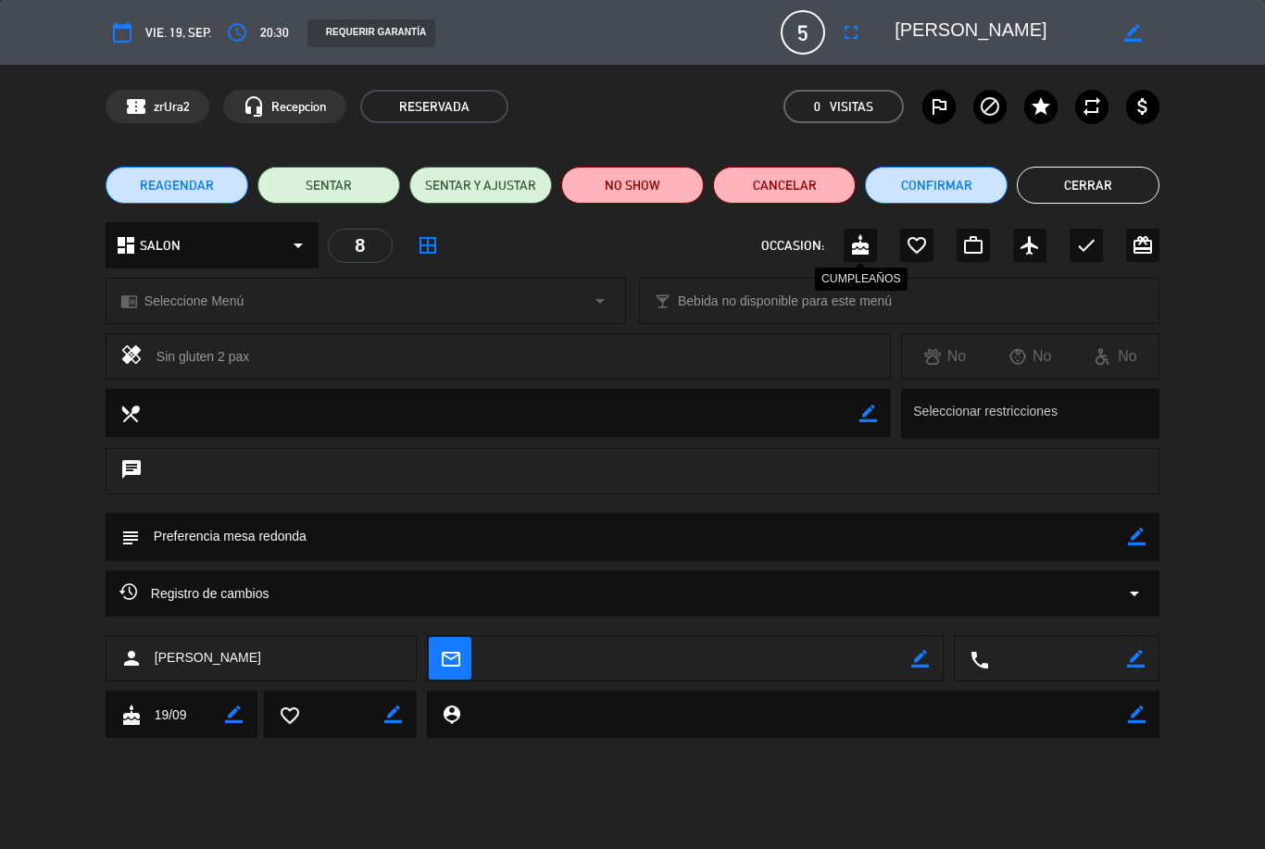
click at [868, 234] on icon "cake" at bounding box center [860, 245] width 22 height 22
click at [1099, 175] on button "Cerrar" at bounding box center [1088, 185] width 143 height 37
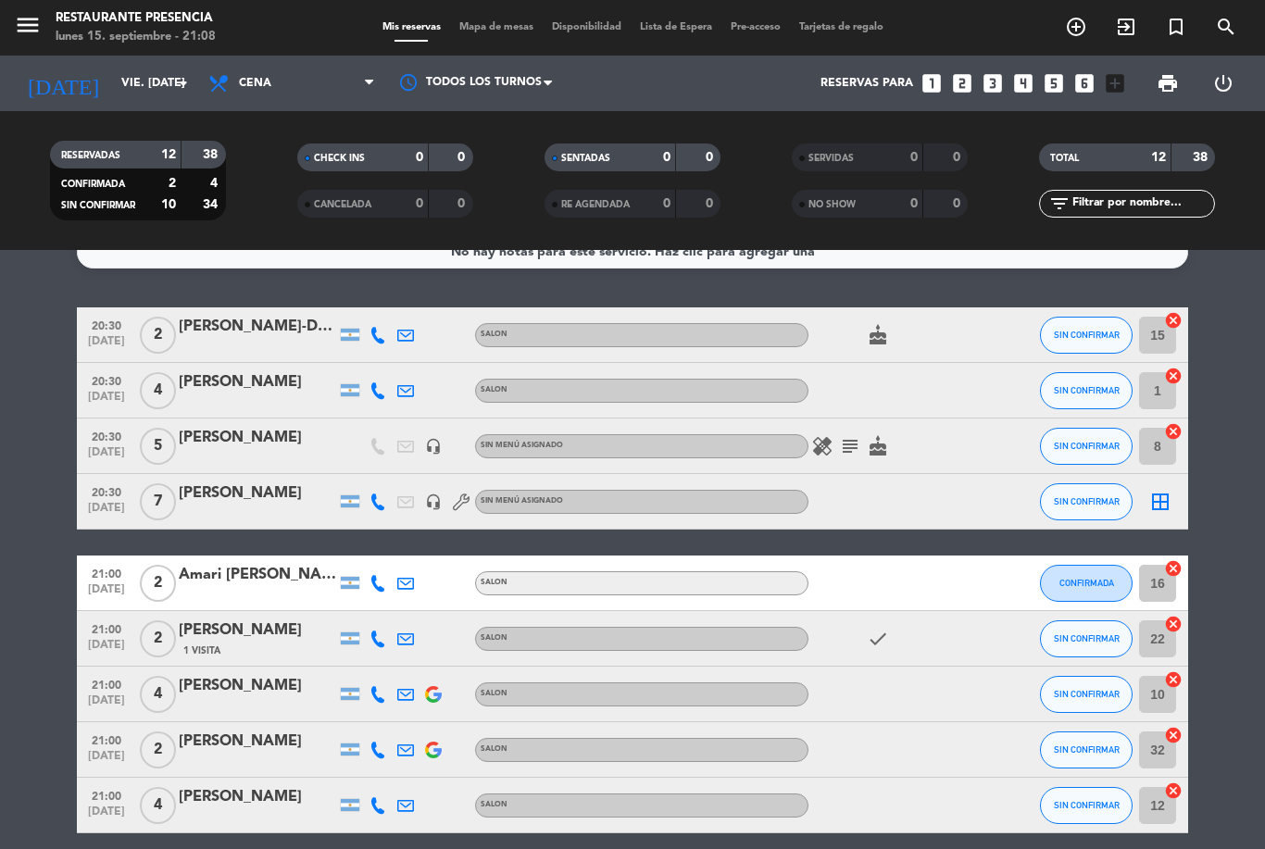
click at [232, 396] on div at bounding box center [257, 403] width 157 height 15
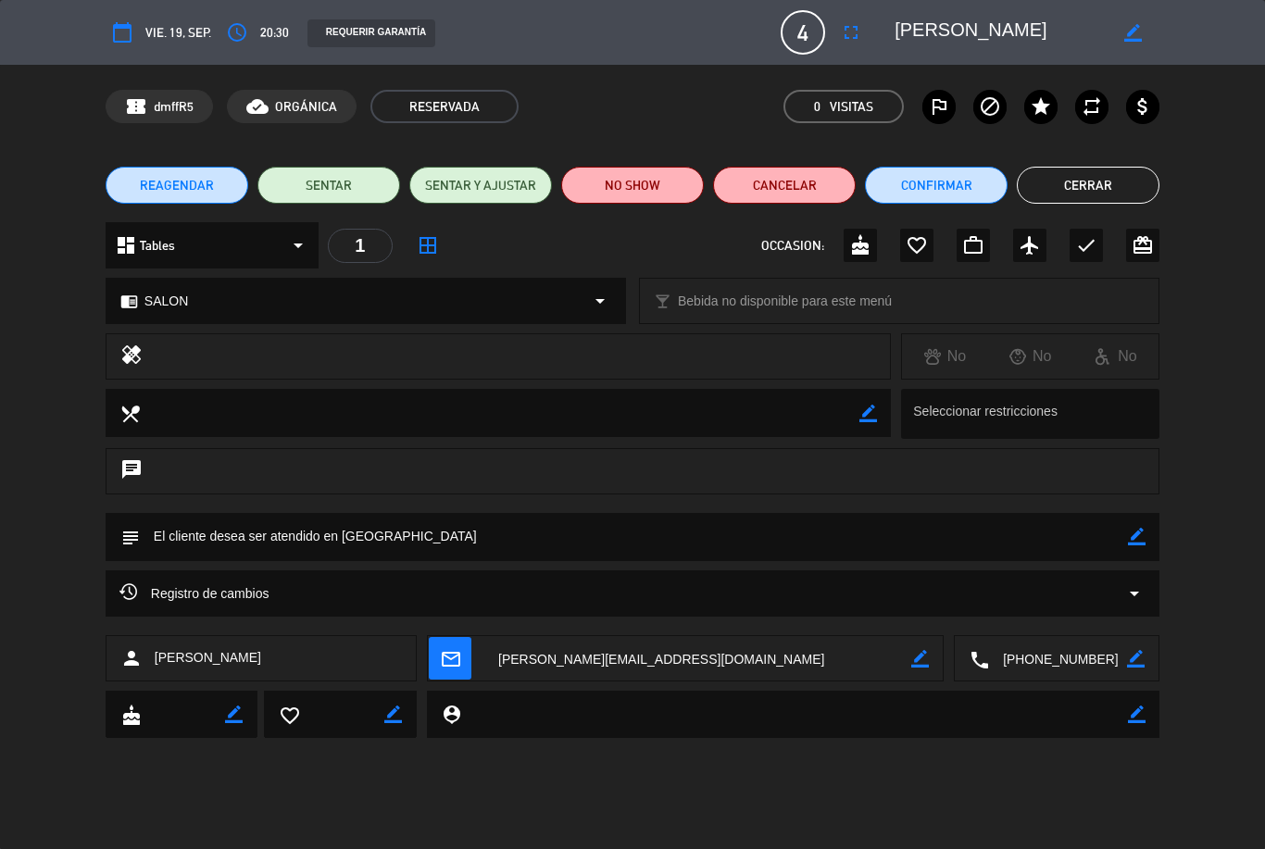
click at [1066, 203] on button "Cerrar" at bounding box center [1088, 185] width 143 height 37
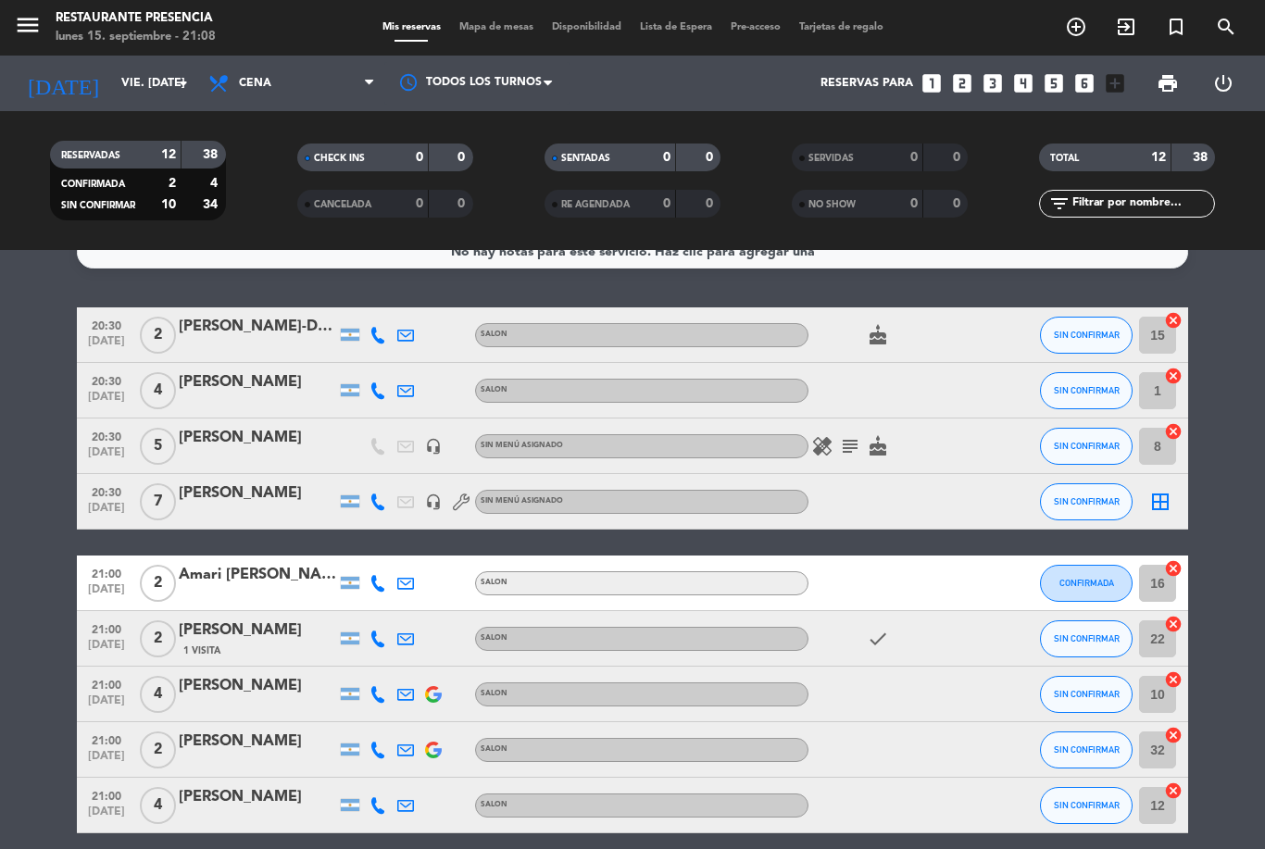
click at [186, 426] on div "[PERSON_NAME]" at bounding box center [257, 438] width 157 height 24
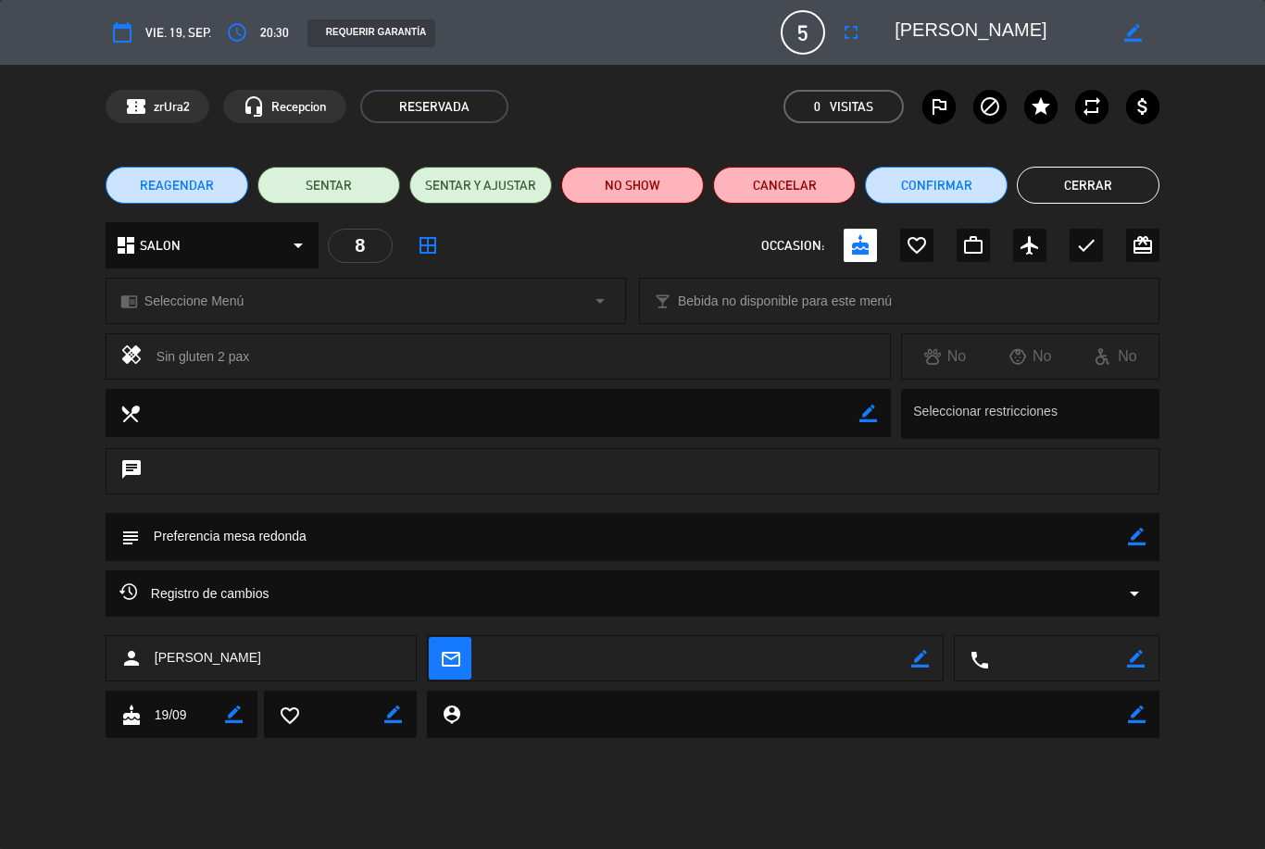
click at [1077, 143] on div "confirmation_number zrUra2 headset_mic Recepcion RESERVADA 0 Visitas outlined_f…" at bounding box center [632, 106] width 1265 height 83
click at [1075, 169] on button "Cerrar" at bounding box center [1088, 185] width 143 height 37
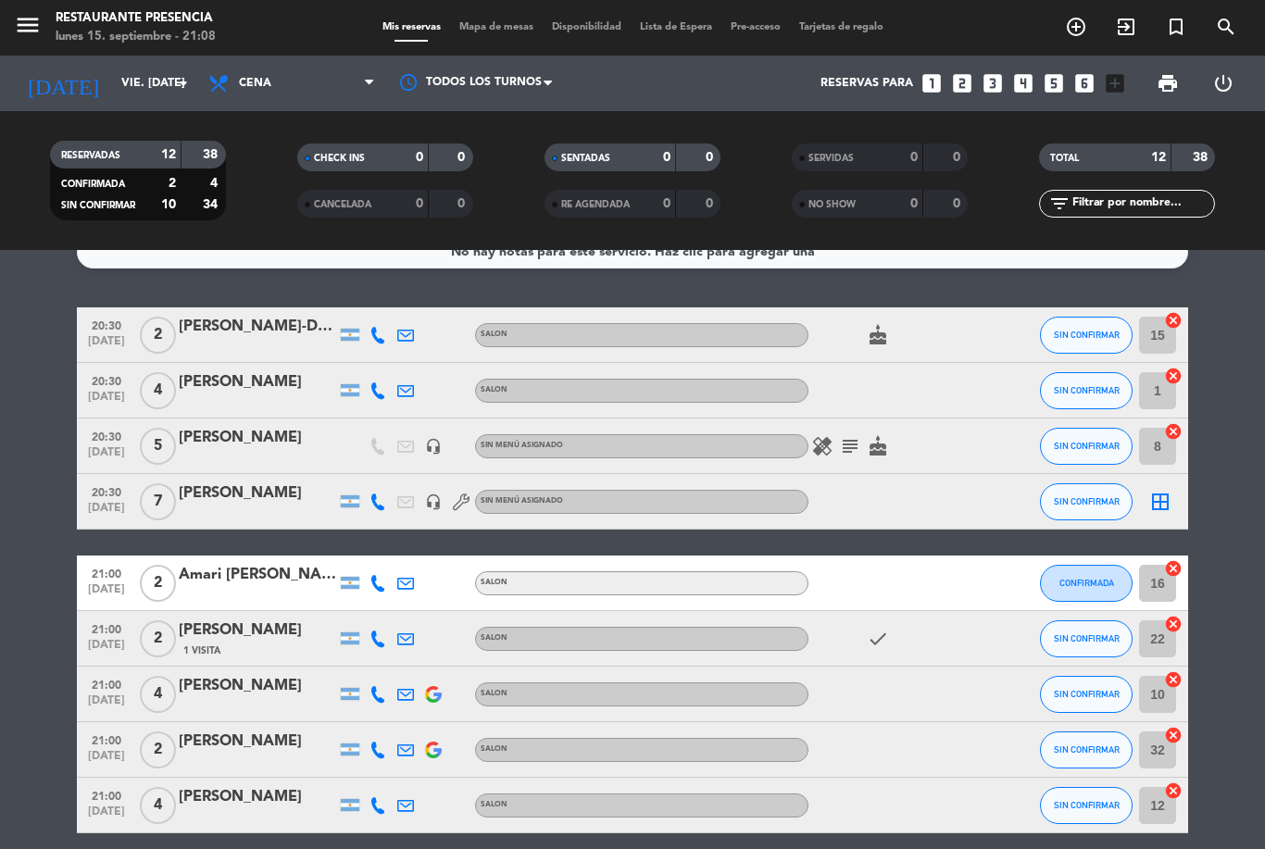
click at [883, 435] on icon "cake" at bounding box center [878, 446] width 22 height 22
click at [239, 419] on div "20:30 [DATE] 5 [PERSON_NAME] headset_mic Sin menú asignado healing subject cake…" at bounding box center [633, 447] width 1112 height 56
click at [223, 426] on div "[PERSON_NAME]" at bounding box center [257, 438] width 157 height 24
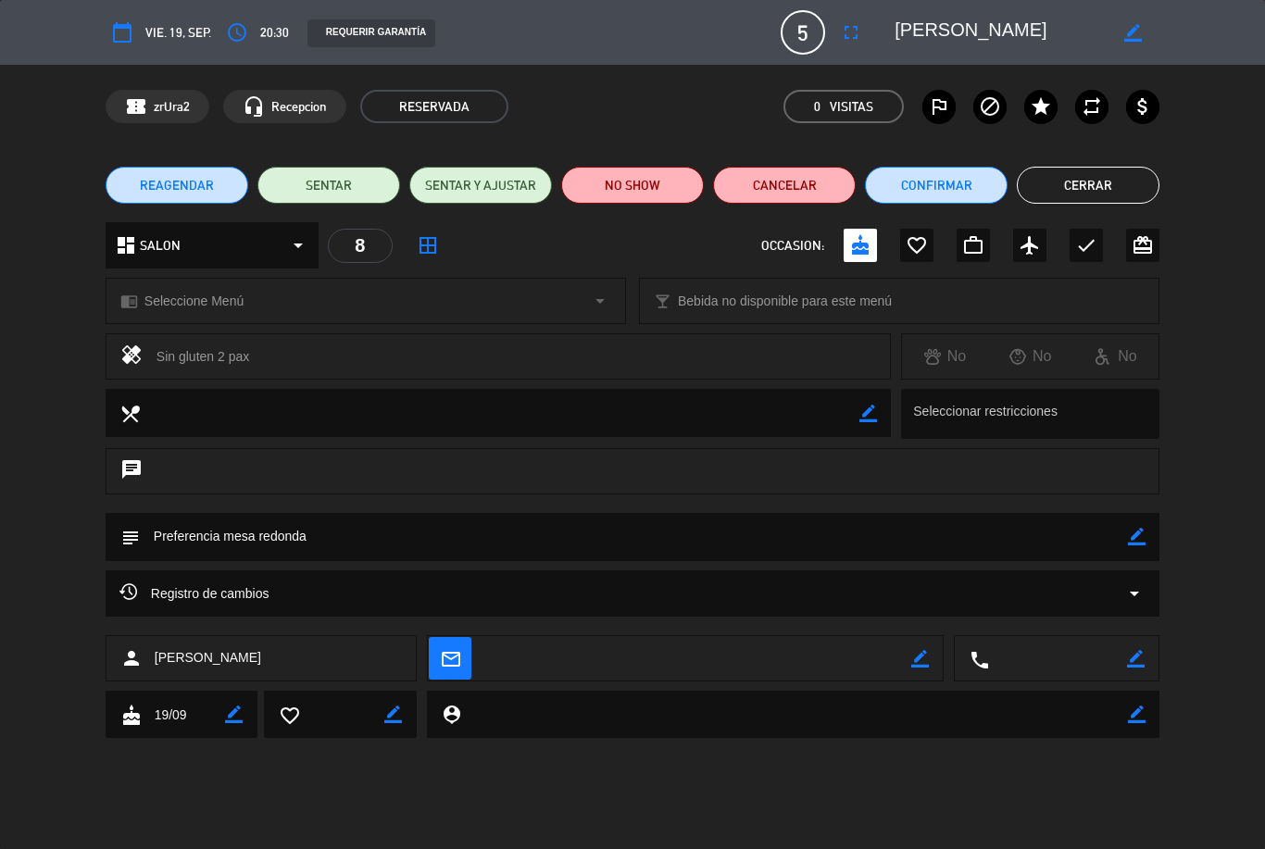
click at [1137, 661] on icon "border_color" at bounding box center [1136, 659] width 18 height 18
click at [1042, 654] on textarea at bounding box center [1058, 659] width 138 height 46
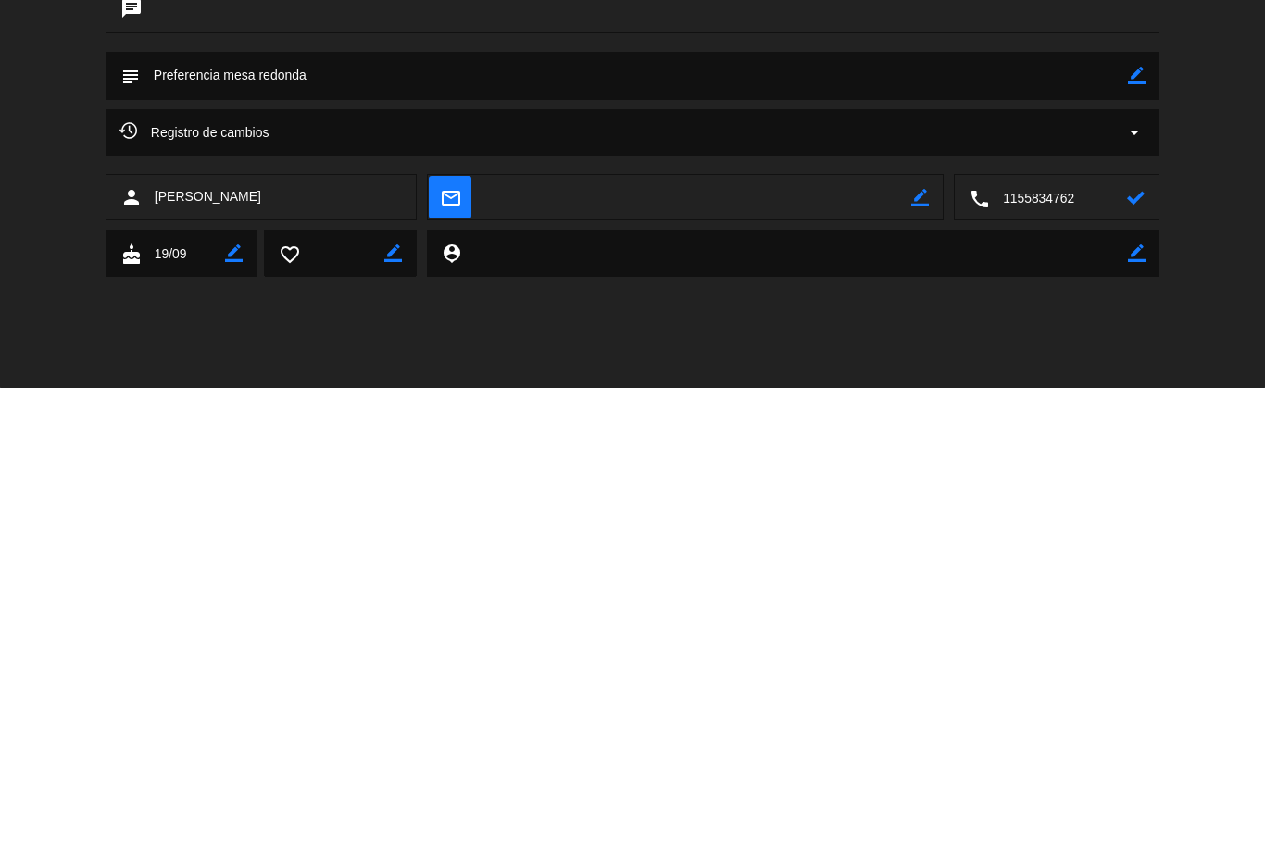
type textarea "1155834762"
click at [147, 327] on div "calendar_today vie. 19, sep. access_time 20:30 REQUERIR GARANTÍA 5 [PERSON_NAME…" at bounding box center [632, 424] width 1265 height 849
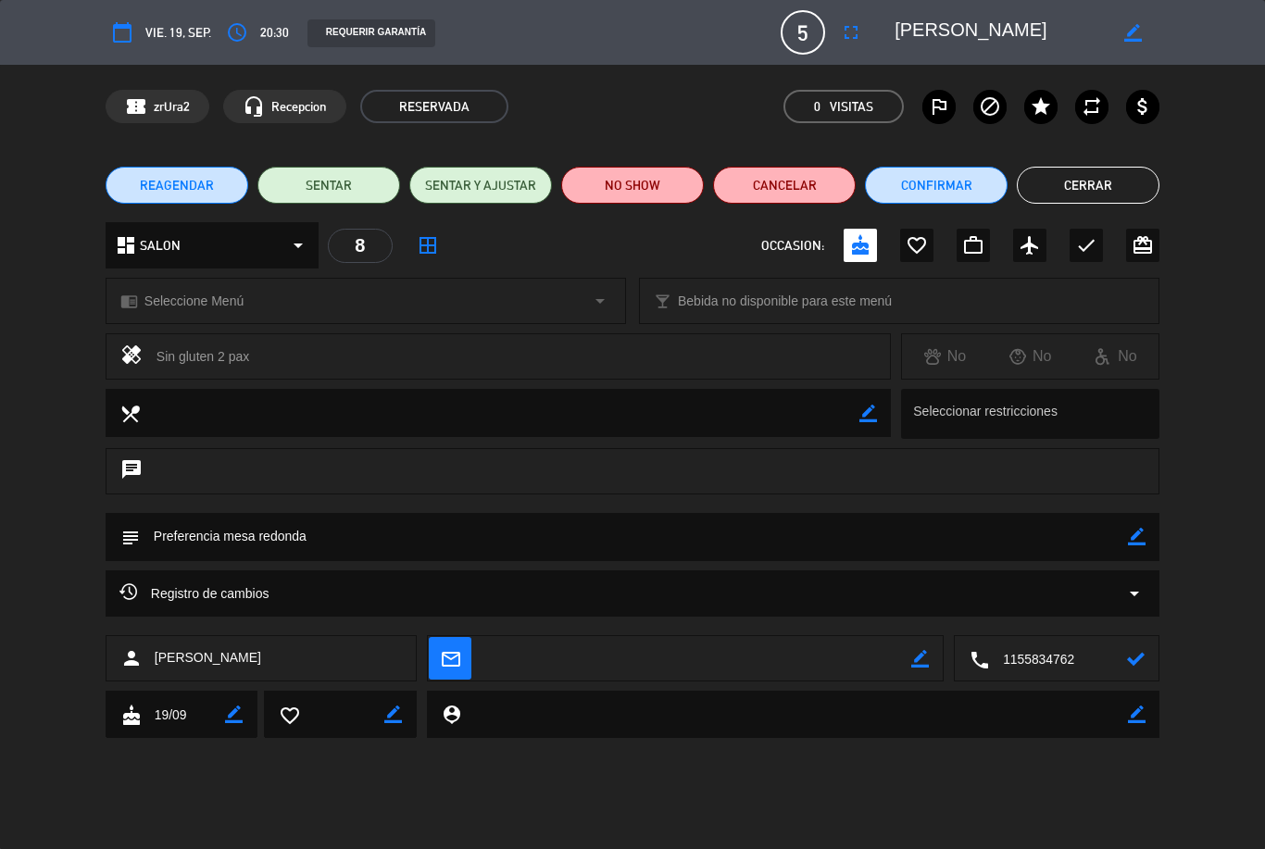
click at [1079, 167] on button "Cerrar" at bounding box center [1088, 185] width 143 height 37
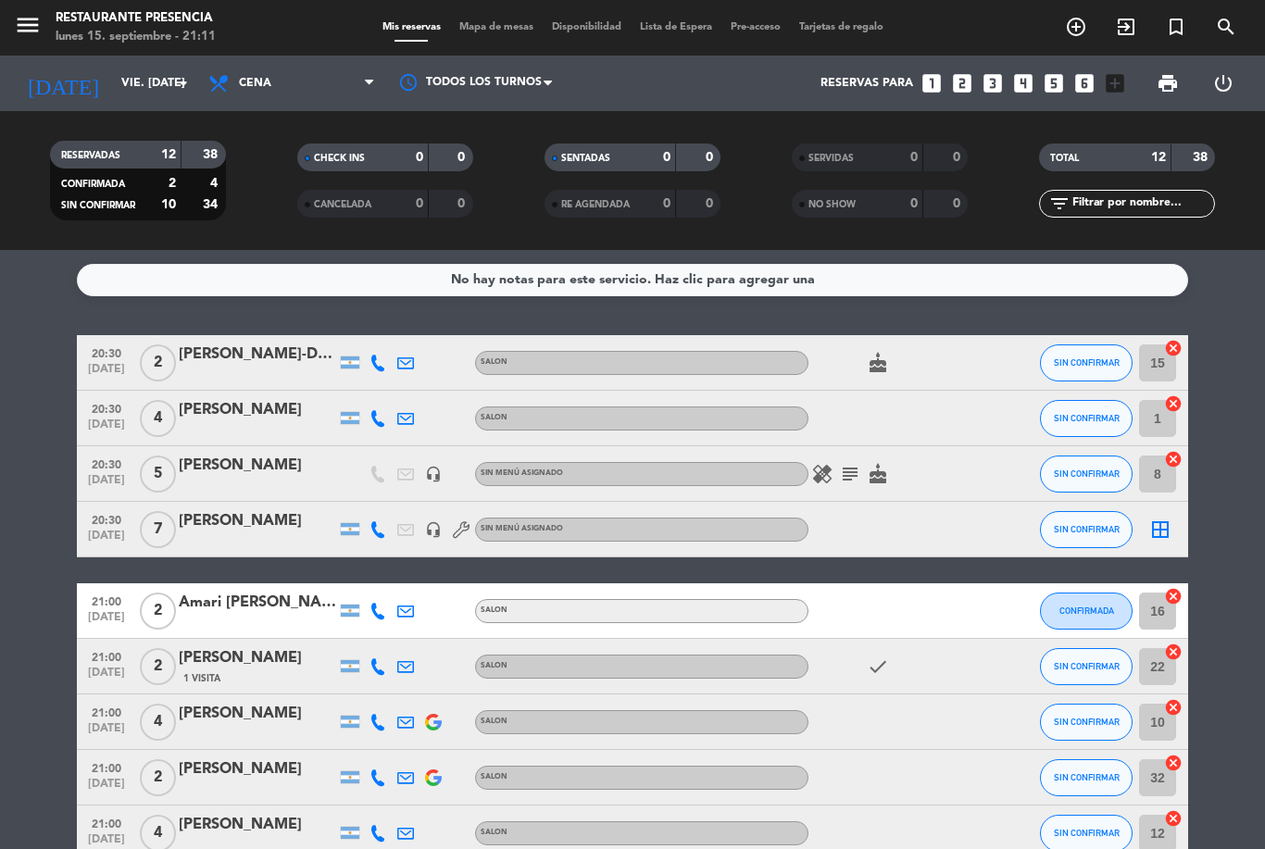
scroll to position [0, 0]
click at [166, 68] on input "vie. [DATE]" at bounding box center [190, 83] width 157 height 31
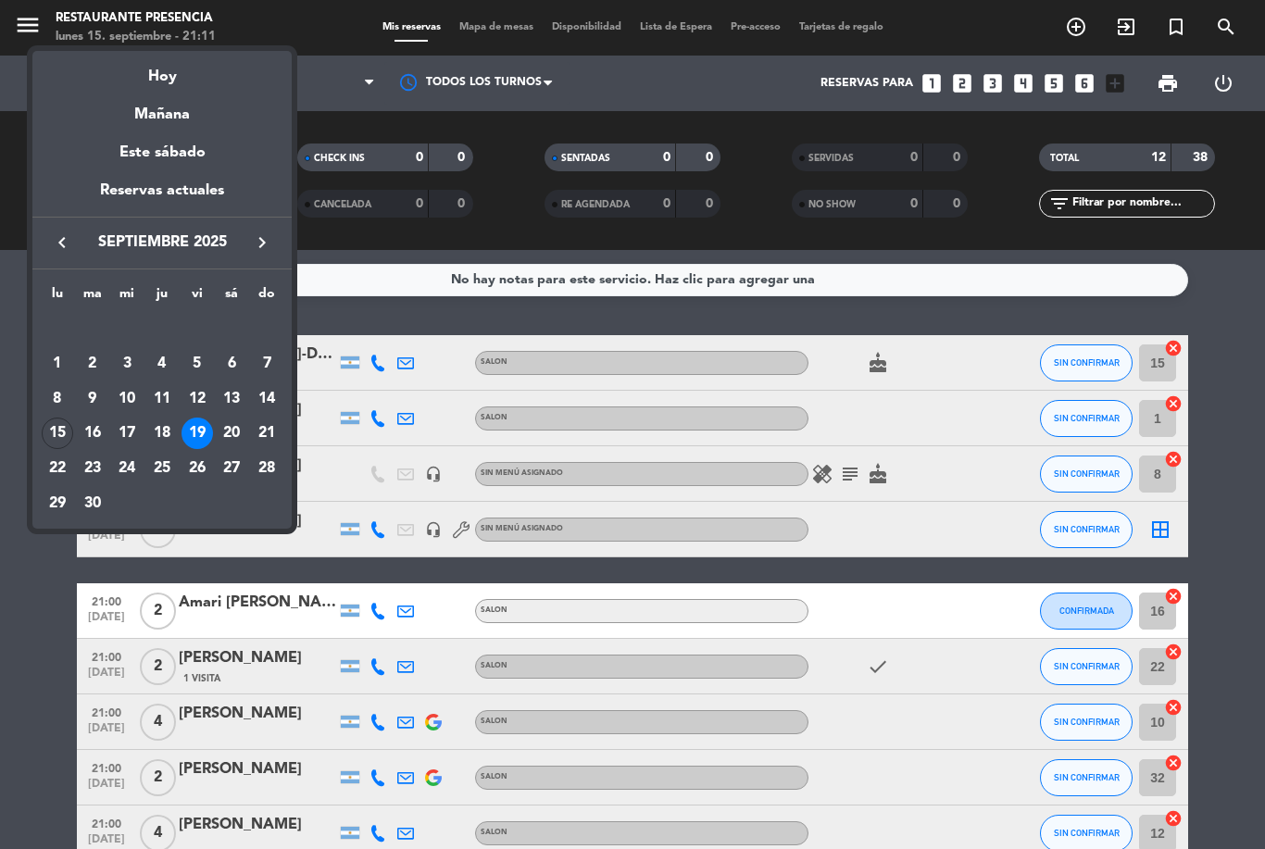
click at [55, 446] on div "15" at bounding box center [57, 433] width 31 height 31
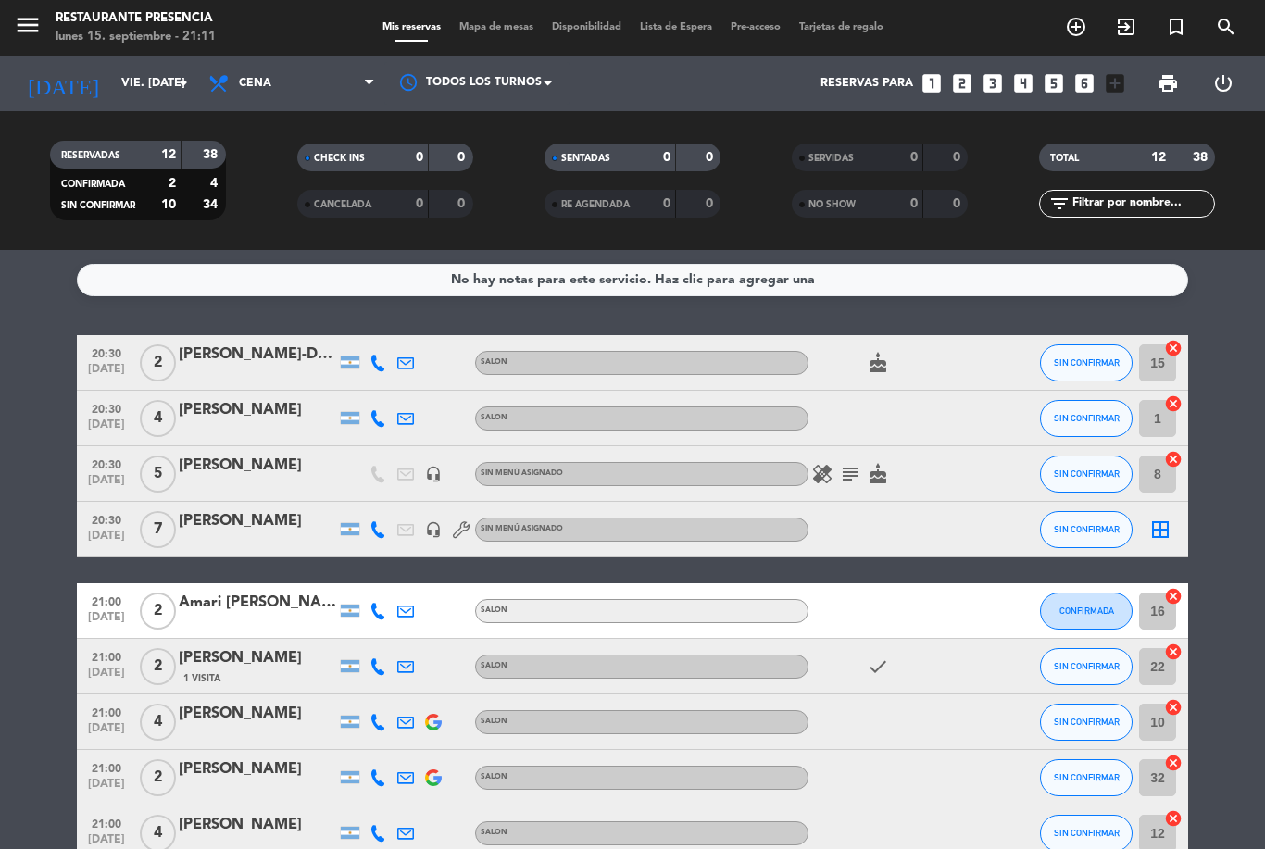
type input "lun. [DATE]"
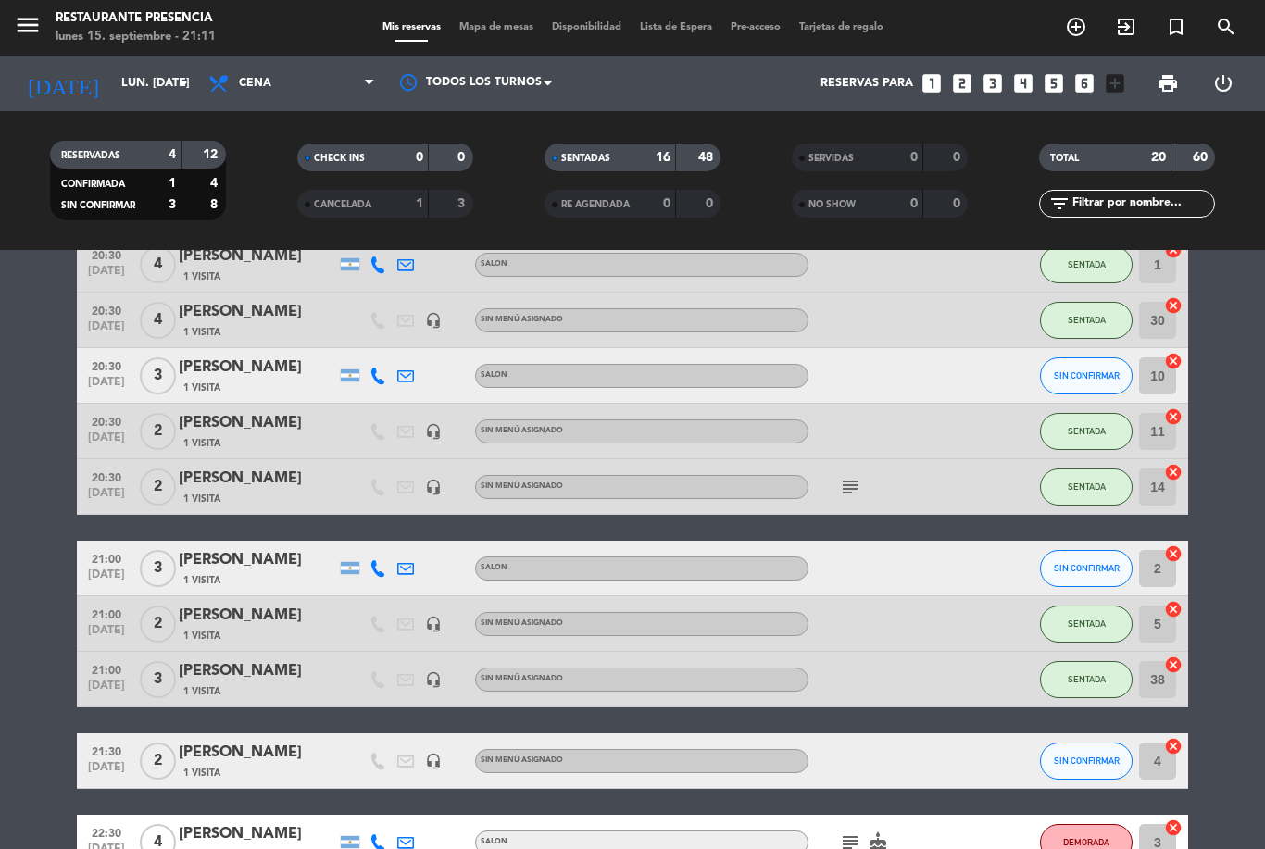
scroll to position [715, 0]
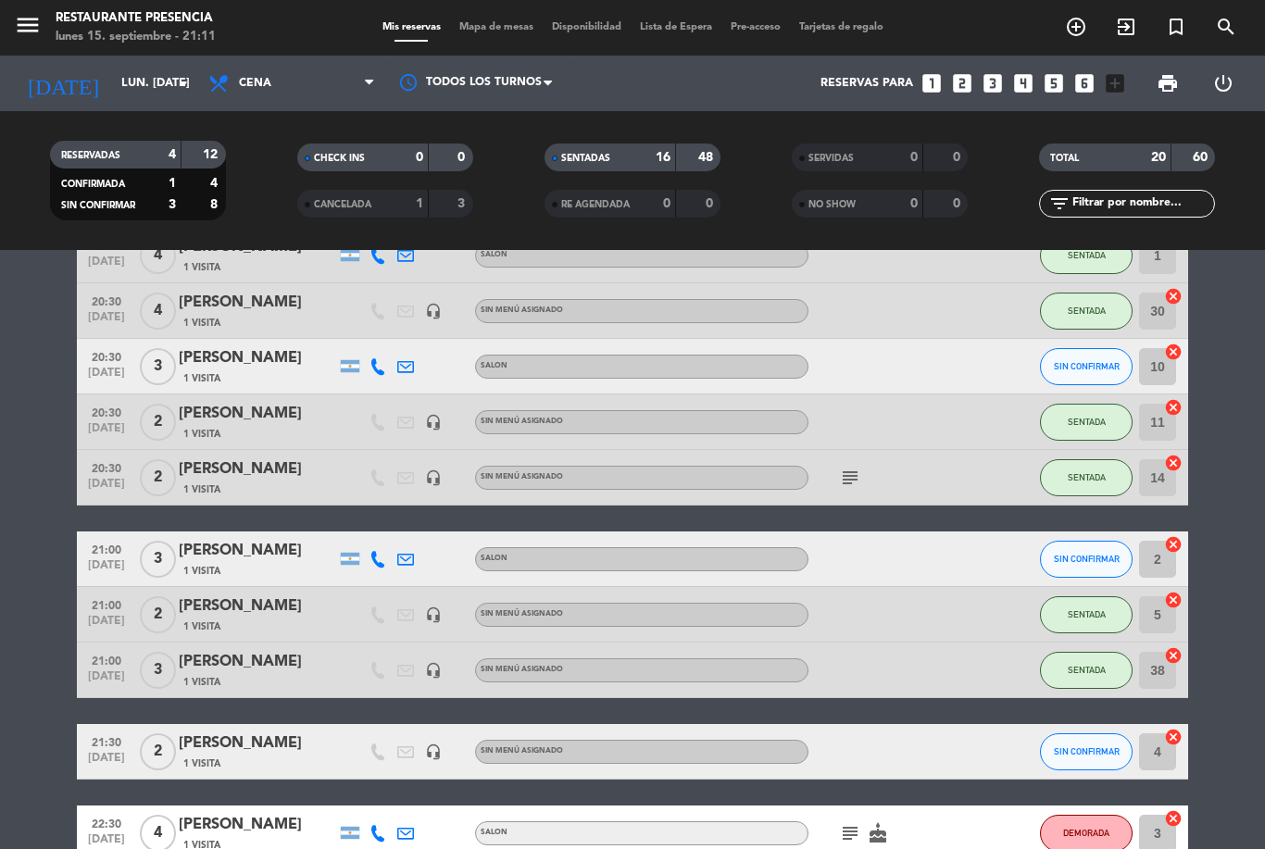
click at [284, 563] on div "1 Visita" at bounding box center [257, 571] width 157 height 16
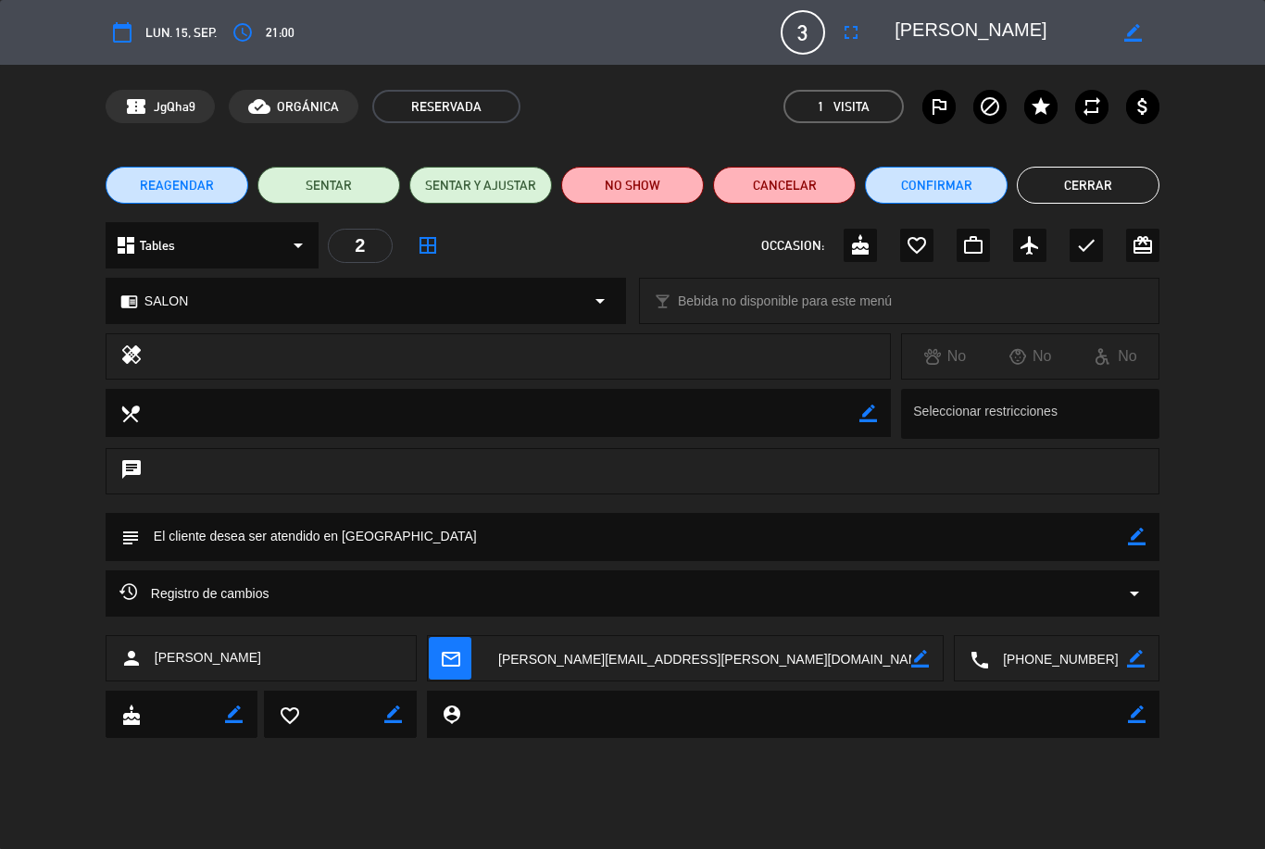
click at [1089, 183] on button "Cerrar" at bounding box center [1088, 185] width 143 height 37
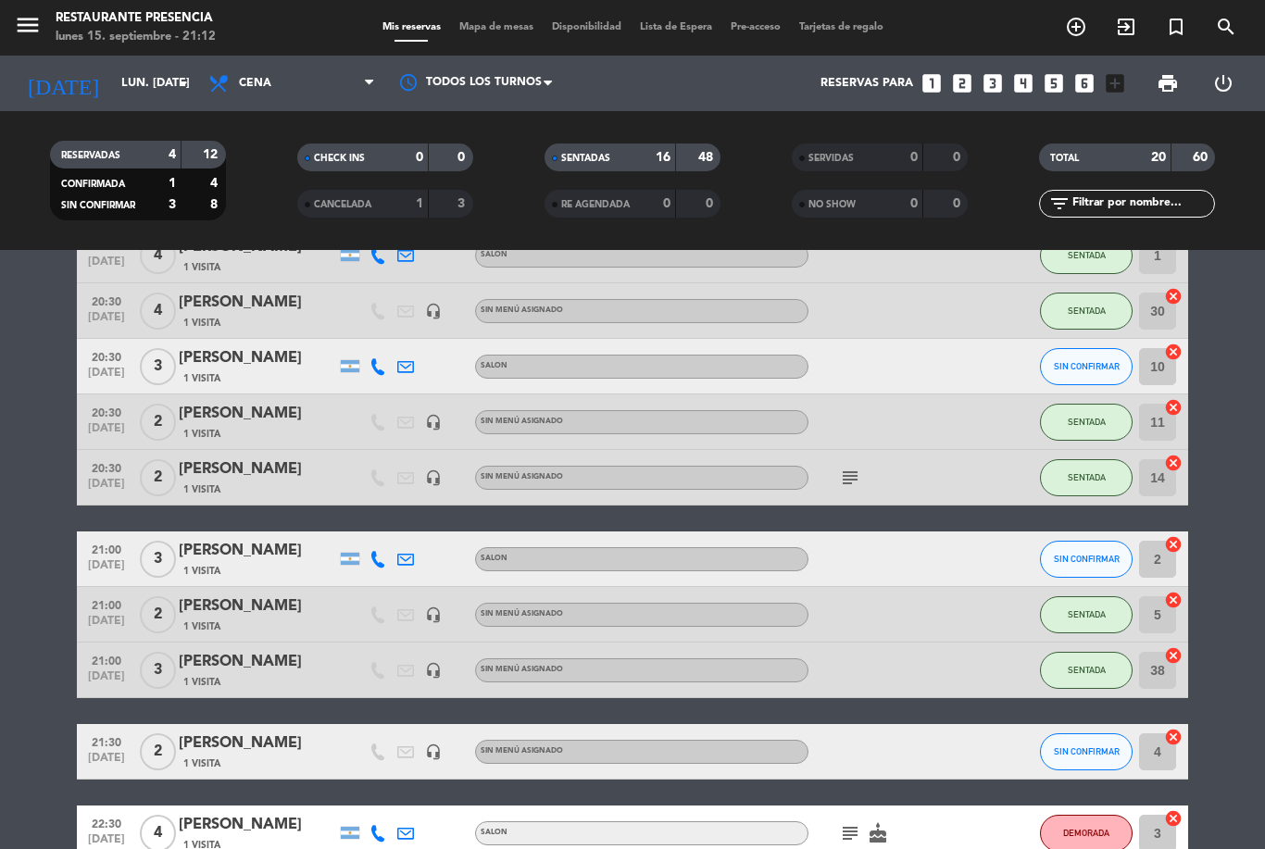
click at [297, 539] on div "[PERSON_NAME]" at bounding box center [257, 551] width 157 height 24
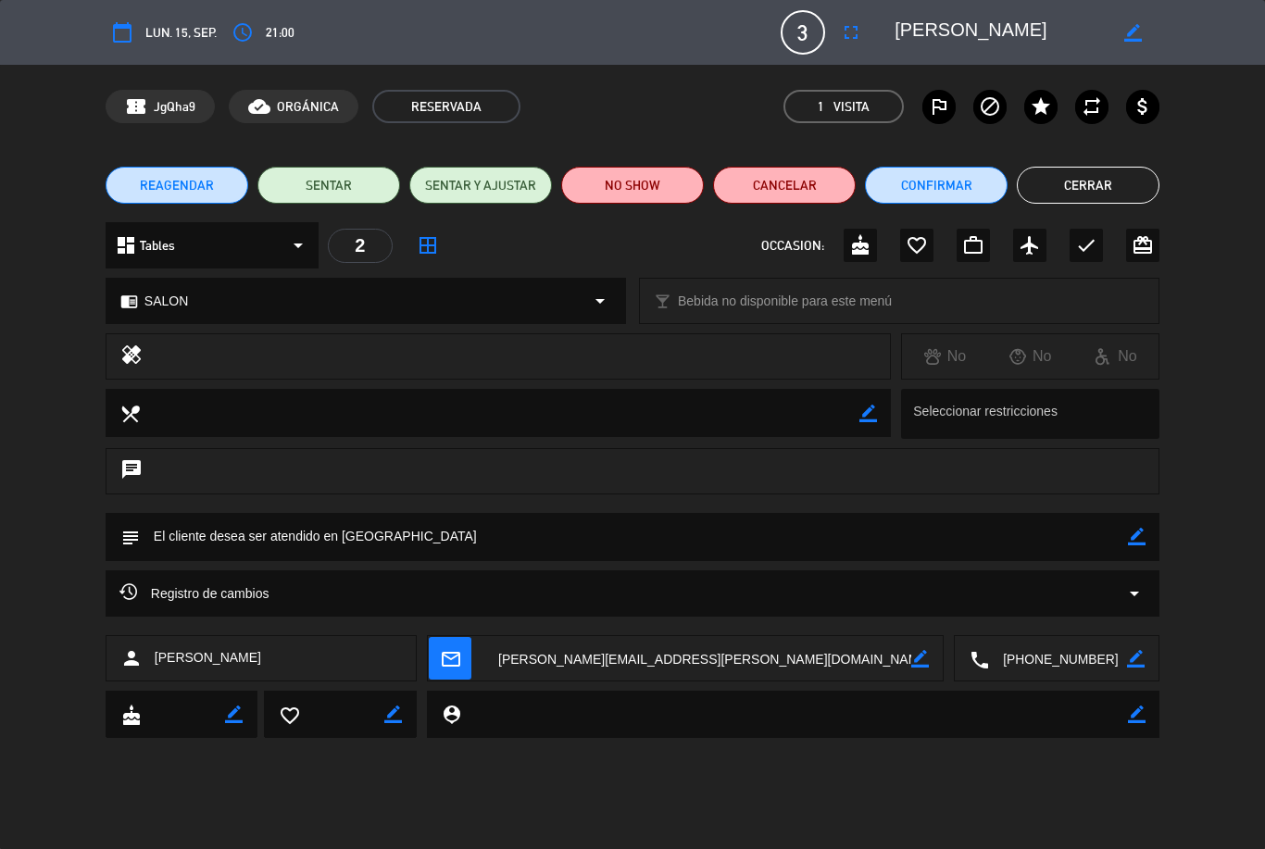
click at [315, 177] on button "SENTAR" at bounding box center [329, 185] width 143 height 37
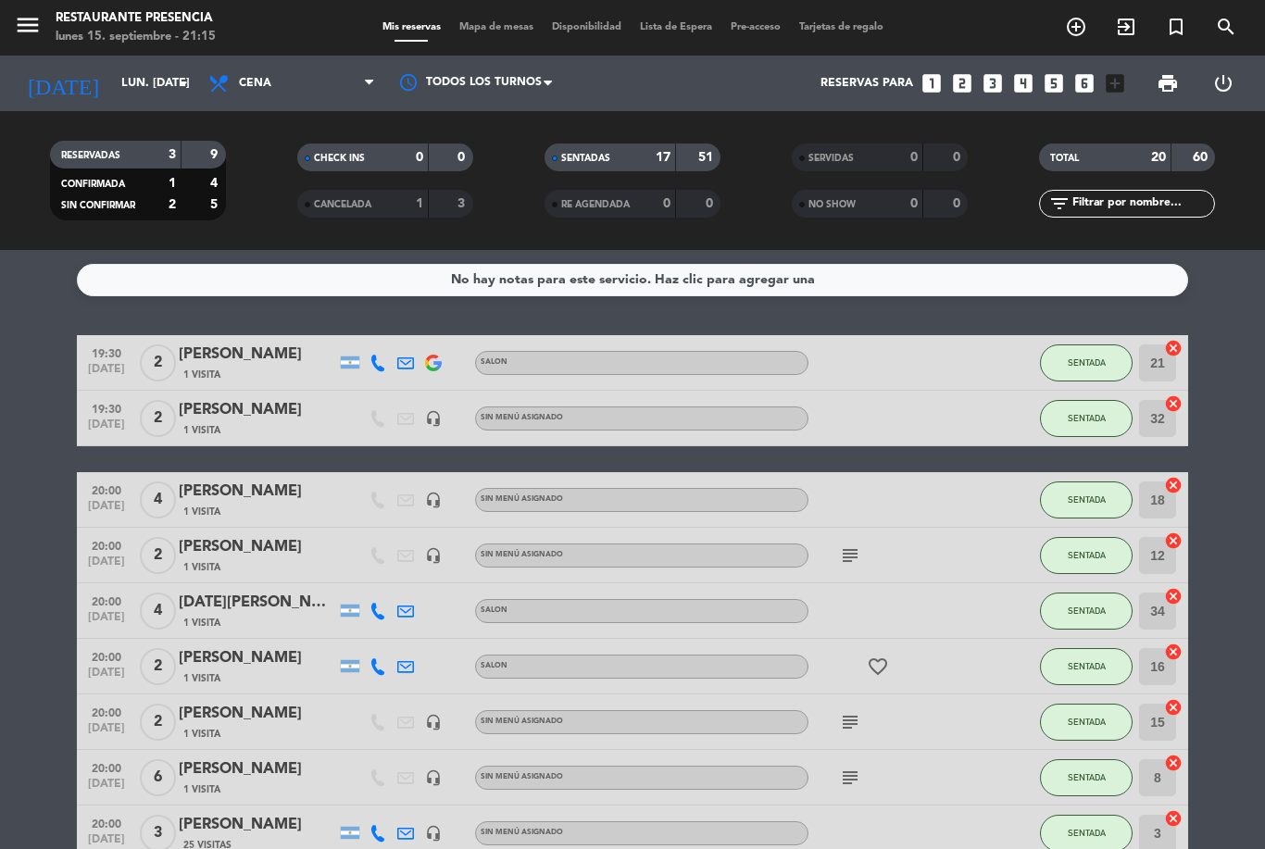
scroll to position [0, 0]
click at [853, 545] on icon "subject" at bounding box center [850, 556] width 22 height 22
click at [839, 711] on icon "subject" at bounding box center [850, 722] width 22 height 22
click at [849, 767] on icon "subject" at bounding box center [850, 778] width 22 height 22
click at [839, 545] on icon "subject" at bounding box center [850, 556] width 22 height 22
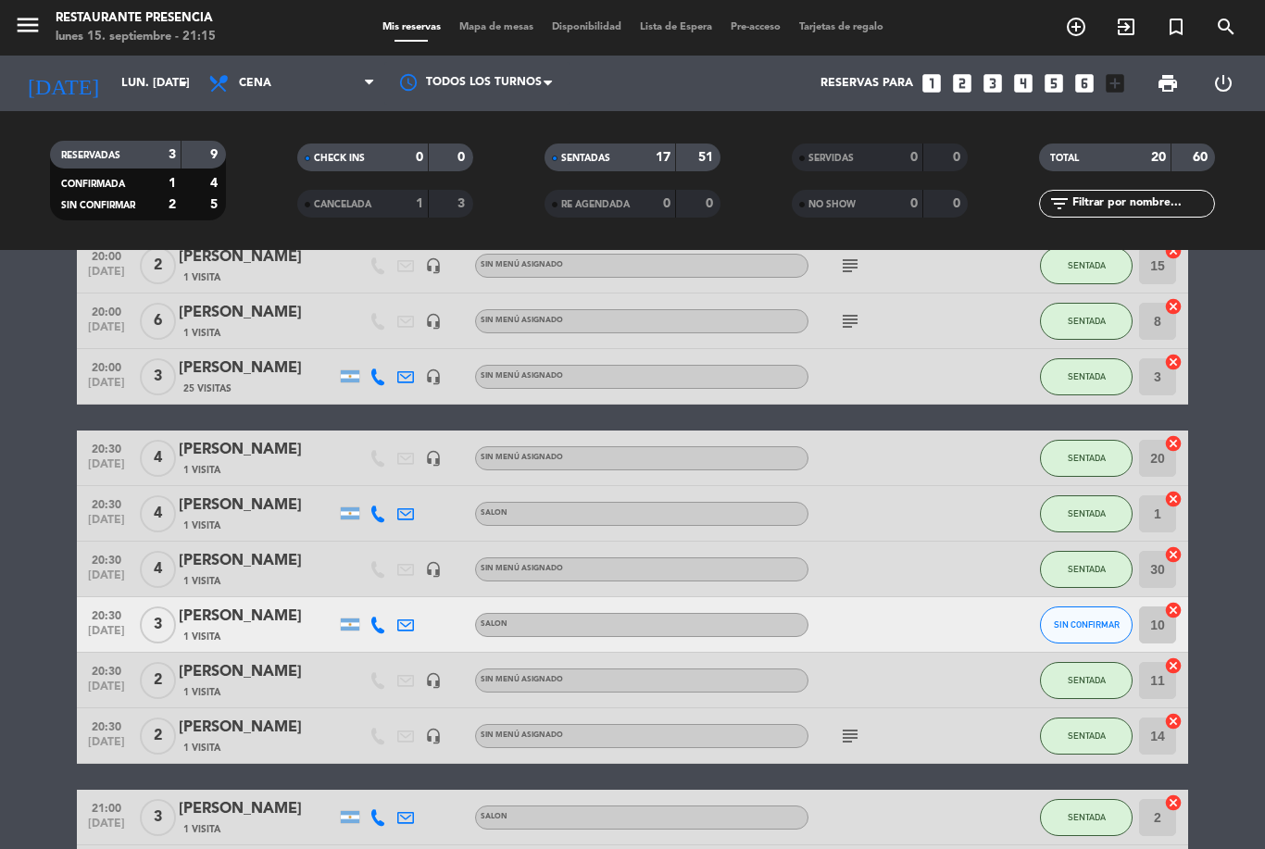
scroll to position [459, 0]
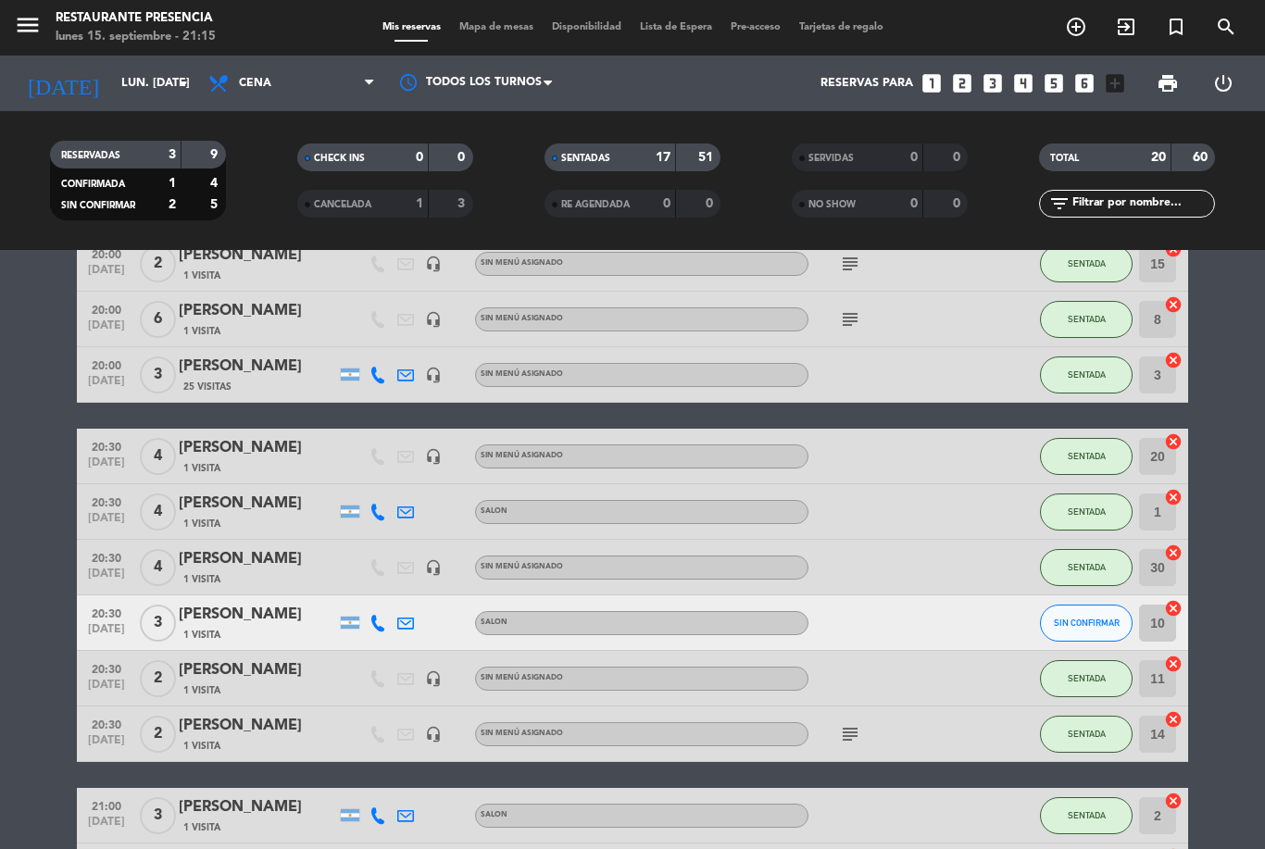
click at [906, 540] on div at bounding box center [892, 567] width 167 height 55
click at [891, 540] on div at bounding box center [892, 567] width 167 height 55
click at [957, 540] on div at bounding box center [892, 567] width 167 height 55
click at [983, 540] on div at bounding box center [1000, 567] width 50 height 55
click at [207, 547] on div "[PERSON_NAME]" at bounding box center [257, 559] width 157 height 24
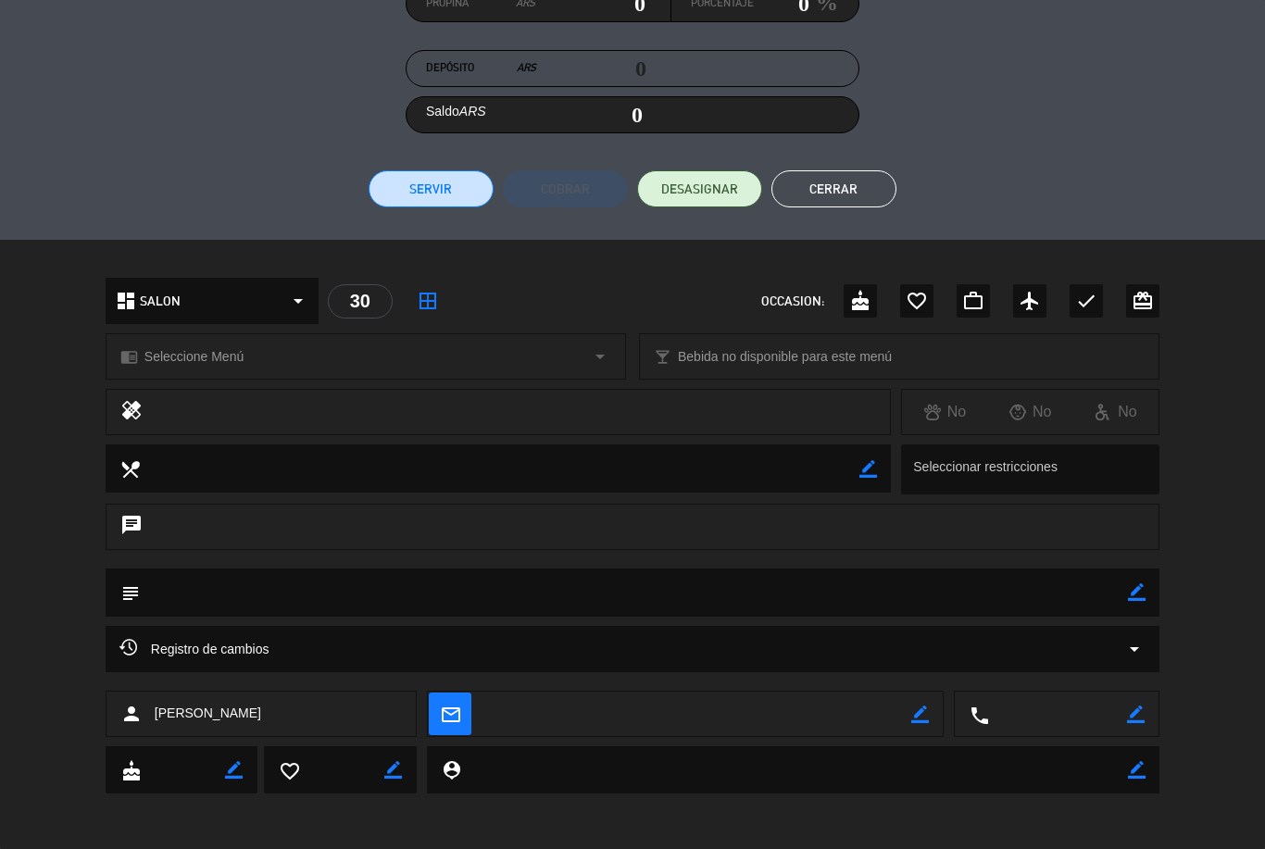
scroll to position [306, 0]
click at [132, 520] on icon "chat" at bounding box center [131, 528] width 22 height 26
click at [150, 528] on div "chat" at bounding box center [633, 528] width 1054 height 46
click at [163, 595] on textarea at bounding box center [634, 593] width 988 height 47
click at [1140, 597] on icon "border_color" at bounding box center [1137, 593] width 18 height 18
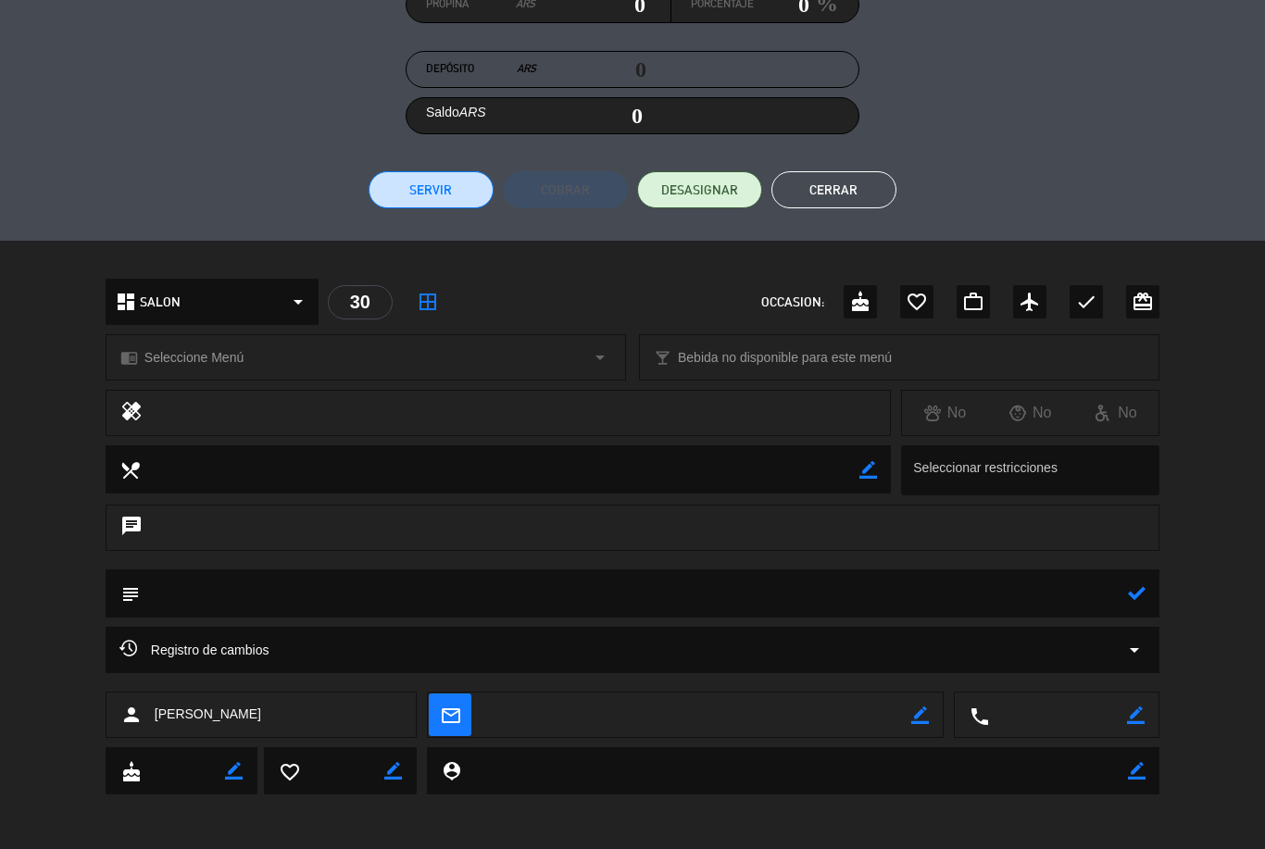
click at [1124, 590] on textarea at bounding box center [634, 593] width 988 height 47
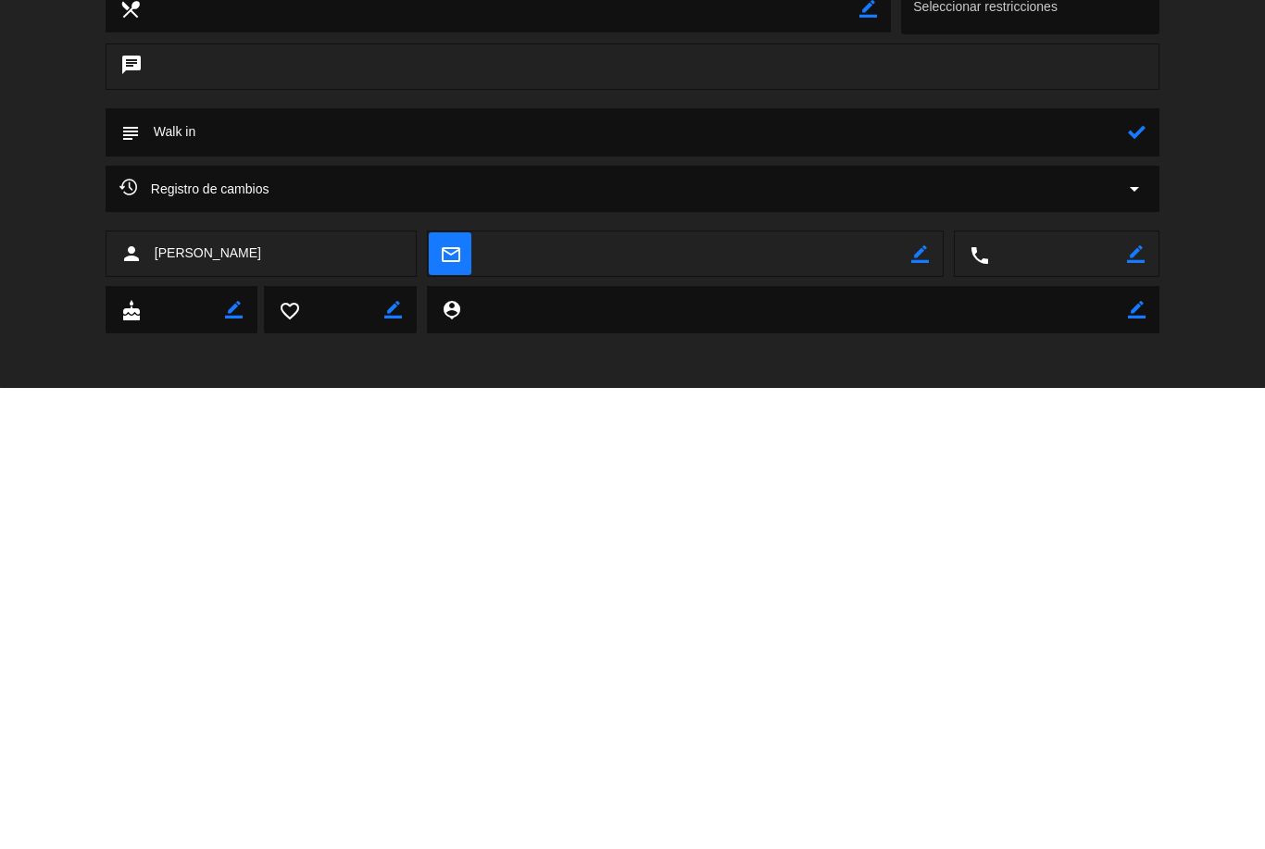
type textarea "Walk in"
click at [45, 627] on div "Registro de cambios arrow_drop_down" at bounding box center [632, 659] width 1265 height 65
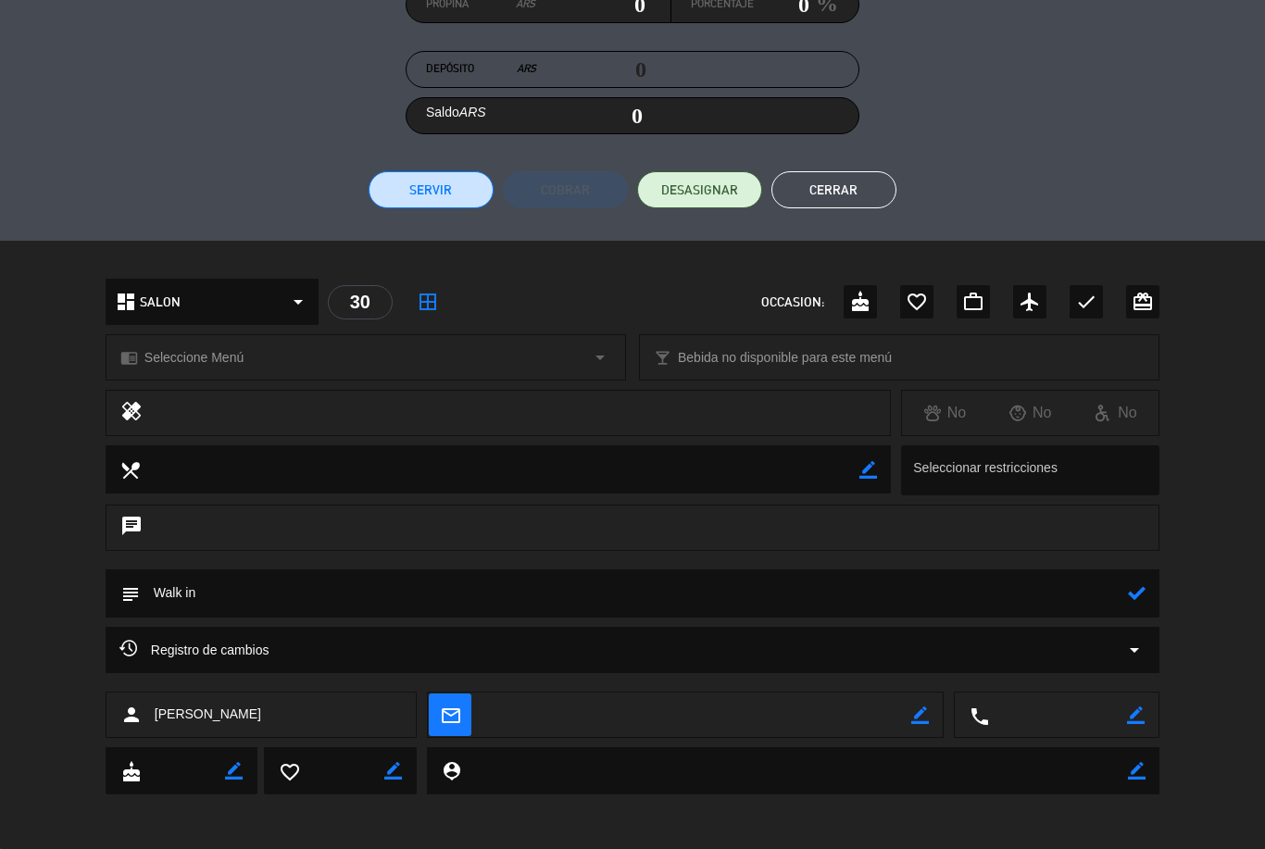
click at [846, 181] on button "Cerrar" at bounding box center [834, 189] width 125 height 37
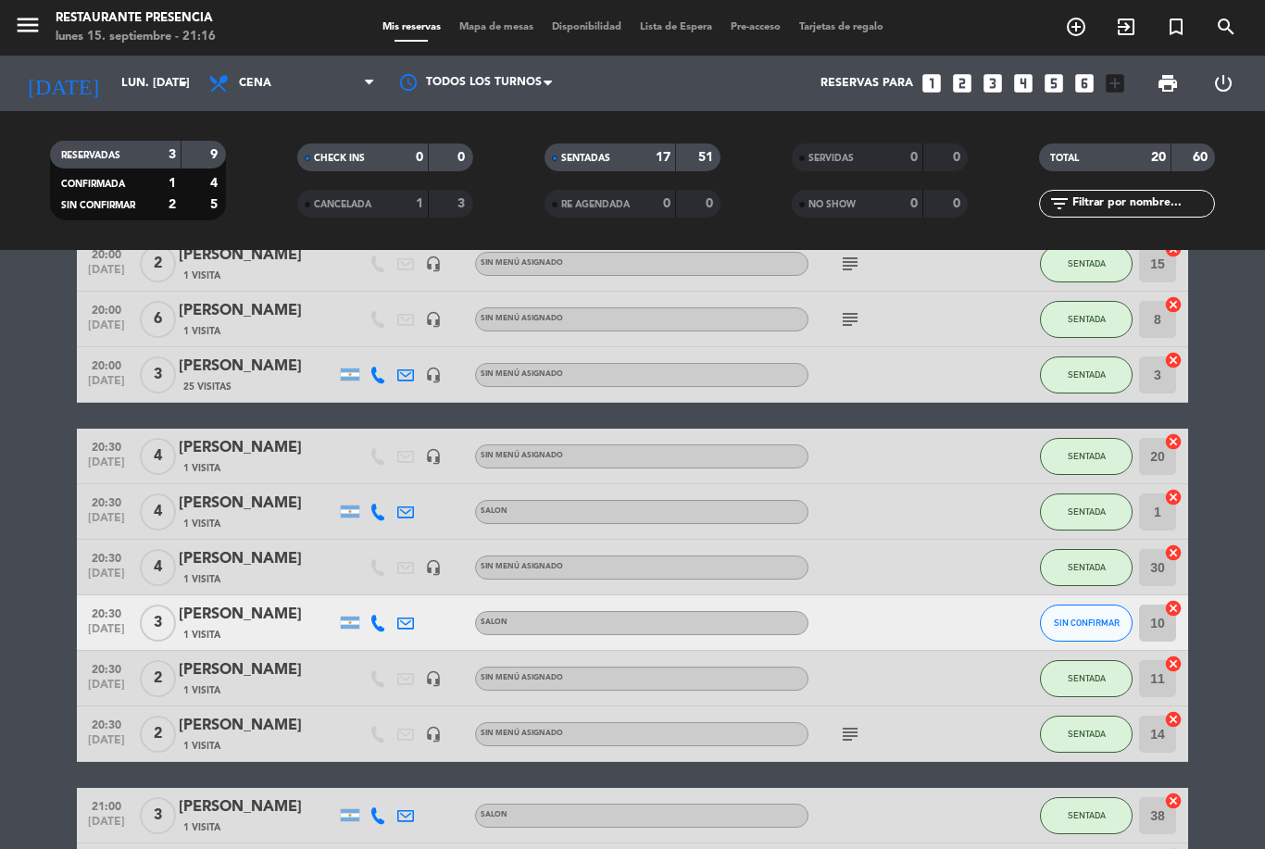
click at [839, 540] on div at bounding box center [892, 567] width 167 height 55
click at [171, 549] on span "4" at bounding box center [158, 567] width 36 height 37
click at [229, 547] on div "[PERSON_NAME]" at bounding box center [257, 559] width 157 height 24
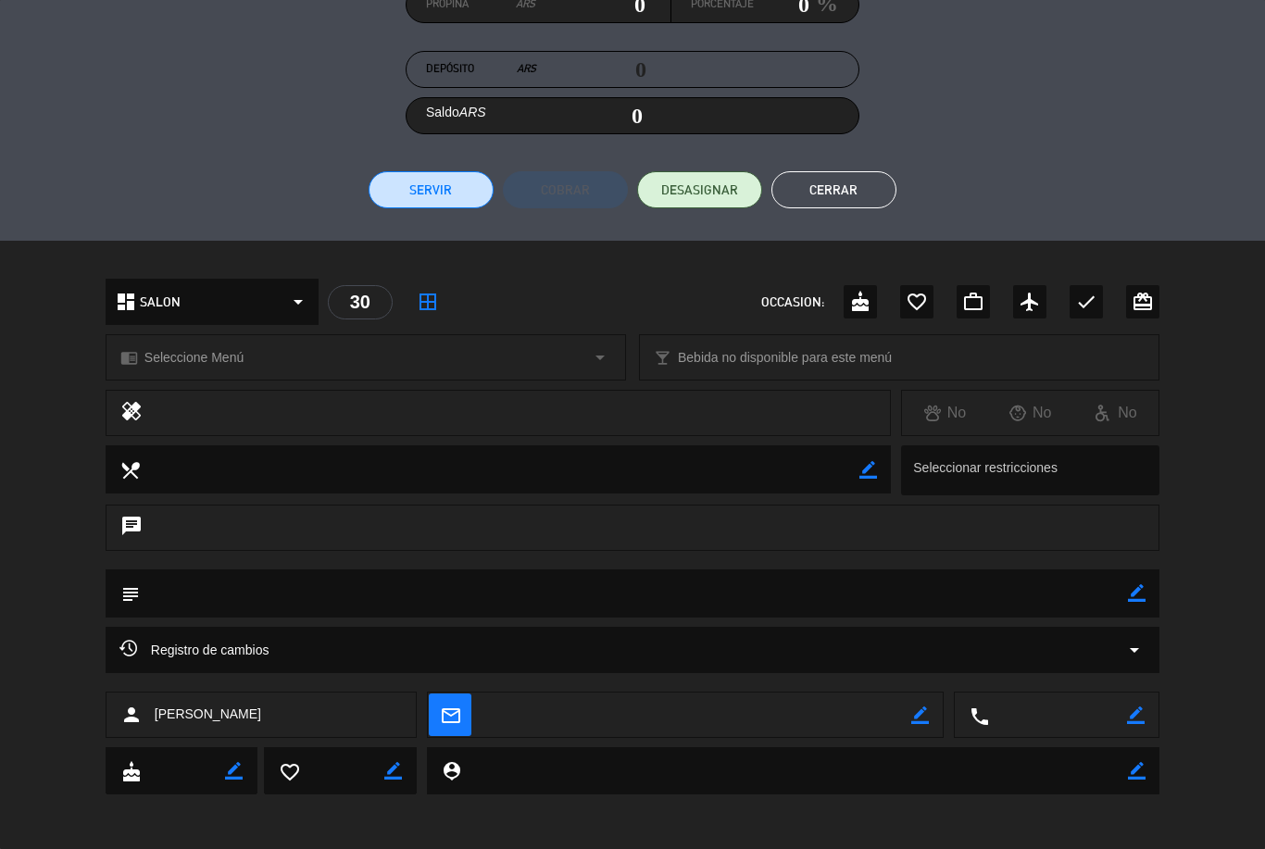
click at [1131, 588] on icon "border_color" at bounding box center [1137, 593] width 18 height 18
click at [981, 582] on textarea at bounding box center [634, 593] width 988 height 47
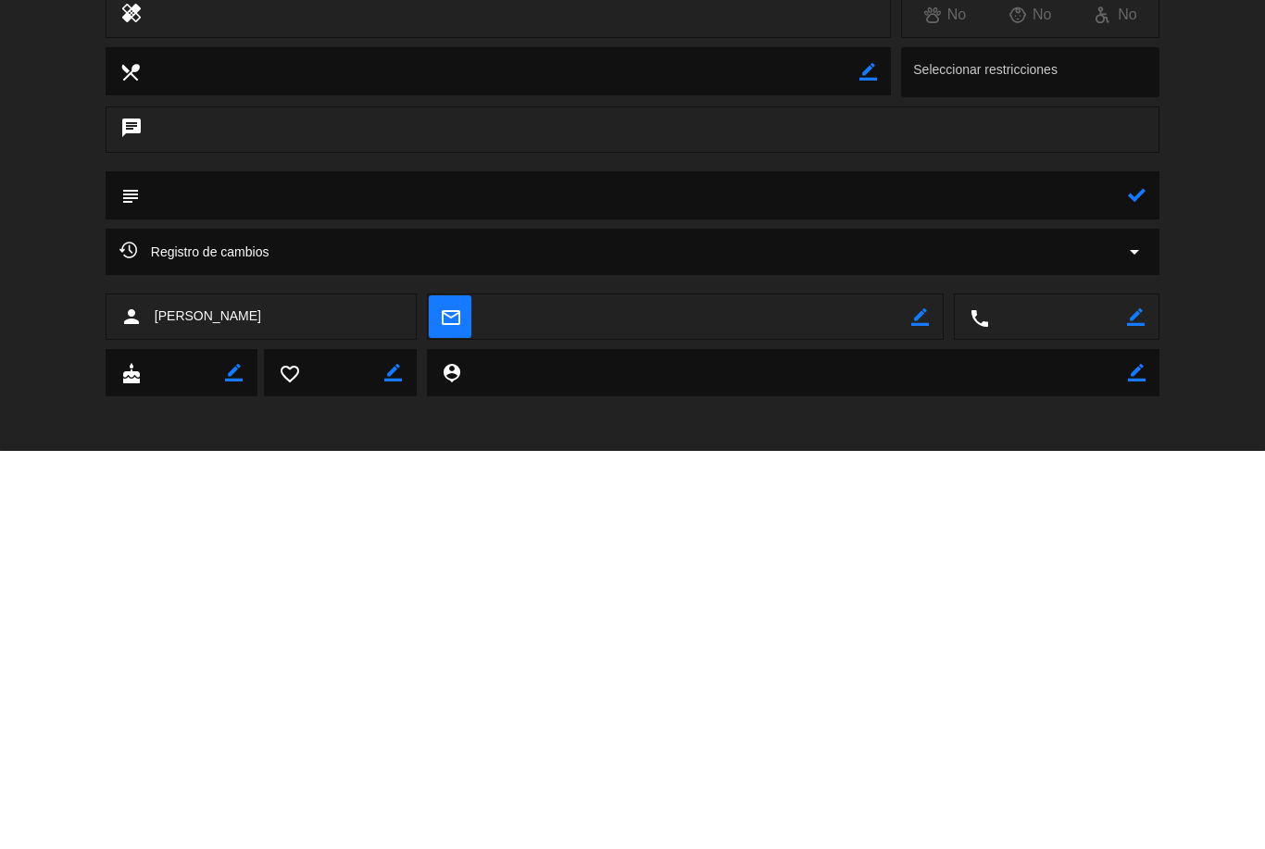
click at [954, 570] on textarea at bounding box center [634, 593] width 988 height 47
click at [1123, 570] on textarea at bounding box center [634, 593] width 988 height 47
click at [1088, 570] on textarea at bounding box center [634, 593] width 988 height 47
click at [1069, 570] on textarea at bounding box center [634, 593] width 988 height 47
click at [1143, 584] on icon at bounding box center [1137, 593] width 18 height 18
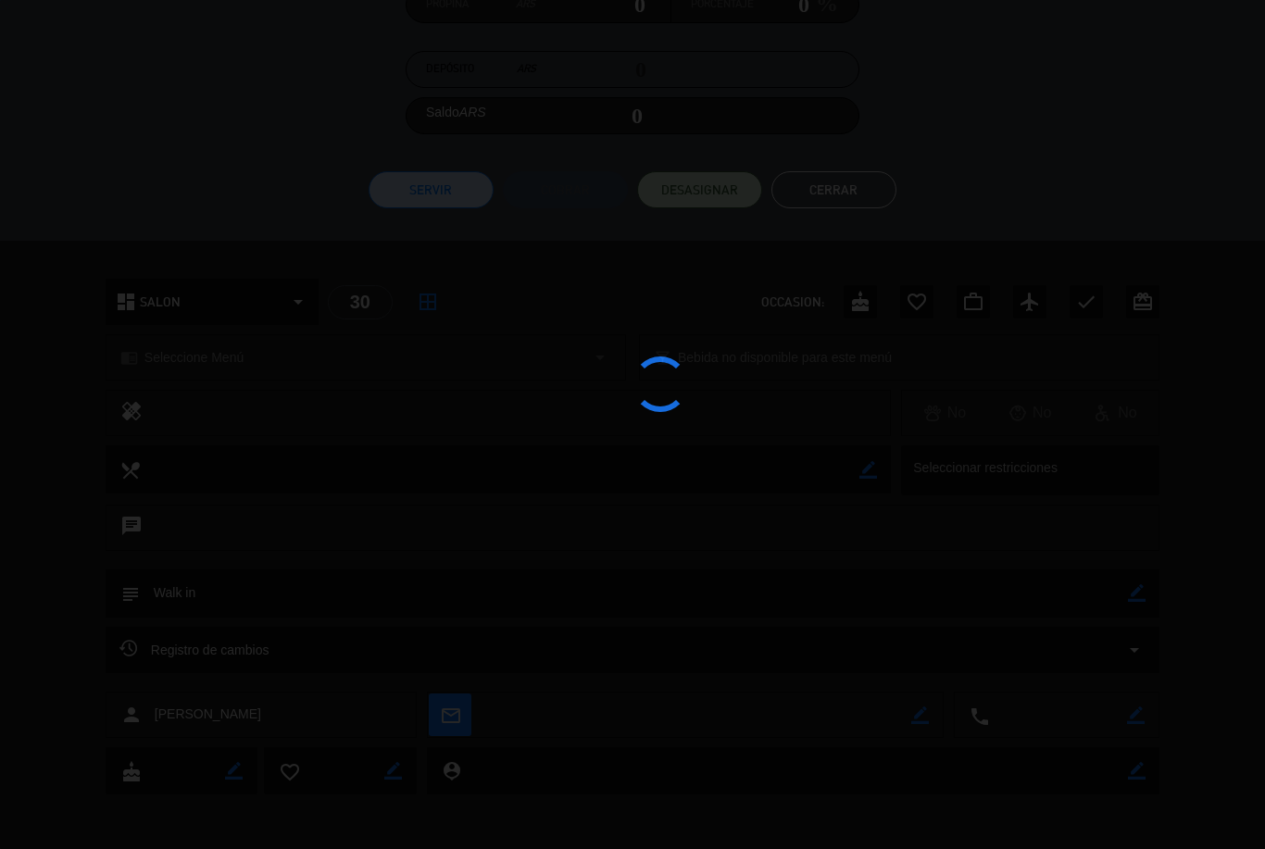
type textarea "Walk in"
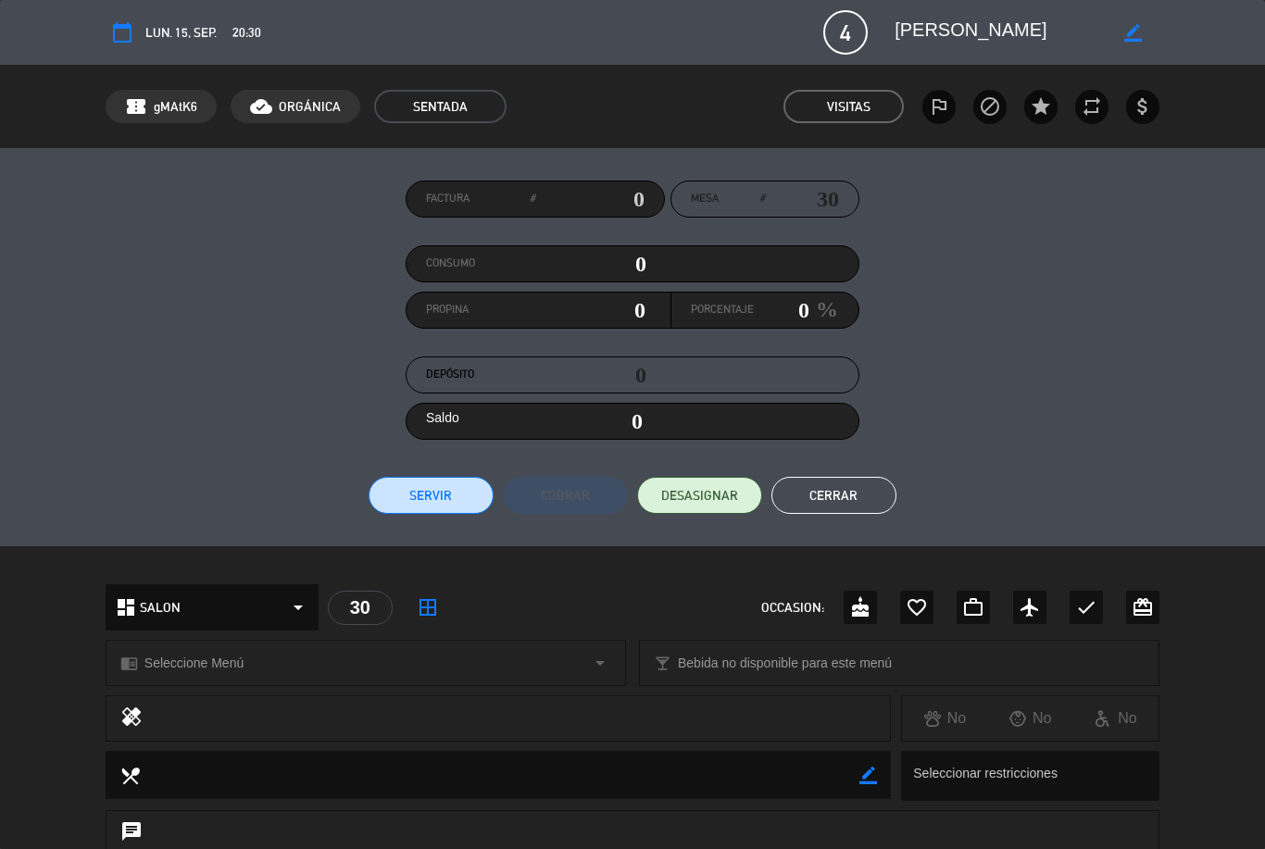
scroll to position [0, 0]
click at [835, 488] on button "Cerrar" at bounding box center [834, 495] width 125 height 37
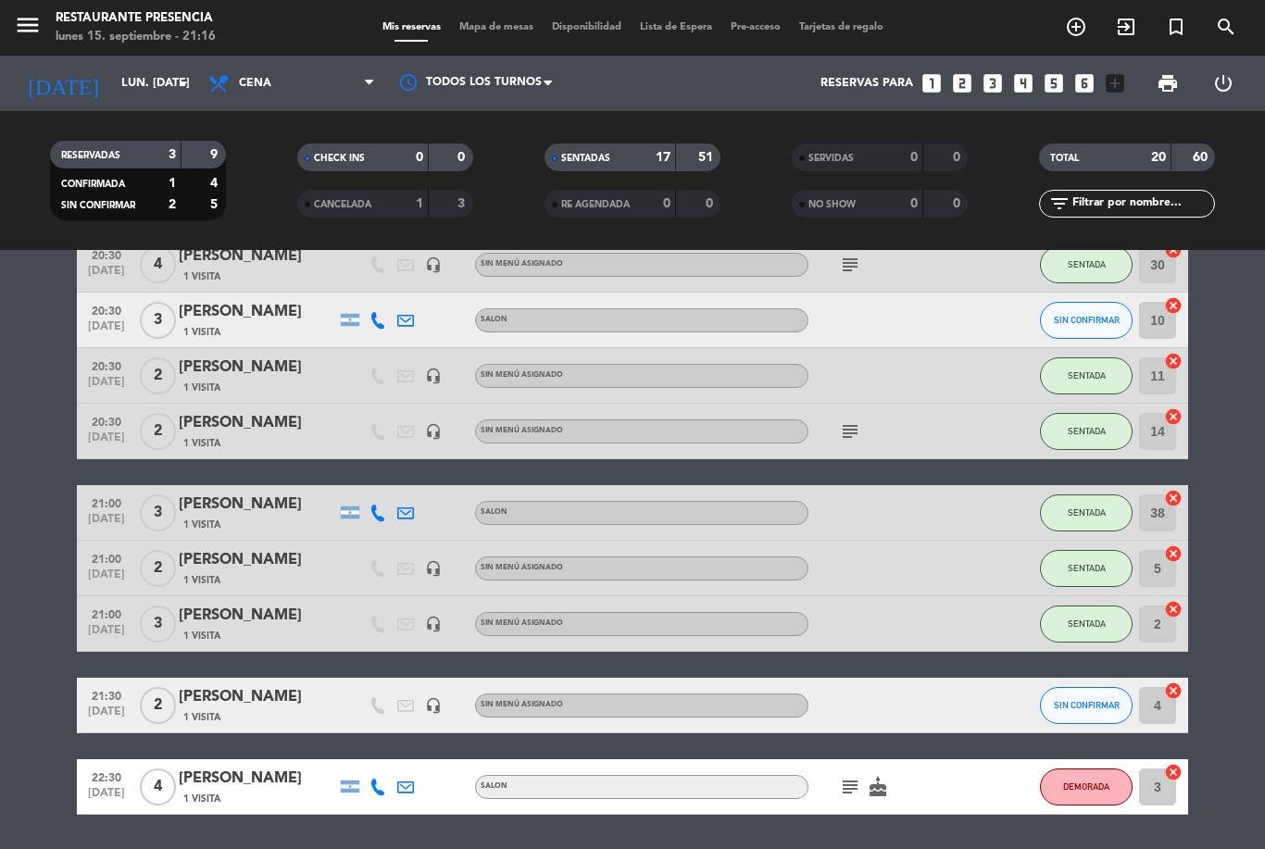
scroll to position [760, 0]
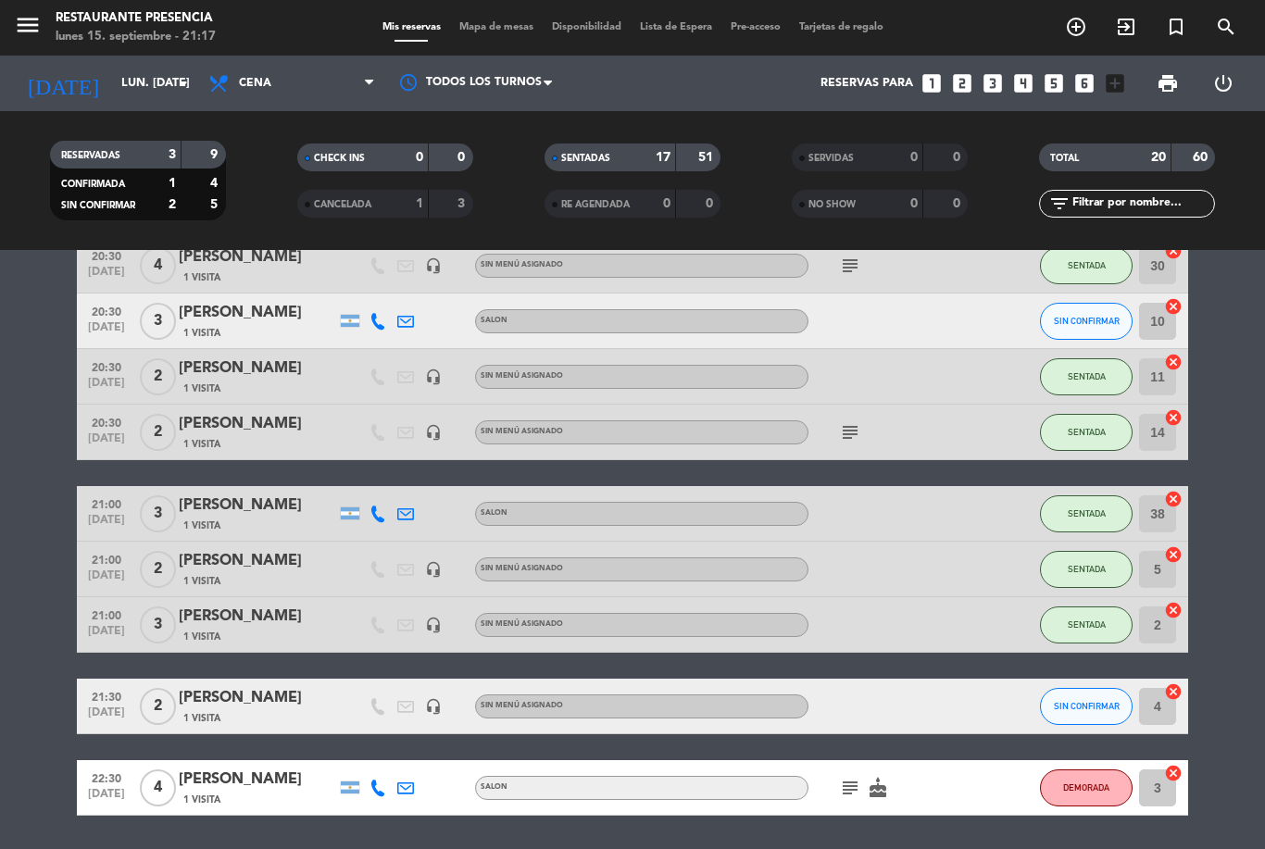
click at [208, 605] on div "[PERSON_NAME]" at bounding box center [257, 617] width 157 height 24
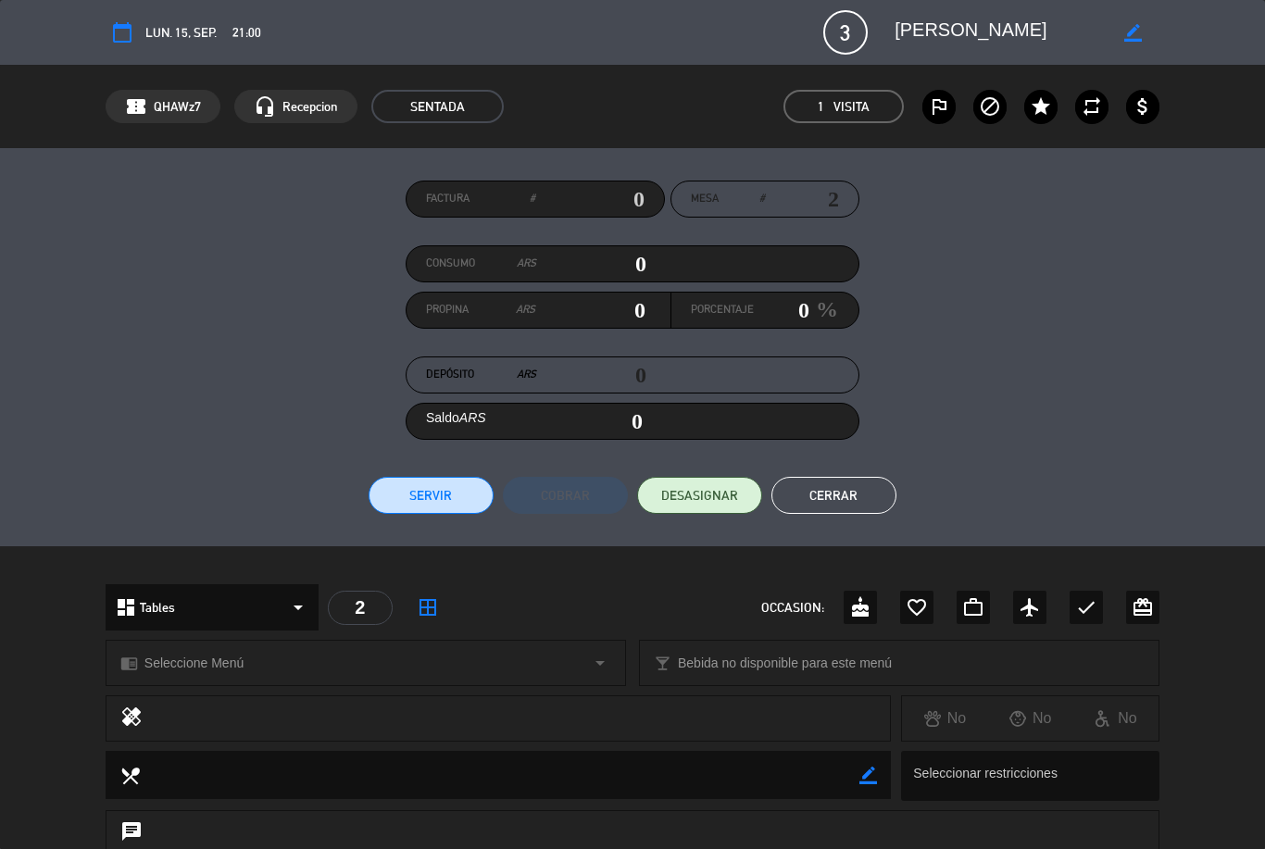
click at [1120, 23] on div "border_color" at bounding box center [1133, 32] width 53 height 33
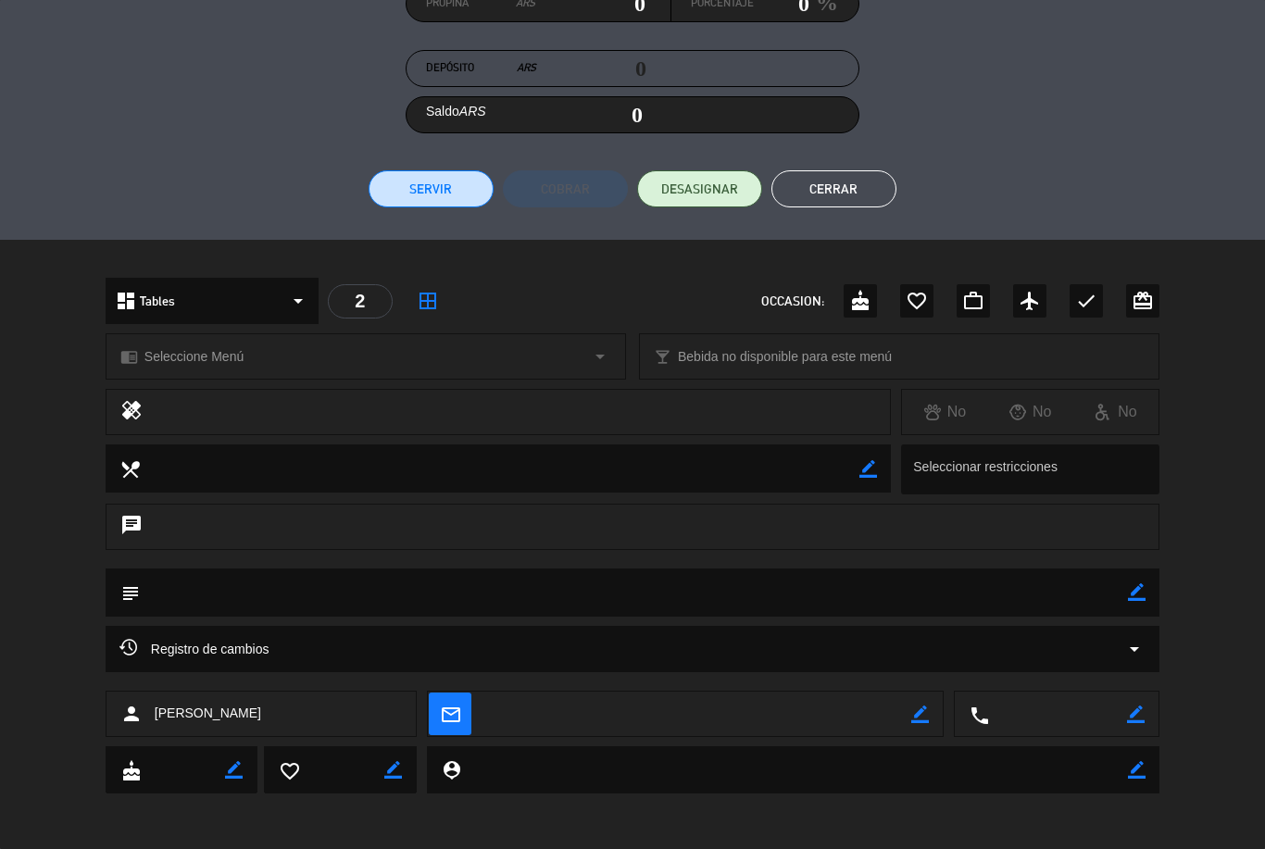
scroll to position [306, 0]
click at [1126, 601] on textarea at bounding box center [634, 593] width 988 height 47
click at [1136, 585] on icon "border_color" at bounding box center [1137, 593] width 18 height 18
click at [415, 592] on textarea at bounding box center [634, 593] width 988 height 47
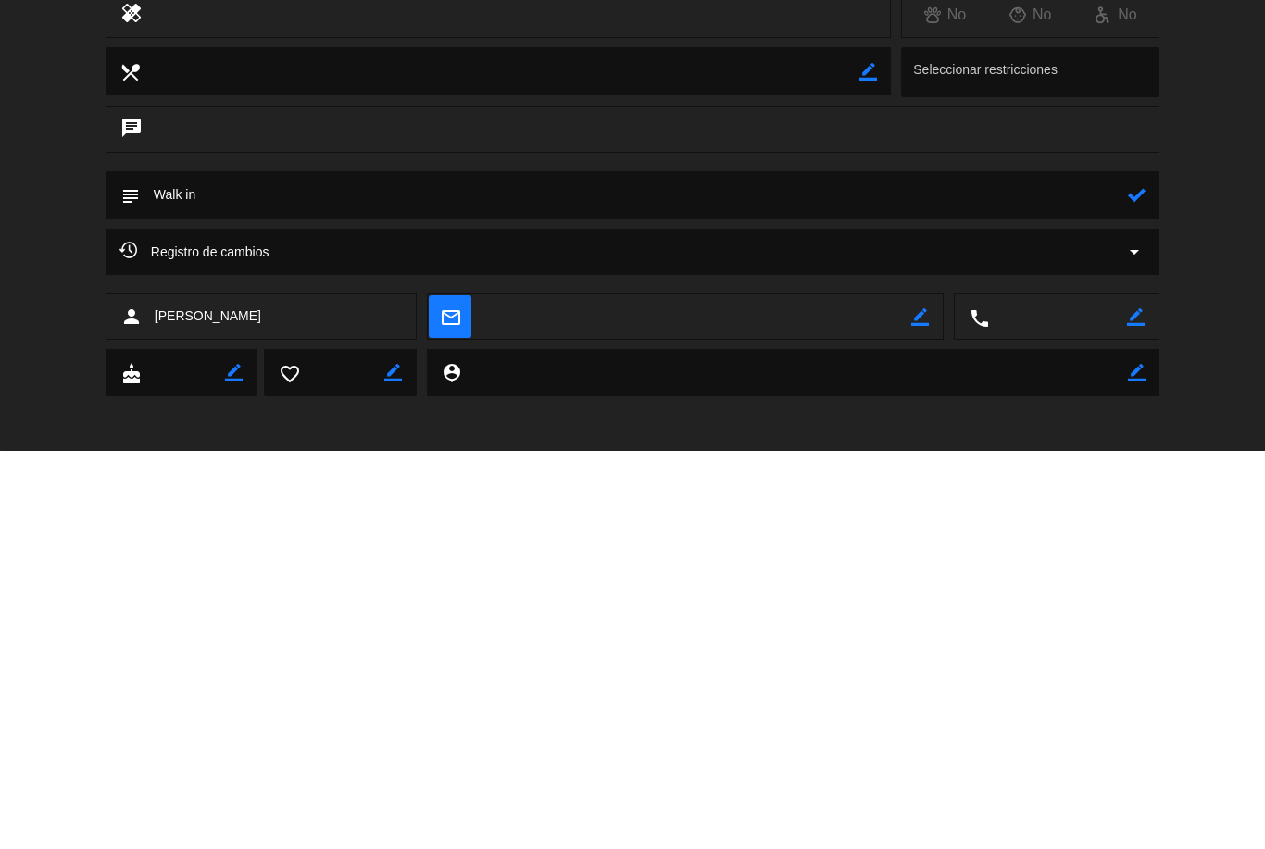
click at [1127, 570] on textarea at bounding box center [634, 593] width 988 height 47
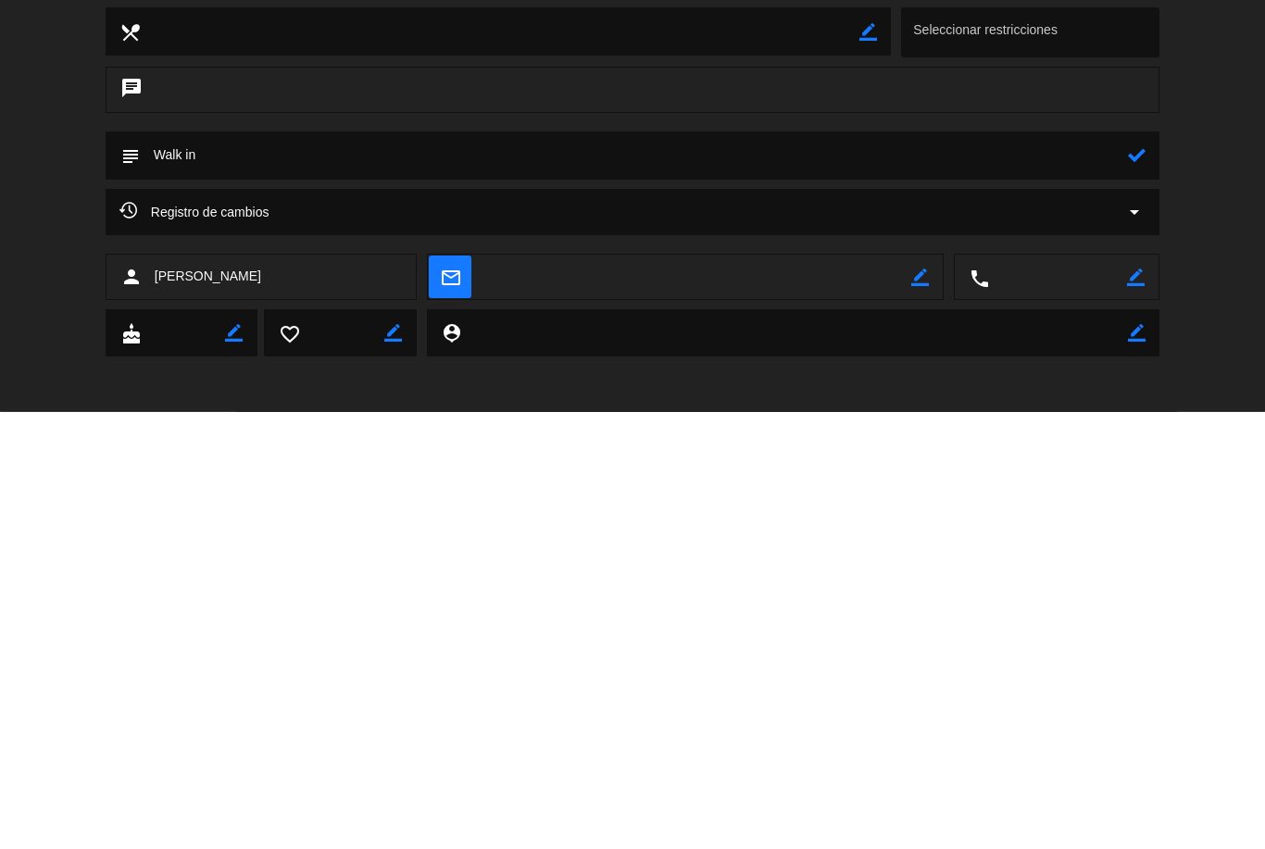
type textarea "Walk in"
click at [1146, 584] on icon at bounding box center [1137, 593] width 18 height 18
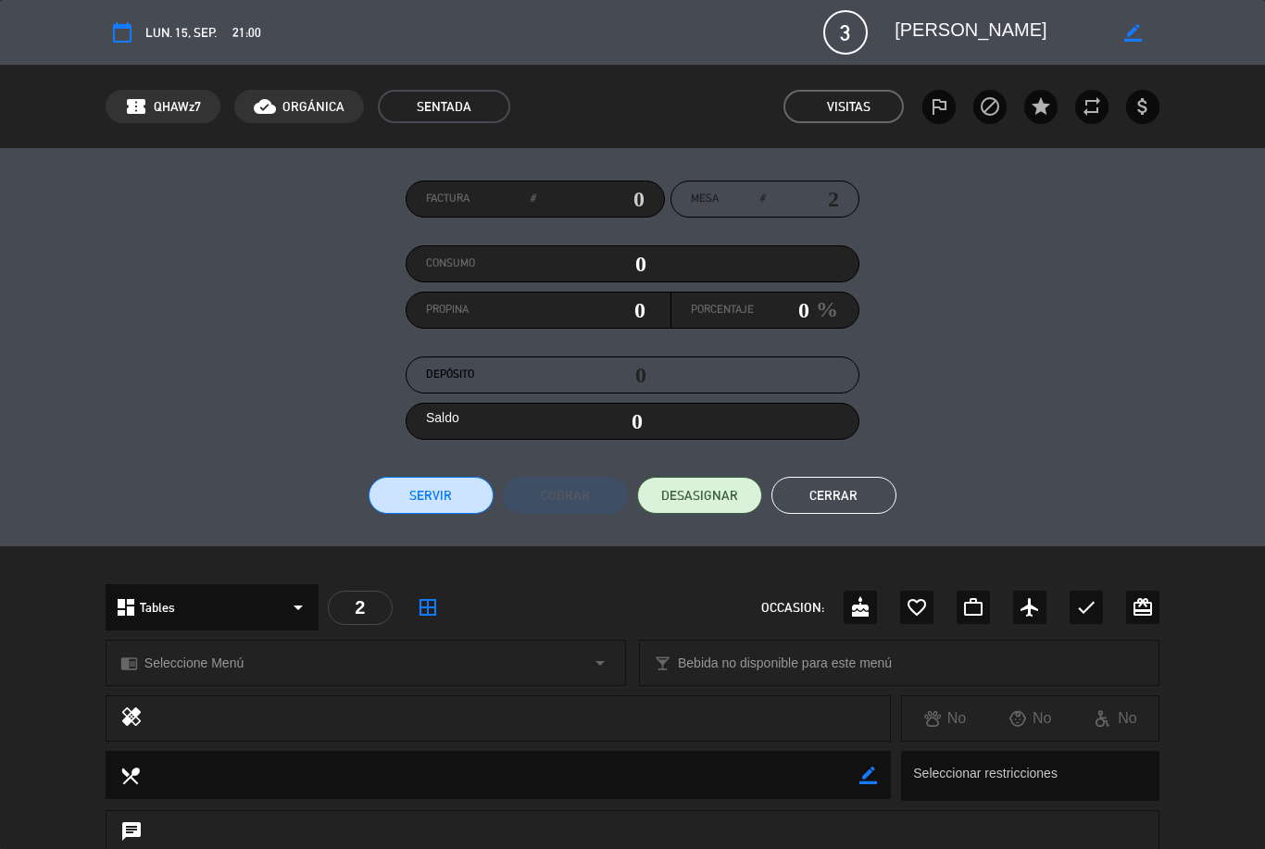
scroll to position [0, 0]
click at [823, 506] on button "Cerrar" at bounding box center [834, 495] width 125 height 37
